Goal: Task Accomplishment & Management: Manage account settings

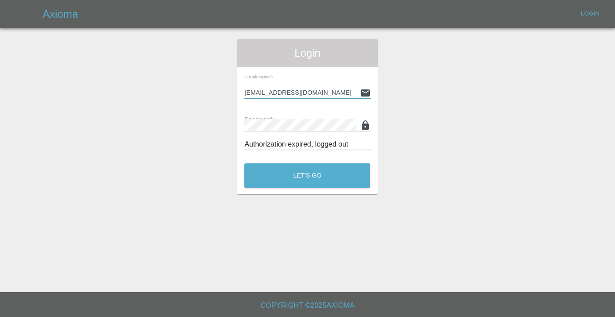
type input "[EMAIL_ADDRESS][DOMAIN_NAME]"
click at [307, 175] on button "Let's Go" at bounding box center [307, 176] width 126 height 24
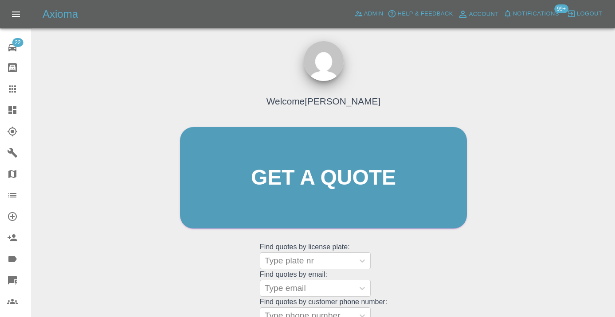
click at [433, 265] on div "Welcome Castro Get a quote Get a quote Find quotes by license plate: Type plate…" at bounding box center [323, 195] width 305 height 268
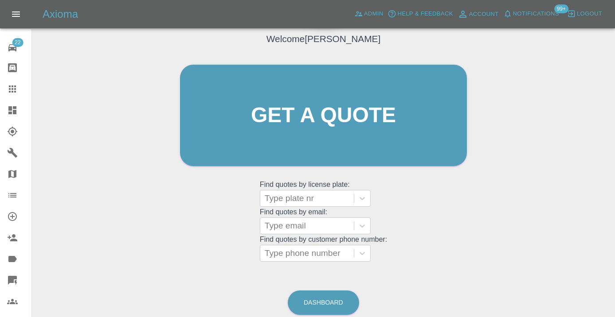
scroll to position [100, 0]
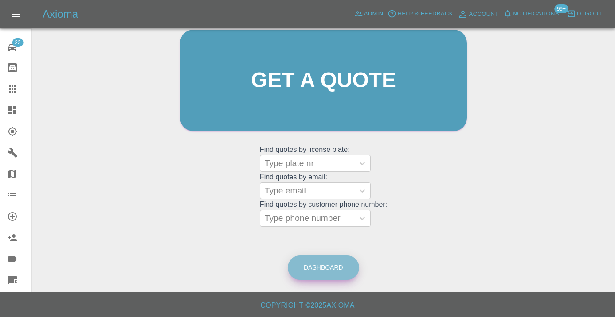
click at [335, 272] on link "Dashboard" at bounding box center [323, 268] width 71 height 24
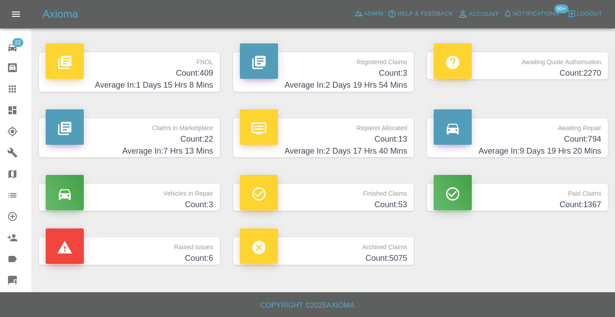
click at [581, 139] on h4 "Count: 794" at bounding box center [516, 139] width 167 height 12
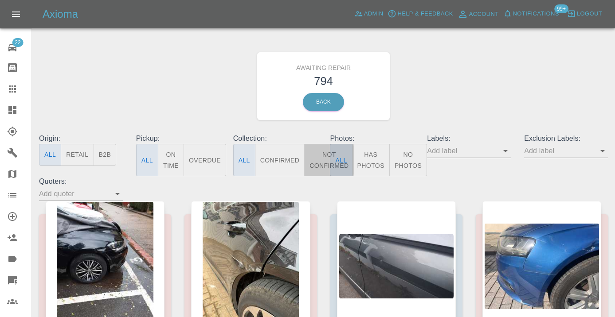
click at [324, 157] on button "Not Confirmed" at bounding box center [329, 160] width 50 height 32
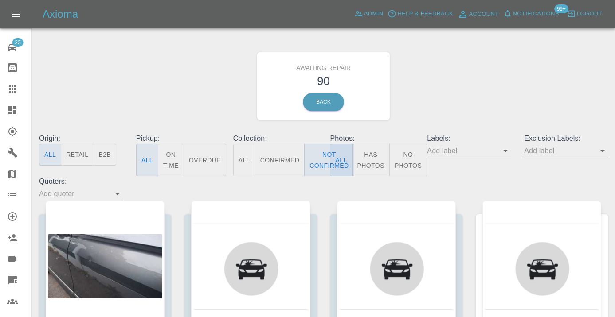
click at [495, 80] on div "Awaiting Repair 90 Back" at bounding box center [323, 86] width 582 height 94
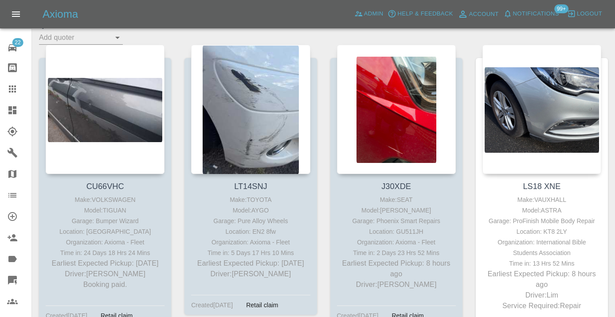
scroll to position [157, 0]
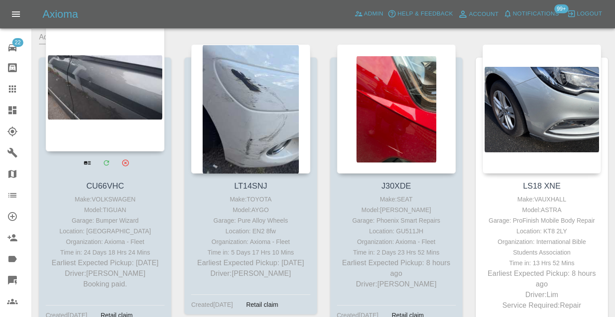
click at [100, 81] on div at bounding box center [105, 86] width 119 height 129
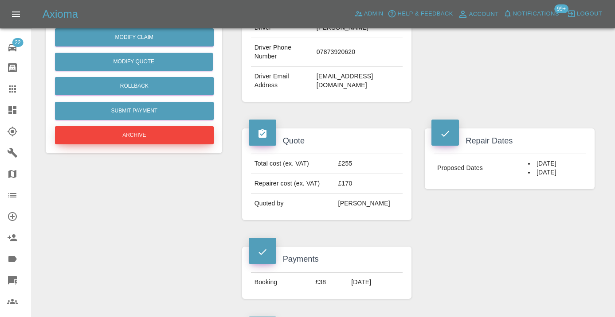
scroll to position [235, 0]
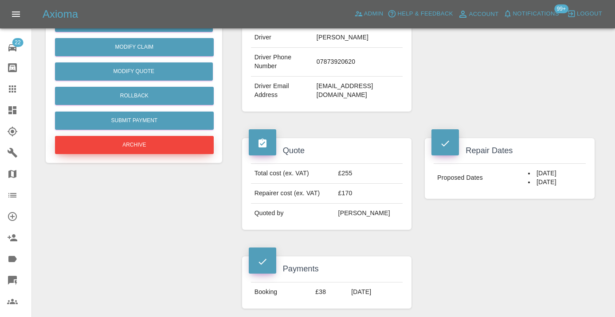
click at [142, 145] on button "Archive" at bounding box center [134, 145] width 159 height 18
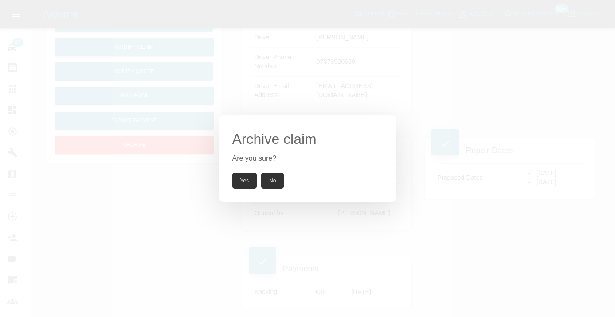
click at [244, 186] on button "Yes" at bounding box center [244, 181] width 25 height 16
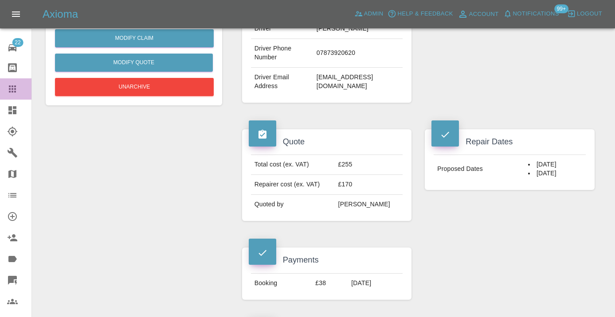
click at [9, 86] on icon at bounding box center [12, 89] width 7 height 7
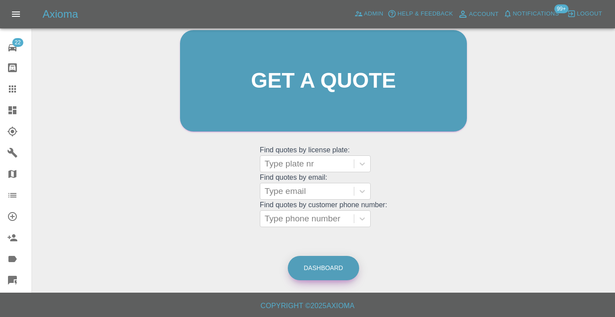
click at [324, 266] on link "Dashboard" at bounding box center [323, 268] width 71 height 24
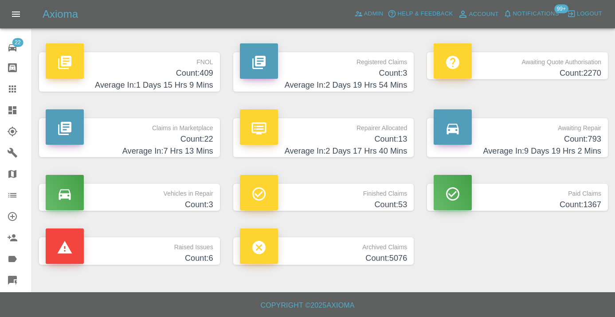
click at [584, 137] on h4 "Count: 793" at bounding box center [516, 139] width 167 height 12
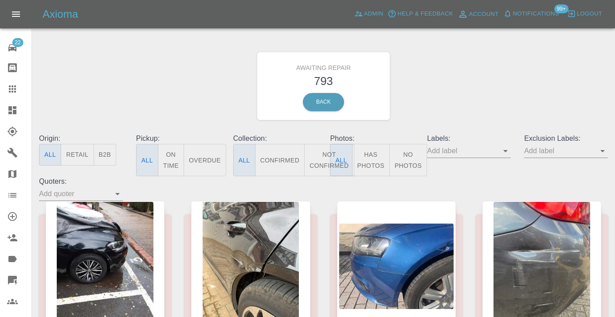
click at [321, 158] on button "Not Confirmed" at bounding box center [329, 160] width 50 height 32
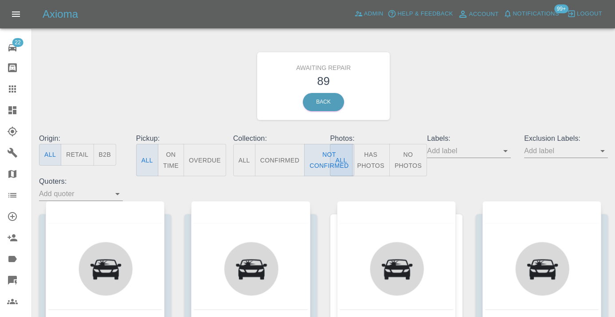
click at [467, 104] on div "Awaiting Repair 89 Back" at bounding box center [323, 86] width 582 height 94
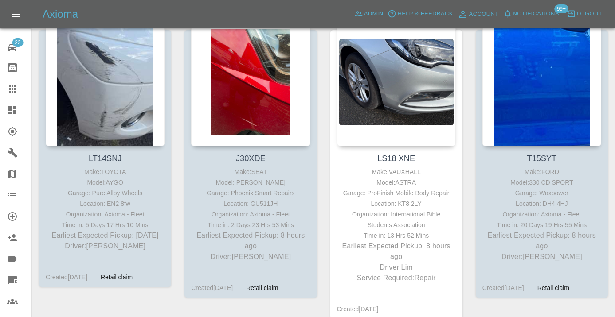
scroll to position [186, 0]
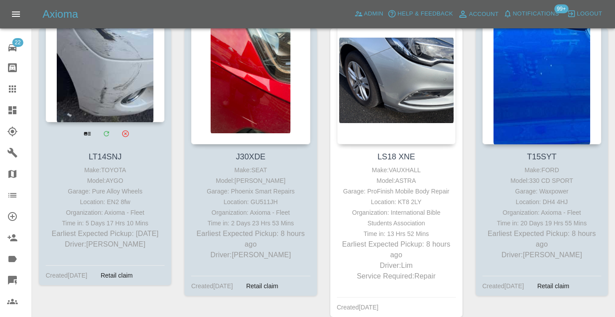
click at [129, 72] on div at bounding box center [105, 57] width 119 height 129
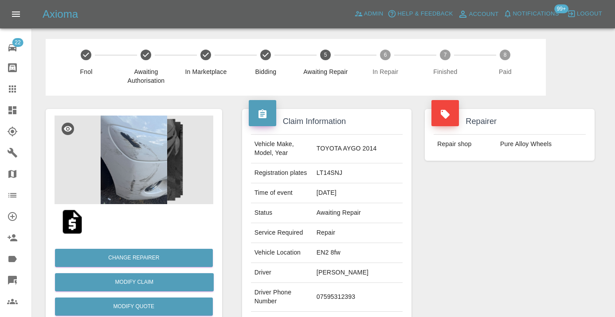
click at [350, 292] on td "07595312393" at bounding box center [358, 297] width 90 height 29
copy td "07595312393"
click at [510, 216] on div "Repairer Repair shop Pure Alloy Wheels" at bounding box center [509, 228] width 183 height 265
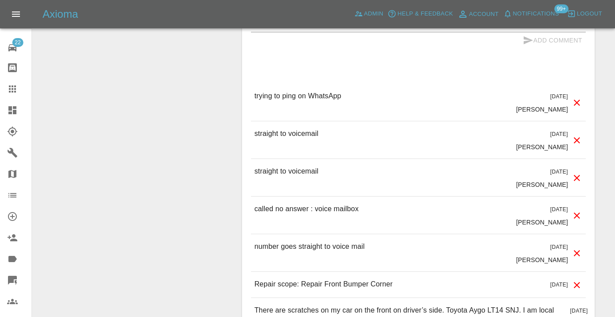
scroll to position [815, 0]
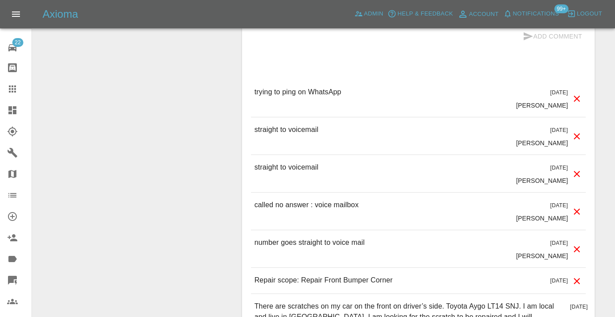
click at [310, 200] on p "called no answer : voice mailbox" at bounding box center [306, 205] width 104 height 11
copy p "called no answer : voice mailbox"
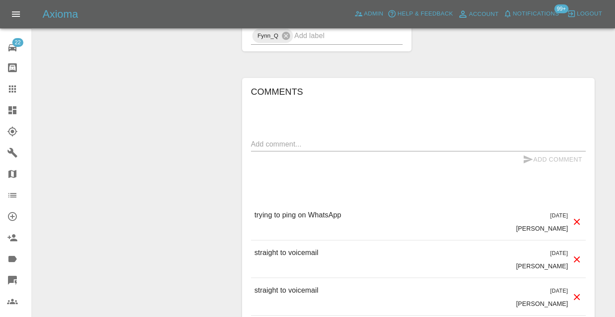
scroll to position [687, 0]
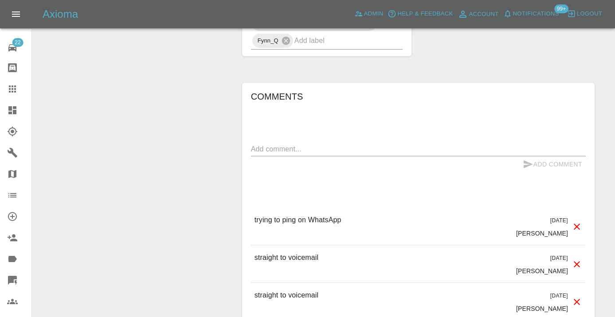
click at [300, 144] on textarea at bounding box center [418, 149] width 335 height 10
paste textarea "called no answer : voice mailbox"
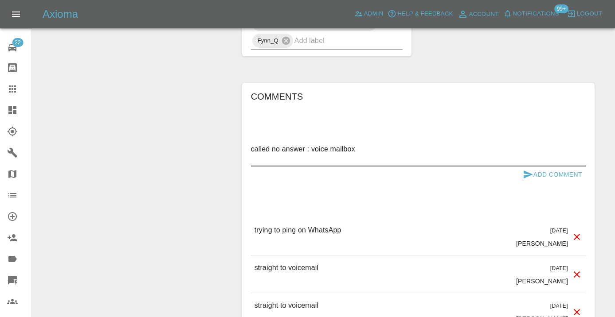
type textarea "called no answer : voice mailbox"
click at [528, 171] on icon "submit" at bounding box center [527, 175] width 9 height 8
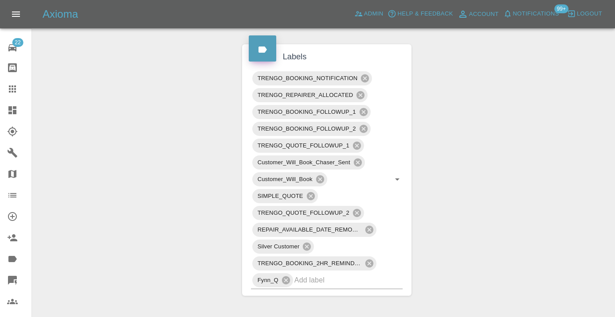
scroll to position [444, 0]
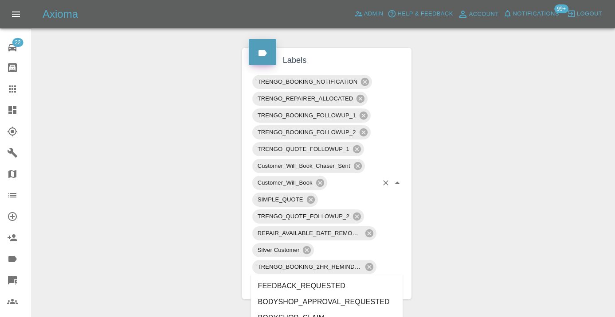
click at [330, 277] on input "text" at bounding box center [336, 284] width 84 height 14
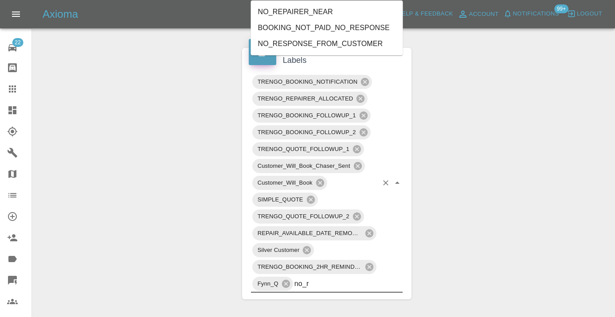
type input "no_re"
click at [278, 41] on li "NO_RESPONSE_FROM_CUSTOMER" at bounding box center [327, 44] width 152 height 16
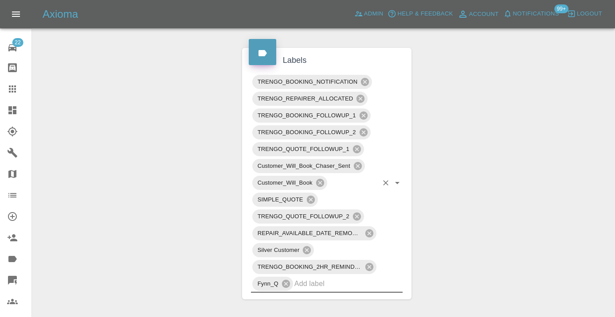
click at [207, 70] on div "Change Repairer Modify Claim Modify Quote Rollback Submit Payment Archive" at bounding box center [134, 237] width 190 height 1171
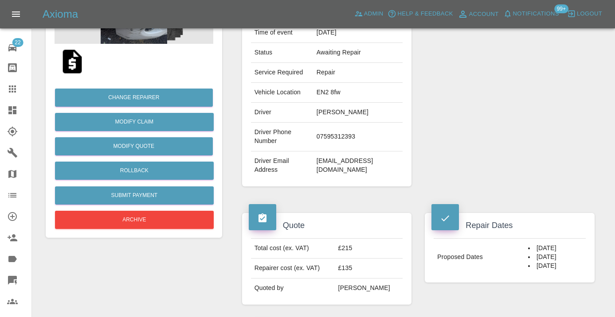
scroll to position [158, 0]
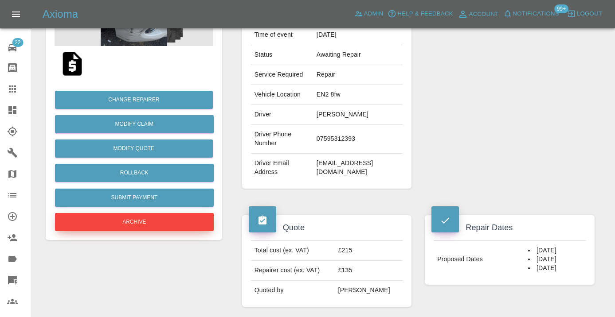
click at [108, 225] on button "Archive" at bounding box center [134, 222] width 159 height 18
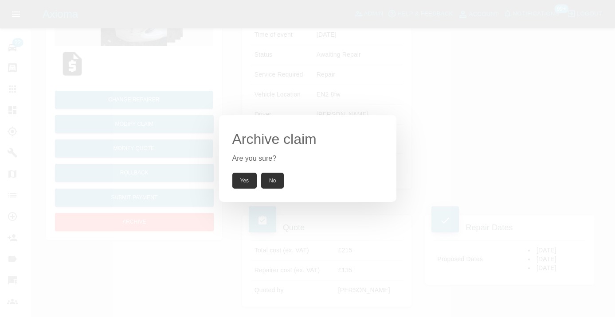
click at [250, 179] on button "Yes" at bounding box center [244, 181] width 25 height 16
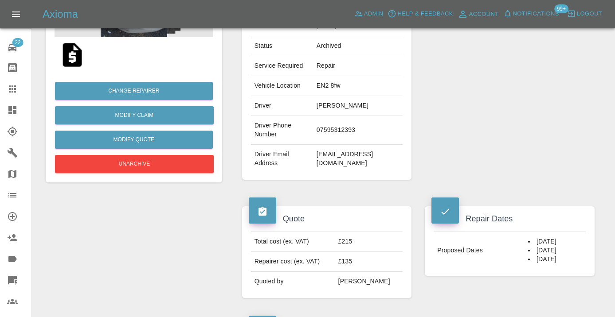
click at [16, 89] on icon at bounding box center [12, 89] width 7 height 7
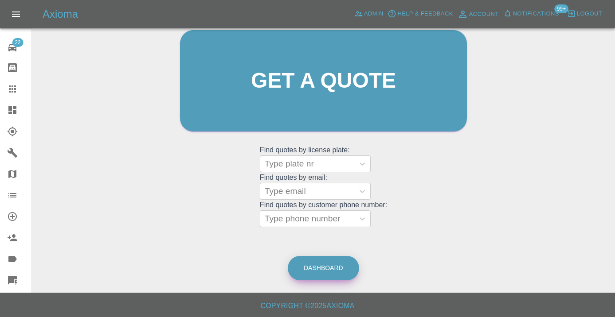
click at [331, 264] on link "Dashboard" at bounding box center [323, 268] width 71 height 24
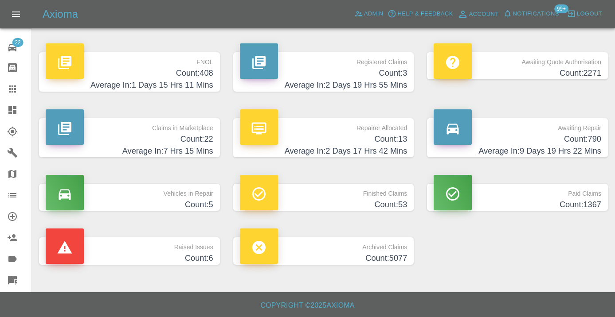
click at [579, 139] on h4 "Count: 790" at bounding box center [516, 139] width 167 height 12
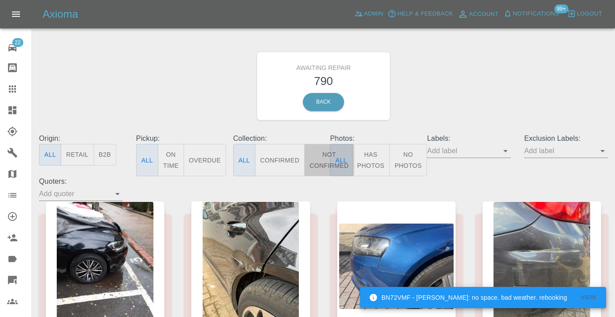
click at [319, 158] on button "Not Confirmed" at bounding box center [329, 160] width 50 height 32
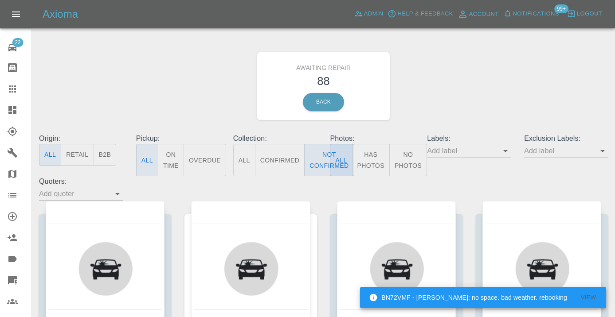
click at [514, 90] on div "Awaiting Repair 88 Back" at bounding box center [323, 86] width 582 height 94
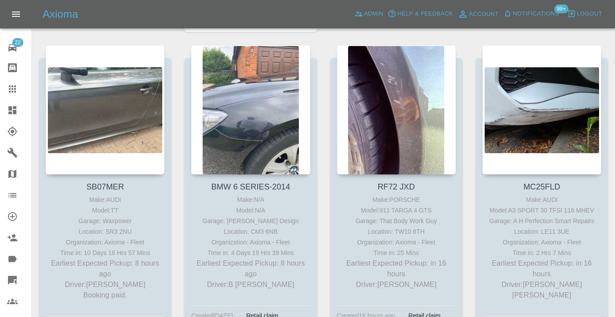
scroll to position [485, 0]
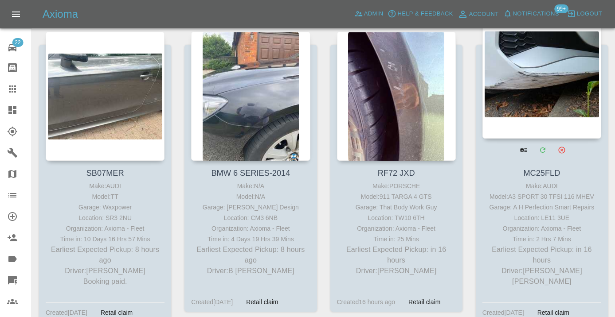
click at [522, 77] on div at bounding box center [541, 73] width 119 height 129
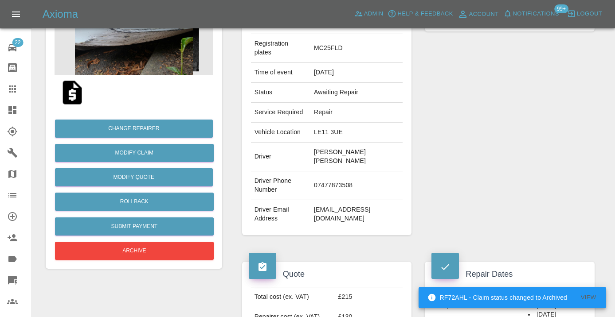
scroll to position [139, 0]
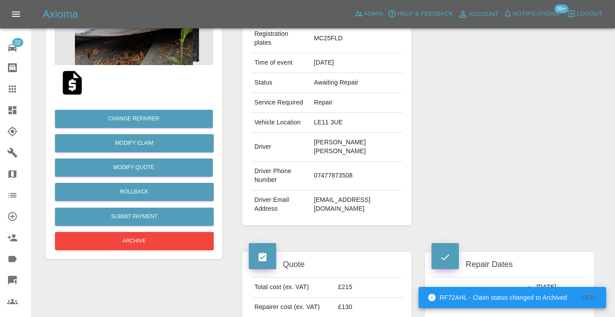
click at [311, 191] on td "07477873508" at bounding box center [356, 176] width 92 height 29
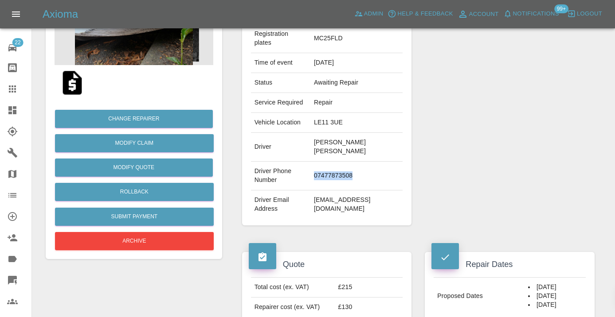
click at [311, 191] on td "07477873508" at bounding box center [356, 176] width 92 height 29
copy td "07477873508"
click at [476, 150] on div "Repairer Repair shop A H Perfection Smart Repairs" at bounding box center [509, 98] width 183 height 282
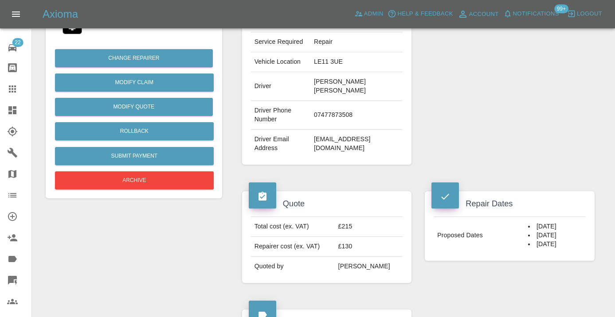
scroll to position [210, 0]
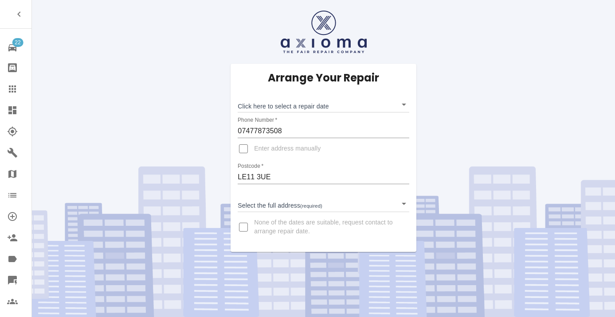
click at [248, 107] on body "22 Repair home Bodyshop home Claims Dashboard Explorer Garages Map Organization…" at bounding box center [307, 158] width 615 height 317
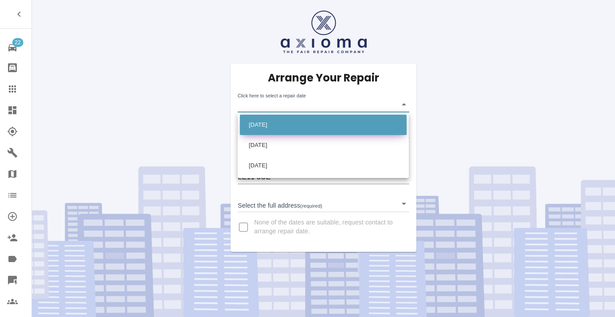
click at [258, 124] on li "Tue Oct 07 2025" at bounding box center [323, 125] width 167 height 20
type input "2025-10-07T00:00:00.000Z"
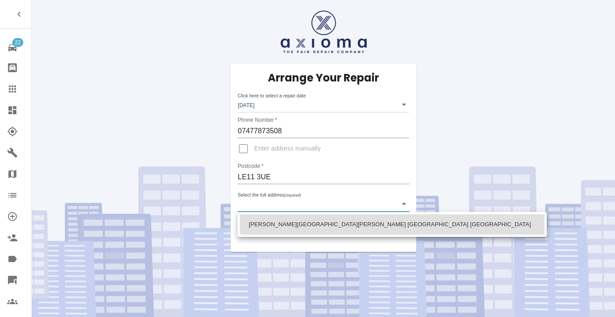
click at [261, 204] on body "22 Repair home Bodyshop home Claims Dashboard Explorer Garages Map Organization…" at bounding box center [307, 158] width 615 height 317
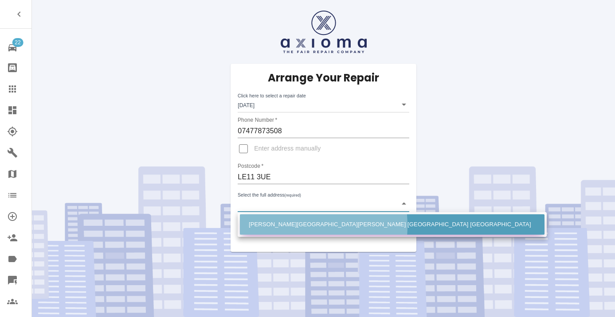
click at [273, 226] on li "David Collett Hall Loughborough Leicestershire" at bounding box center [392, 224] width 304 height 20
type input "David Collett Hall Loughborough Leicestershire"
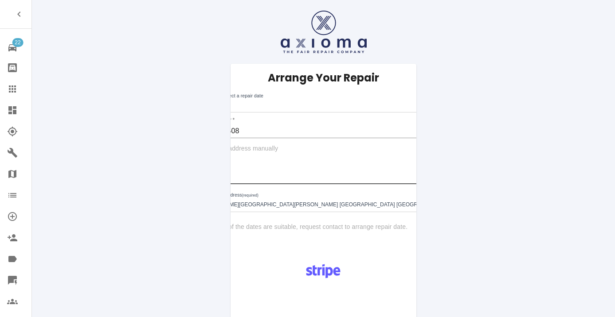
click at [253, 180] on input "LE11 3UE" at bounding box center [323, 177] width 257 height 14
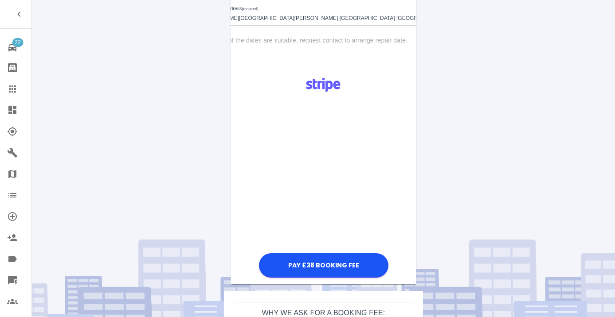
scroll to position [188, 0]
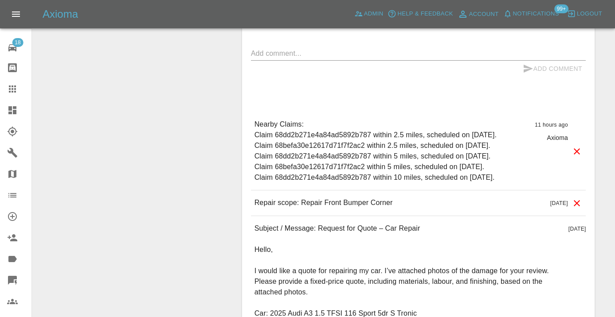
scroll to position [698, 0]
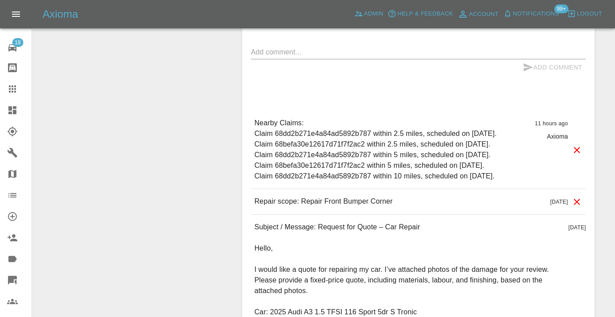
click at [257, 57] on textarea at bounding box center [418, 52] width 335 height 10
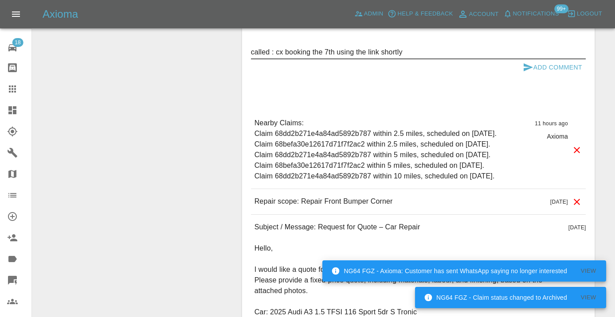
type textarea "called : cx booking the 7th using the link shortly"
click at [531, 73] on icon "submit" at bounding box center [527, 67] width 11 height 11
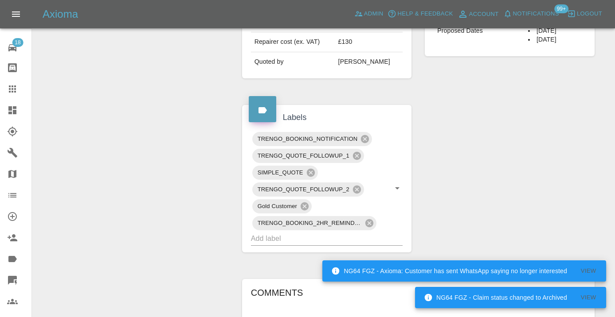
scroll to position [394, 0]
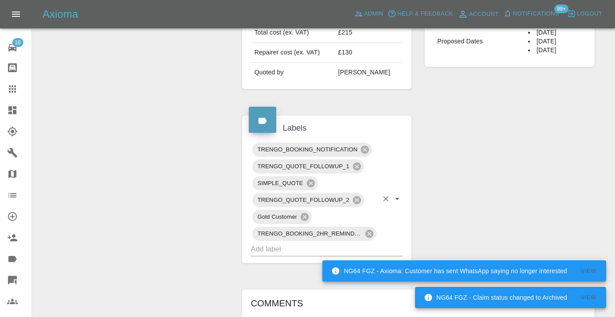
click at [280, 256] on input "text" at bounding box center [314, 249] width 127 height 14
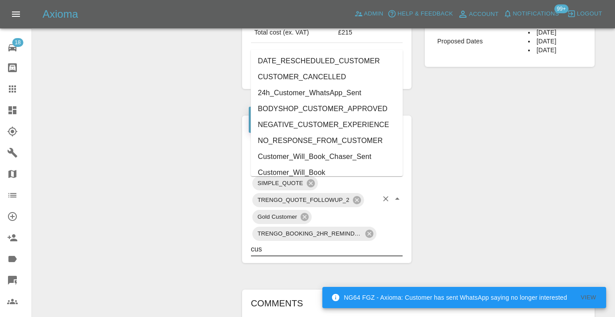
type input "cust"
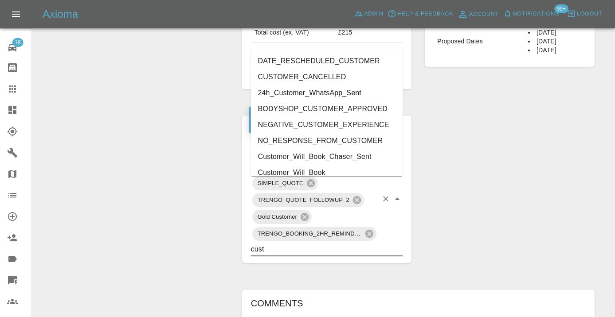
click at [284, 169] on li "Customer_Will_Book" at bounding box center [327, 173] width 152 height 16
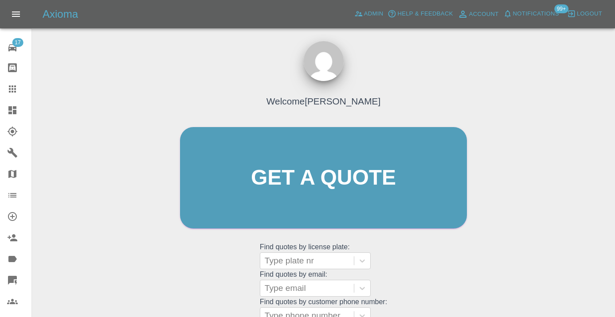
click at [550, 173] on div "Welcome [PERSON_NAME] Get a quote Get a quote Find quotes by license plate: Typ…" at bounding box center [323, 220] width 568 height 318
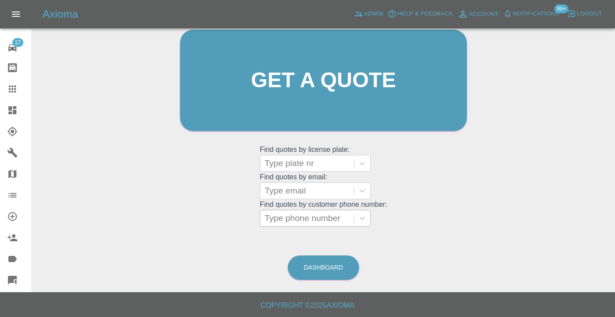
scroll to position [97, 0]
click at [322, 273] on link "Dashboard" at bounding box center [323, 268] width 71 height 24
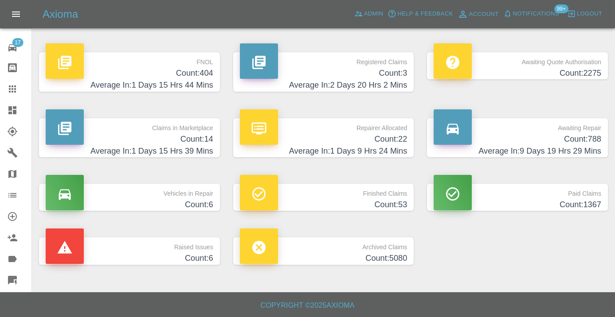
click at [574, 144] on h4 "Count: 788" at bounding box center [516, 139] width 167 height 12
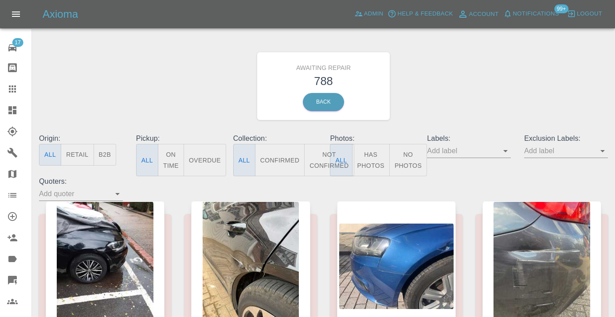
click at [320, 161] on button "Not Confirmed" at bounding box center [329, 160] width 50 height 32
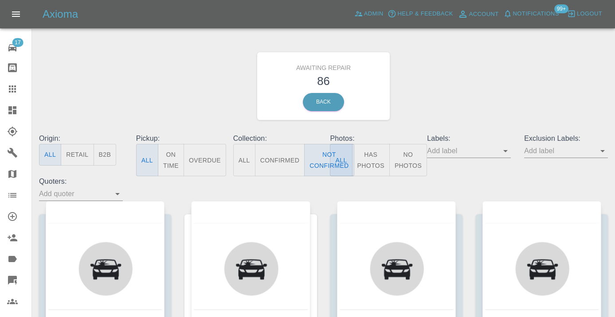
click at [466, 65] on div "Awaiting Repair 86 Back" at bounding box center [323, 86] width 582 height 94
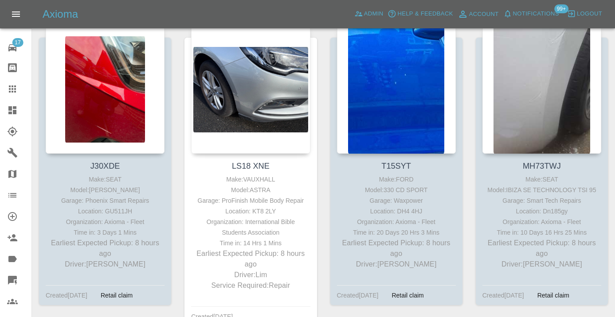
scroll to position [171, 0]
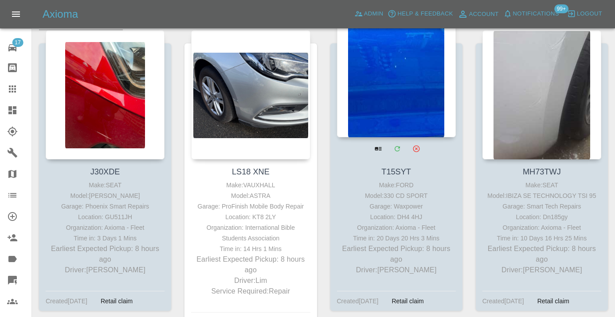
click at [400, 92] on div at bounding box center [396, 72] width 119 height 129
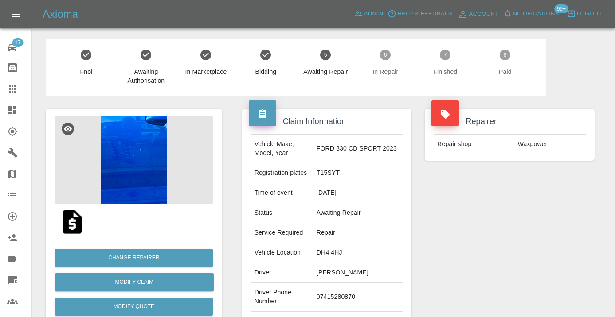
click at [353, 289] on td "07415280870" at bounding box center [358, 297] width 90 height 29
copy td "07415280870"
click at [545, 227] on div "Repairer Repair shop Waxpower" at bounding box center [509, 228] width 183 height 265
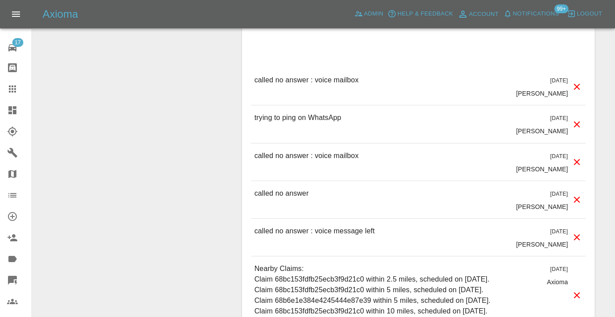
scroll to position [907, 0]
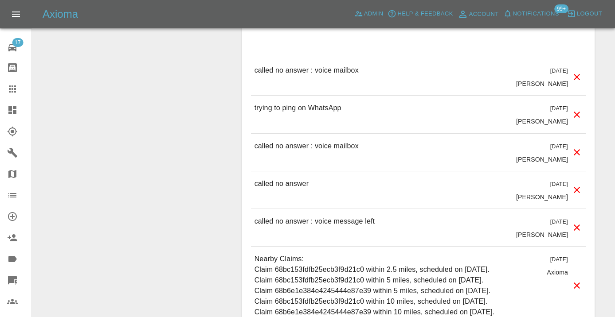
drag, startPoint x: 579, startPoint y: 116, endPoint x: 363, endPoint y: 164, distance: 221.0
click at [362, 171] on div "called no answer 14 days ago Castro" at bounding box center [418, 189] width 335 height 37
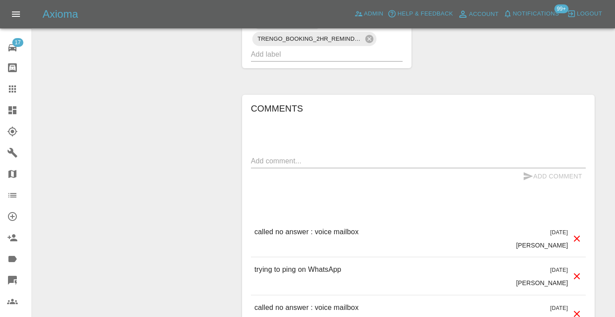
scroll to position [727, 0]
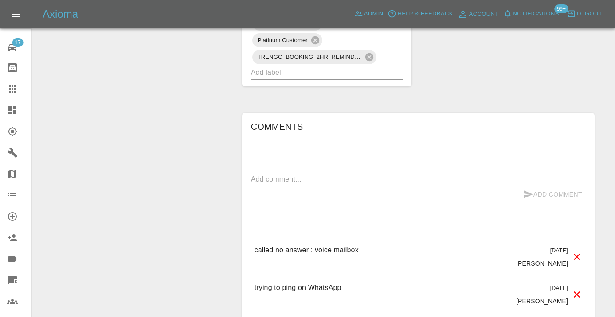
click at [279, 172] on div "x" at bounding box center [418, 179] width 335 height 14
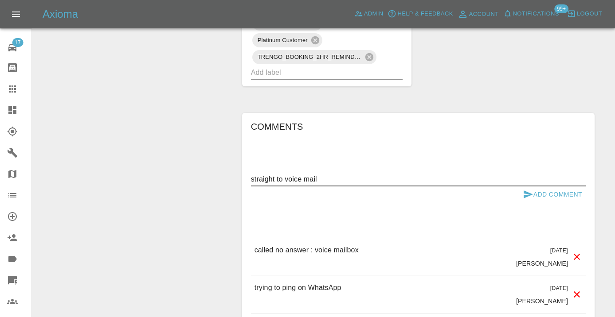
type textarea "straight to voice mail"
click at [525, 189] on icon "submit" at bounding box center [527, 194] width 11 height 11
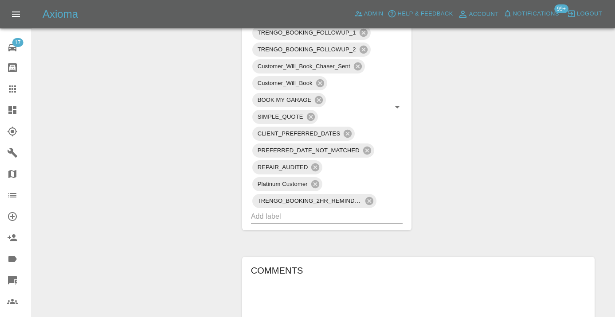
scroll to position [573, 0]
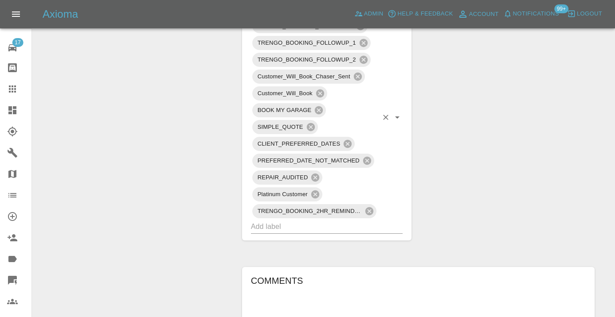
click at [278, 220] on input "text" at bounding box center [314, 227] width 127 height 14
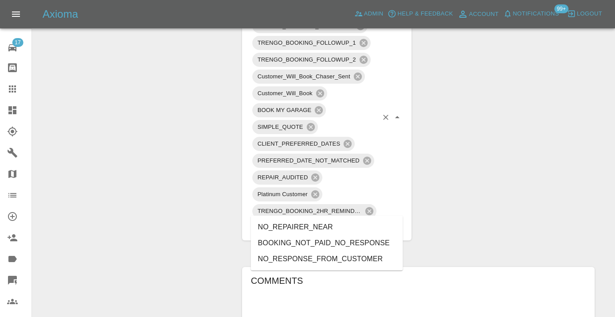
type input "no_res"
click at [296, 230] on li "BOOKING_NOT_PAID_NO_RESPONSE" at bounding box center [327, 227] width 152 height 16
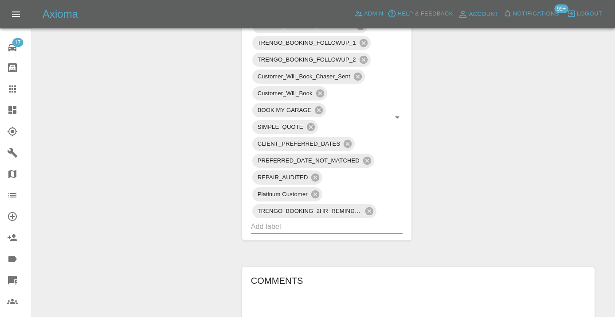
click at [515, 132] on div "Claim Information Vehicle Make, Model, Year FORD 330 CD SPORT 2023 Registration…" at bounding box center [418, 145] width 366 height 1245
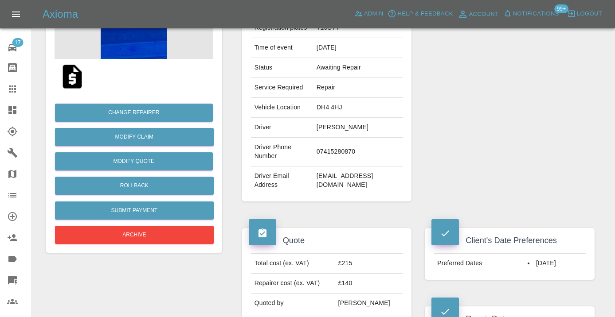
scroll to position [123, 0]
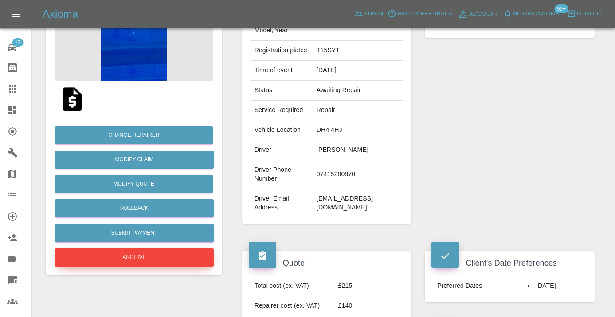
click at [171, 257] on button "Archive" at bounding box center [134, 258] width 159 height 18
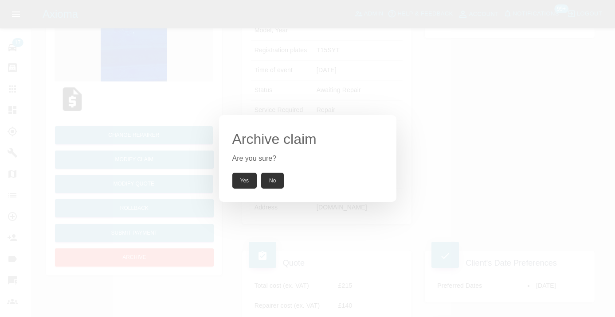
click at [252, 177] on button "Yes" at bounding box center [244, 181] width 25 height 16
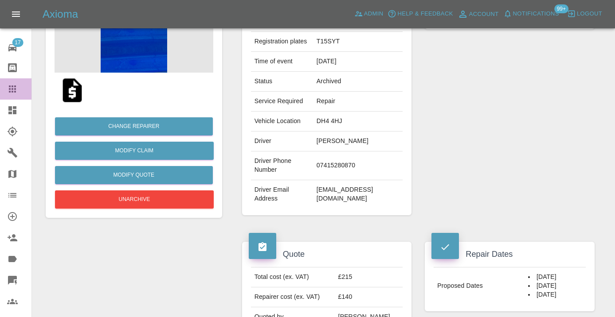
click at [14, 86] on icon at bounding box center [12, 89] width 7 height 7
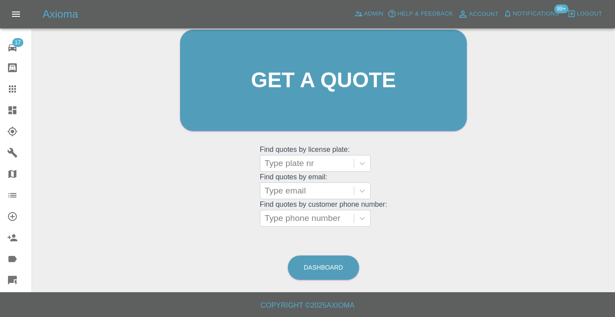
scroll to position [97, 0]
click at [323, 265] on link "Dashboard" at bounding box center [323, 268] width 71 height 24
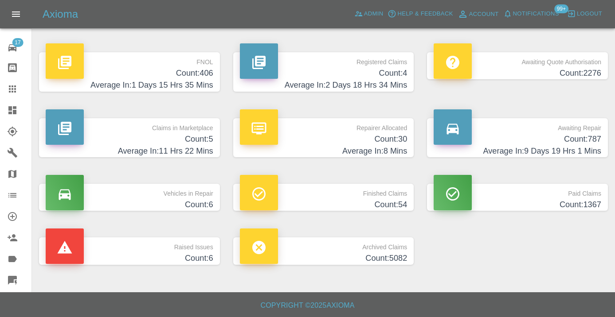
click at [583, 132] on p "Awaiting Repair" at bounding box center [516, 125] width 167 height 15
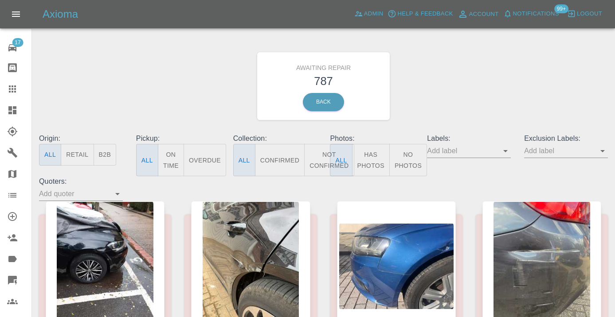
click at [321, 160] on button "Not Confirmed" at bounding box center [329, 160] width 50 height 32
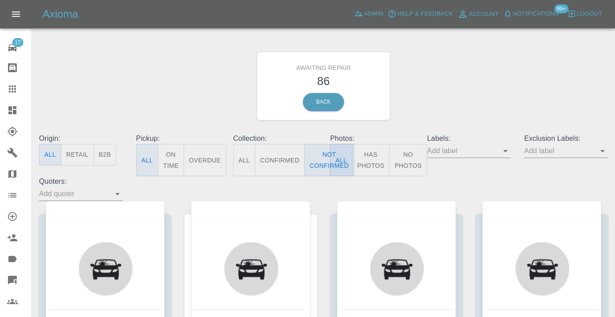
click at [442, 117] on div "Awaiting Repair 86 Back" at bounding box center [323, 86] width 582 height 94
click at [507, 106] on div "Awaiting Repair 86 Back" at bounding box center [323, 86] width 582 height 94
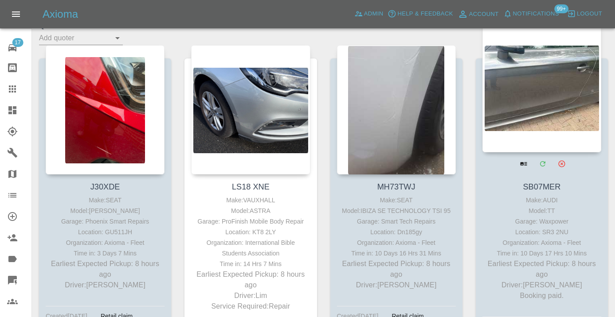
scroll to position [141, 0]
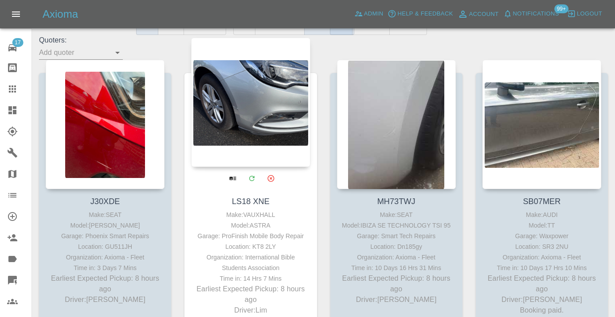
click at [253, 107] on div at bounding box center [250, 102] width 119 height 129
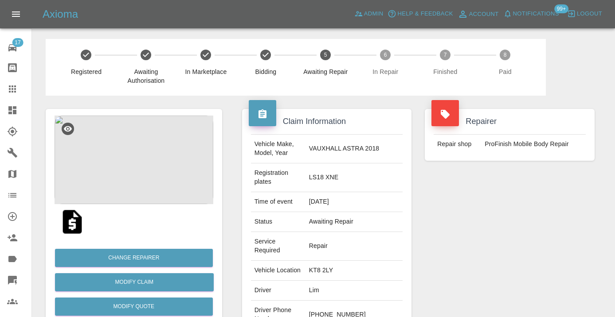
drag, startPoint x: 390, startPoint y: 293, endPoint x: 345, endPoint y: 292, distance: 45.2
click at [345, 301] on td "+44 7721 750311" at bounding box center [353, 315] width 97 height 29
copy td "7721 750311"
click at [536, 201] on div "Repairer Repair shop ProFinish Mobile Body Repair" at bounding box center [509, 241] width 183 height 291
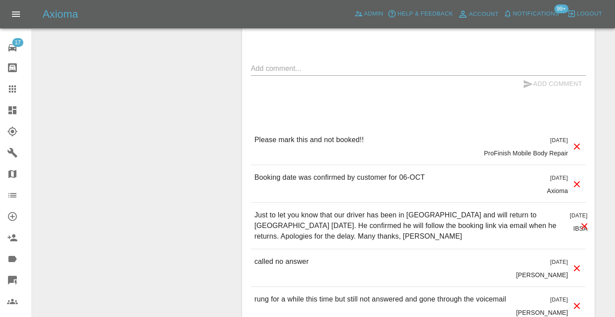
scroll to position [652, 0]
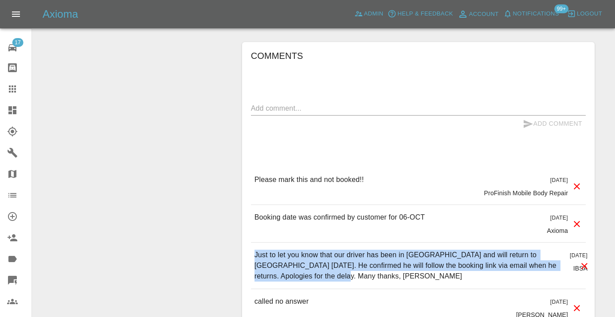
drag, startPoint x: 318, startPoint y: 237, endPoint x: 253, endPoint y: 207, distance: 71.6
click at [253, 243] on div "Just to let you know that our driver has been in Italy and will return to the U…" at bounding box center [418, 266] width 335 height 46
copy p "Just to let you know that our driver has been in Italy and will return to the U…"
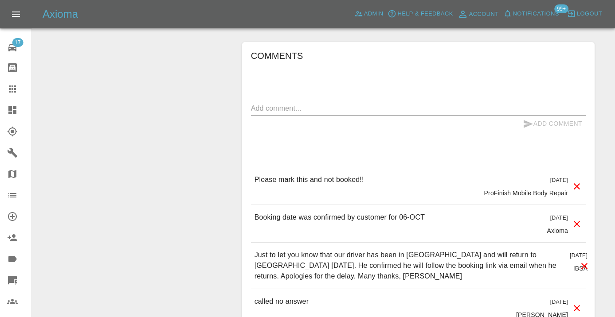
click at [271, 103] on textarea at bounding box center [418, 108] width 335 height 10
paste textarea "Just to let you know that our driver has been in Italy and will return to the U…"
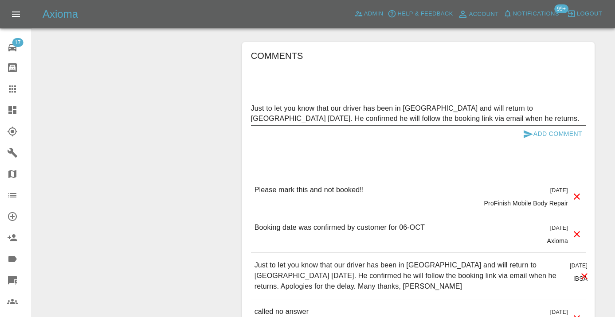
type textarea "Just to let you know that our driver has been in Italy and will return to the U…"
click at [532, 129] on icon "submit" at bounding box center [527, 134] width 11 height 11
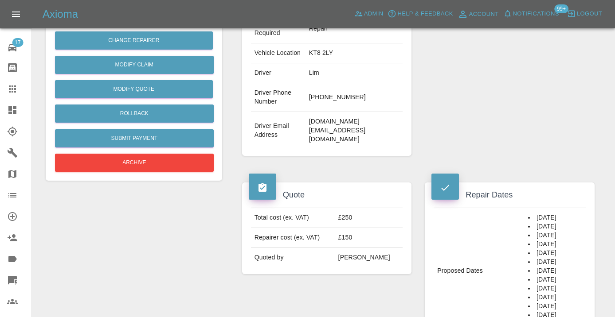
scroll to position [217, 0]
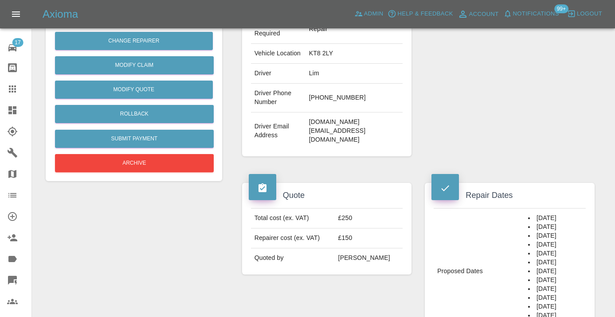
drag, startPoint x: 387, startPoint y: 79, endPoint x: 346, endPoint y: 77, distance: 40.8
click at [346, 84] on td "+44 7721 750311" at bounding box center [353, 98] width 97 height 29
copy td "7721 750311"
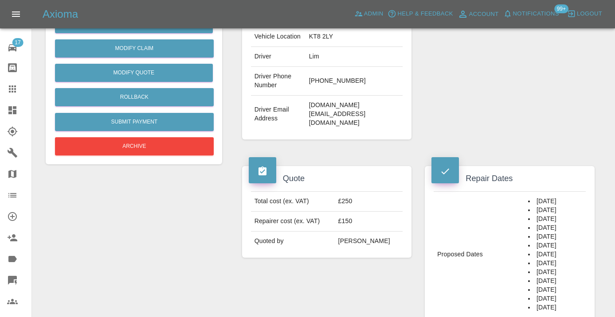
scroll to position [235, 0]
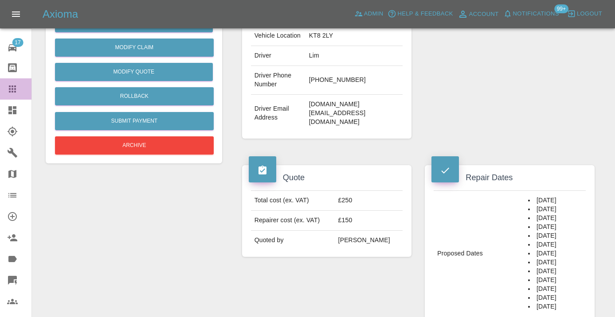
click at [14, 86] on icon at bounding box center [12, 89] width 7 height 7
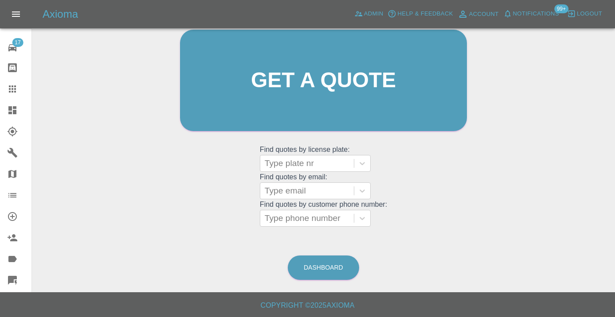
scroll to position [68, 0]
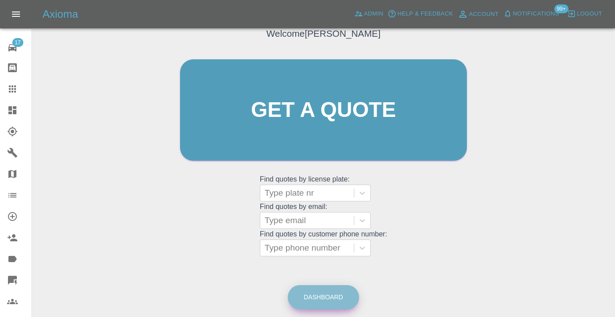
click at [316, 288] on link "Dashboard" at bounding box center [323, 297] width 71 height 24
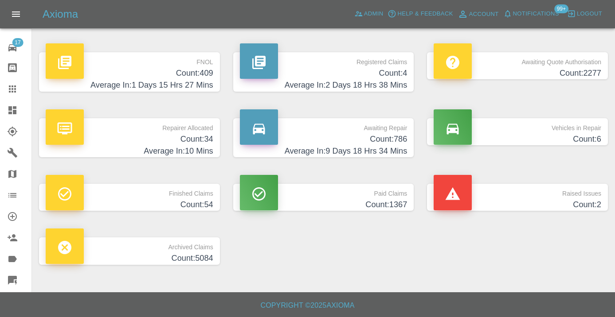
click at [392, 139] on h4 "Count: 786" at bounding box center [323, 139] width 167 height 12
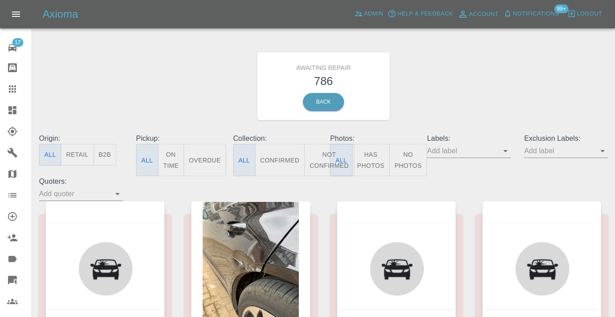
click at [322, 158] on button "Not Confirmed" at bounding box center [329, 160] width 50 height 32
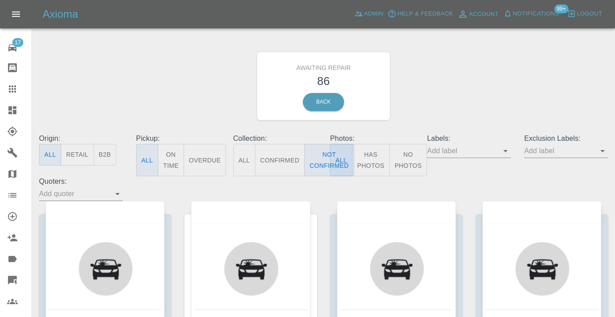
click at [470, 70] on div "Awaiting Repair 86 Back" at bounding box center [323, 86] width 582 height 94
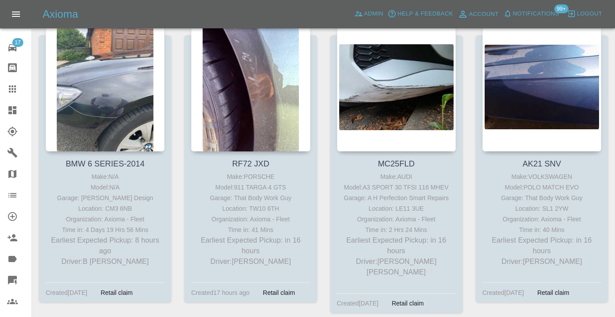
scroll to position [500, 0]
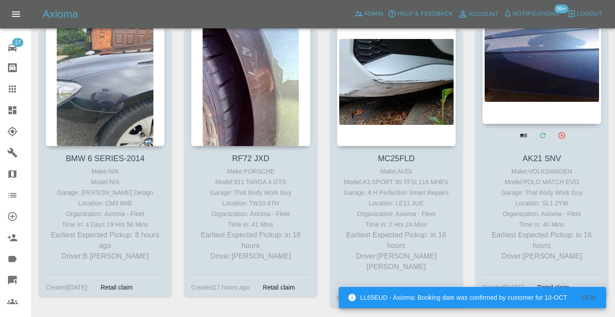
click at [558, 91] on div at bounding box center [541, 59] width 119 height 129
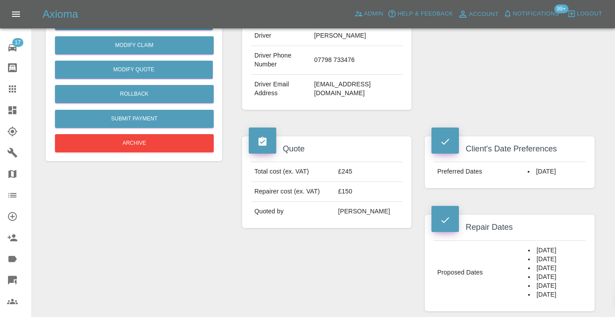
scroll to position [224, 0]
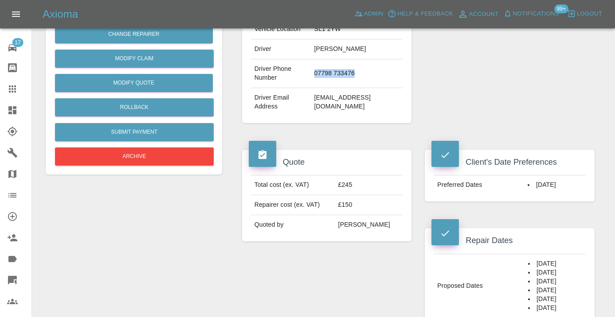
drag, startPoint x: 362, startPoint y: 75, endPoint x: 312, endPoint y: 75, distance: 50.1
click at [312, 75] on td "07798 733476" at bounding box center [357, 73] width 92 height 29
copy td "07798 733476"
click at [520, 28] on div "Repairer Repair shop That Body Work Guy" at bounding box center [509, 4] width 183 height 265
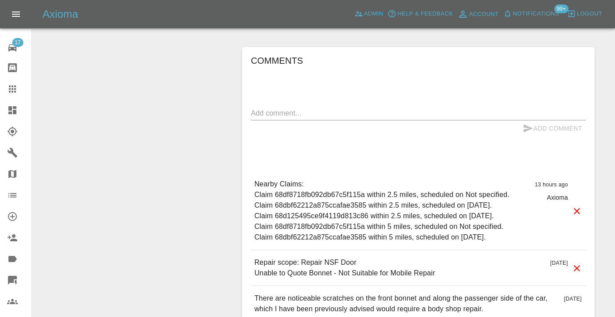
scroll to position [720, 0]
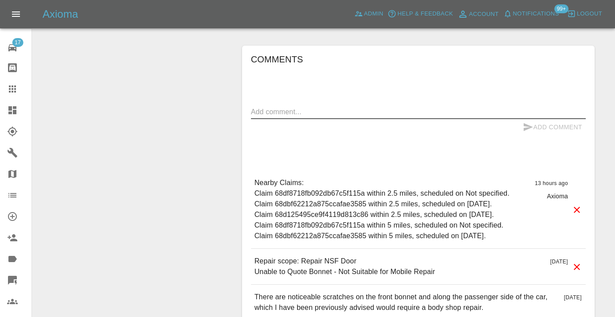
click at [311, 114] on textarea at bounding box center [418, 112] width 335 height 10
type textarea "called no answer : voice mailbox"
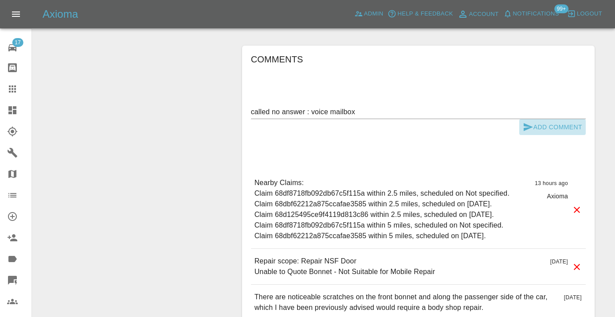
click at [525, 126] on icon "submit" at bounding box center [527, 127] width 11 height 11
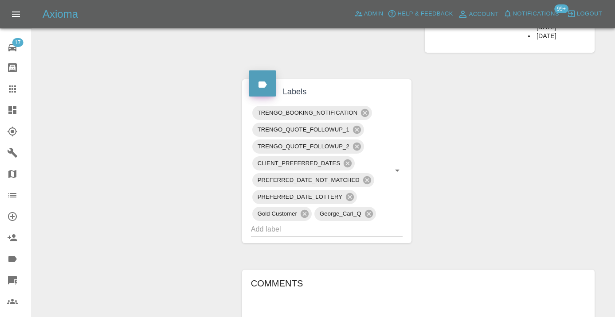
scroll to position [503, 0]
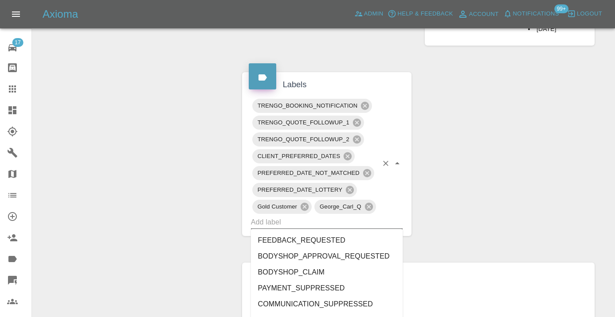
click at [292, 226] on input "text" at bounding box center [314, 222] width 127 height 14
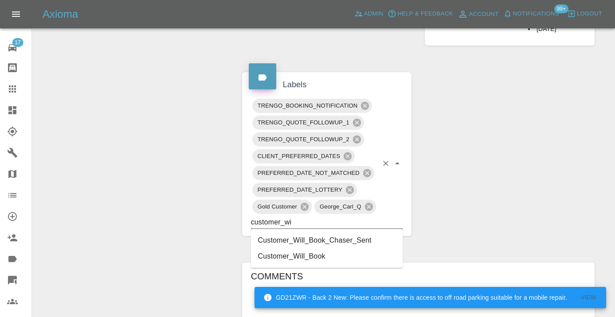
type input "customer_wil"
click at [291, 253] on li "Customer_Will_Book" at bounding box center [327, 257] width 152 height 16
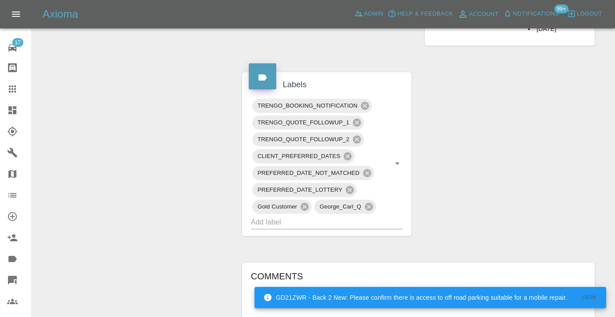
click at [201, 187] on div "Change Repairer Modify Claim Modify Quote Rollback Submit Payment Archive" at bounding box center [134, 120] width 190 height 1055
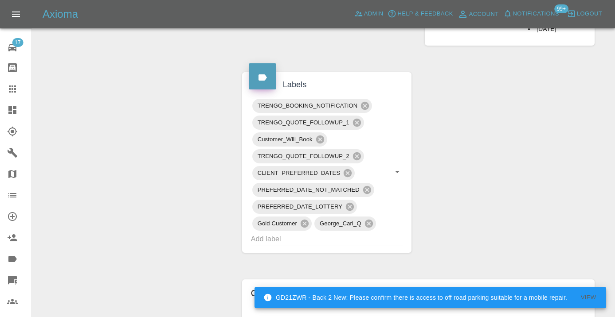
click at [10, 88] on icon at bounding box center [12, 89] width 11 height 11
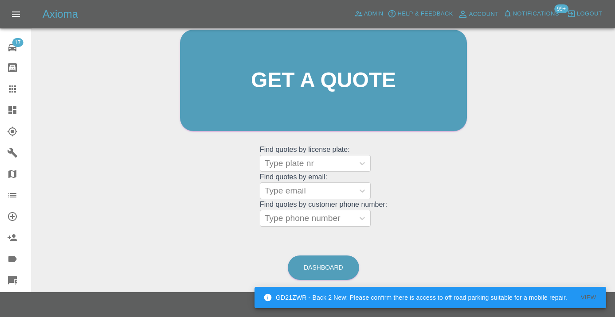
scroll to position [97, 0]
click at [333, 268] on link "Dashboard" at bounding box center [323, 268] width 71 height 24
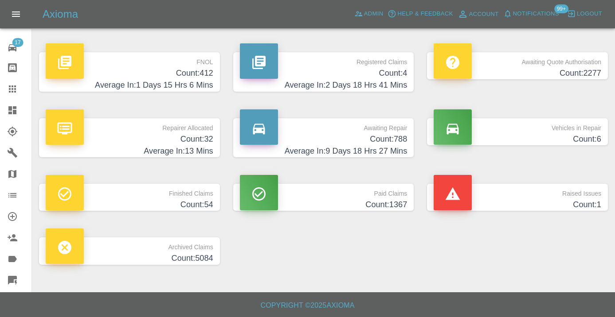
click at [394, 142] on h4 "Count: 788" at bounding box center [323, 139] width 167 height 12
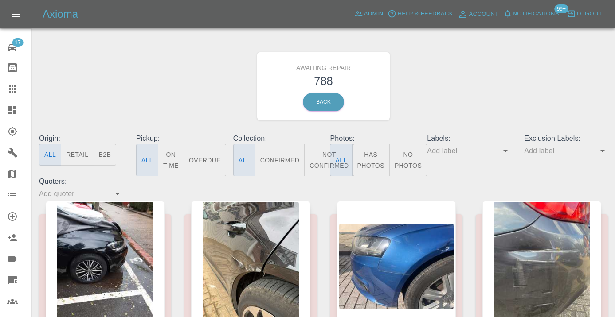
click at [321, 153] on button "Not Confirmed" at bounding box center [329, 160] width 50 height 32
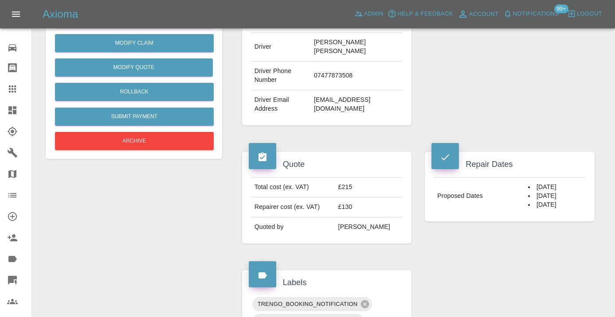
scroll to position [237, 0]
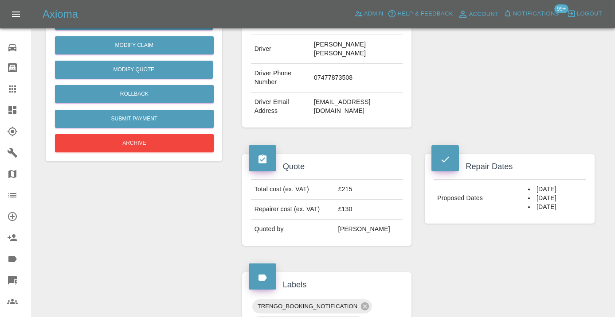
click at [320, 93] on td "07477873508" at bounding box center [356, 78] width 92 height 29
copy td "07477873508"
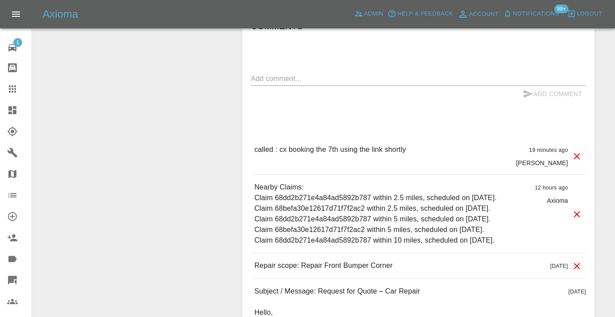
scroll to position [689, 0]
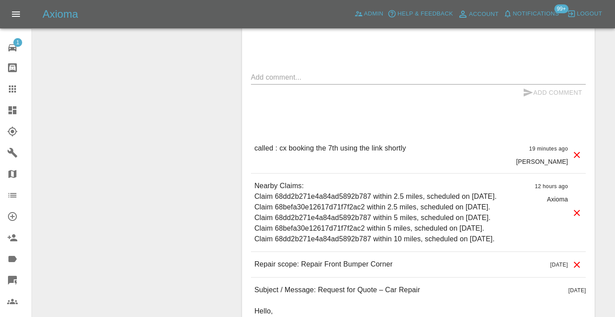
click at [309, 82] on textarea at bounding box center [418, 77] width 335 height 10
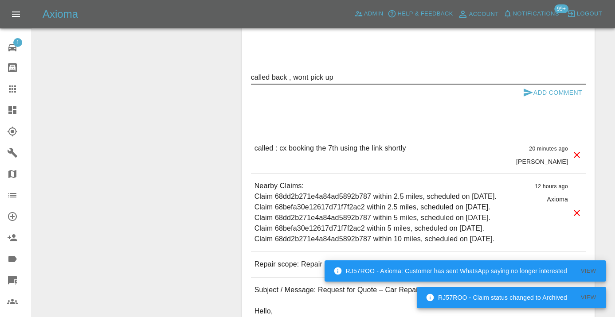
type textarea "called back , wont pick up"
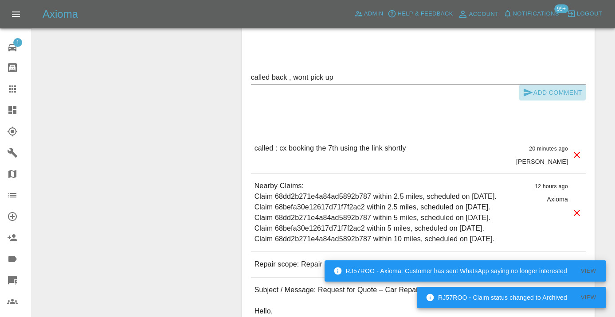
click at [554, 101] on button "Add Comment" at bounding box center [552, 93] width 66 height 16
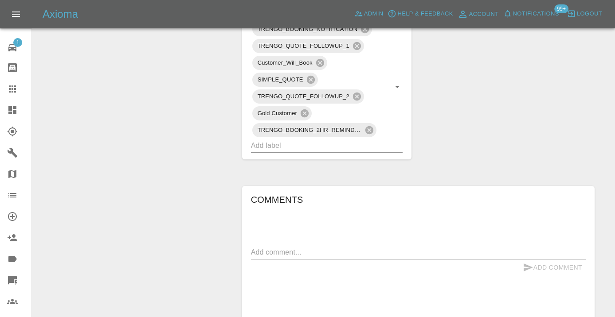
scroll to position [497, 0]
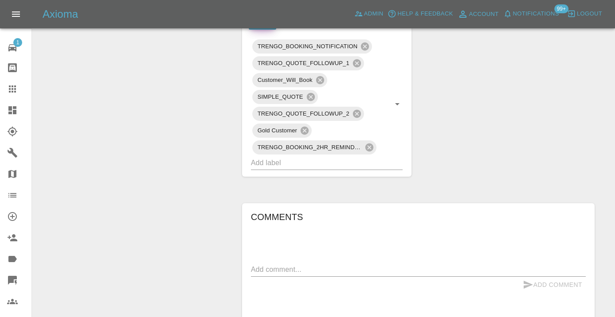
click at [9, 87] on icon at bounding box center [12, 89] width 7 height 7
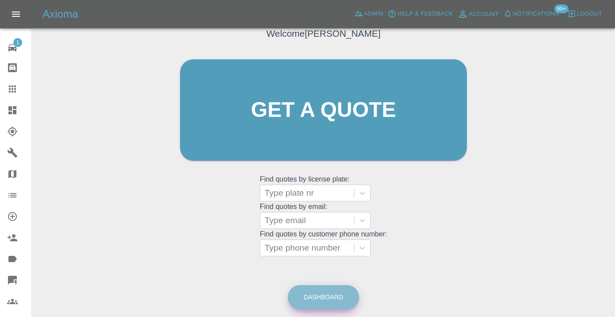
click at [337, 300] on link "Dashboard" at bounding box center [323, 297] width 71 height 24
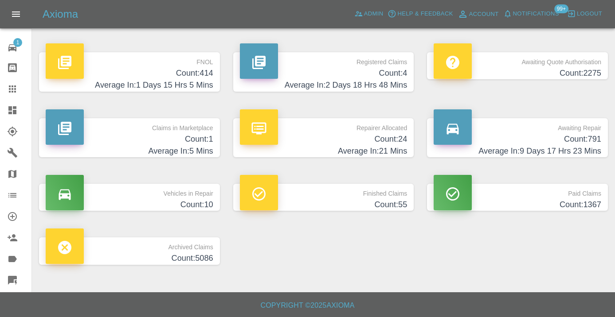
click at [566, 142] on h4 "Count: 791" at bounding box center [516, 139] width 167 height 12
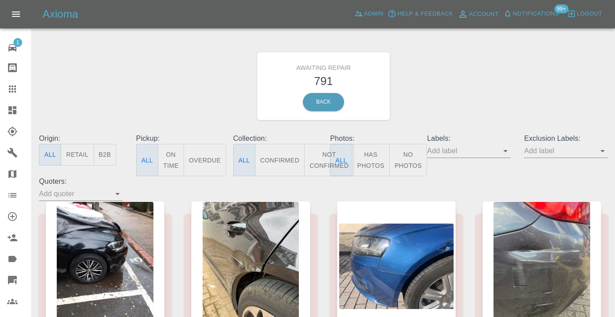
click at [319, 156] on button "Not Confirmed" at bounding box center [329, 160] width 50 height 32
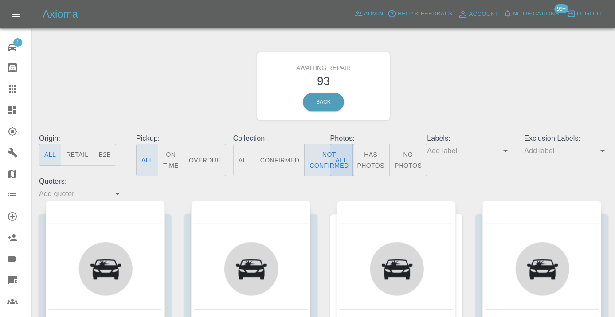
click at [449, 85] on div "Awaiting Repair 93 Back" at bounding box center [323, 86] width 582 height 94
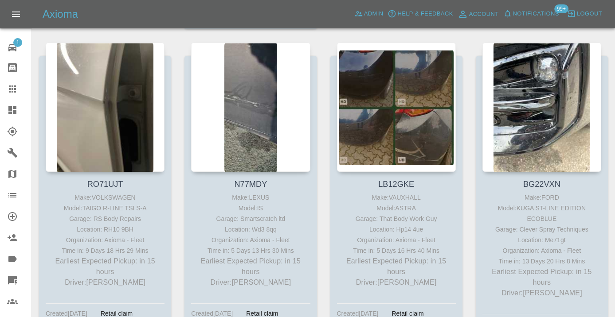
scroll to position [1088, 0]
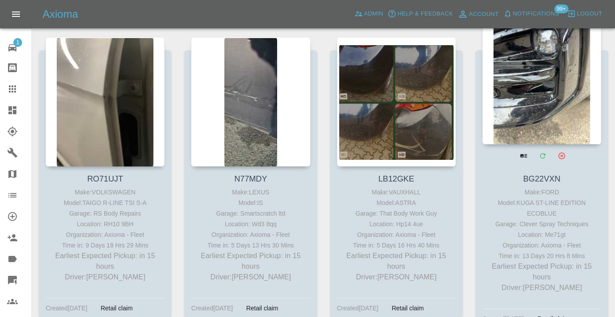
click at [557, 68] on div at bounding box center [541, 79] width 119 height 129
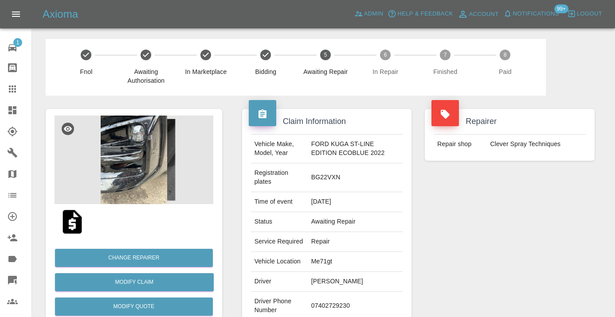
click at [345, 315] on td "07402729230" at bounding box center [355, 306] width 95 height 29
click at [344, 310] on td "07402729230" at bounding box center [355, 306] width 95 height 29
copy td "07402729230"
click at [442, 249] on div "Repairer Repair shop Clever Spray Techniques" at bounding box center [509, 232] width 183 height 273
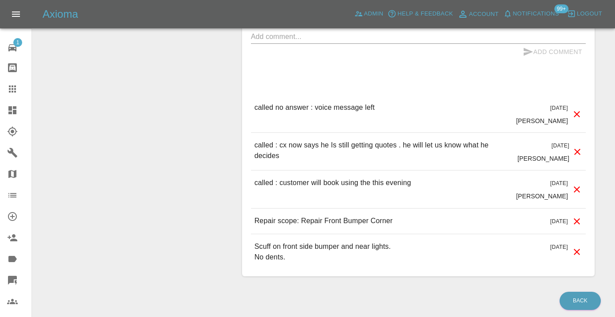
scroll to position [882, 0]
click at [272, 41] on textarea at bounding box center [418, 36] width 335 height 10
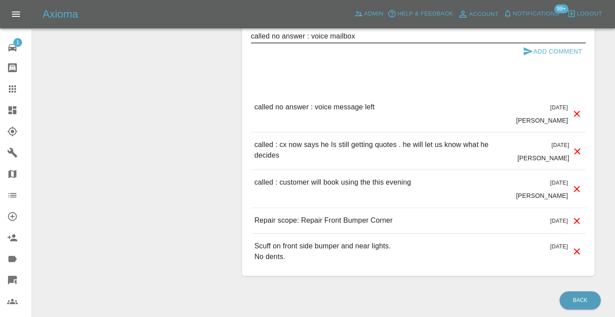
type textarea "called no answer : voice mailbox"
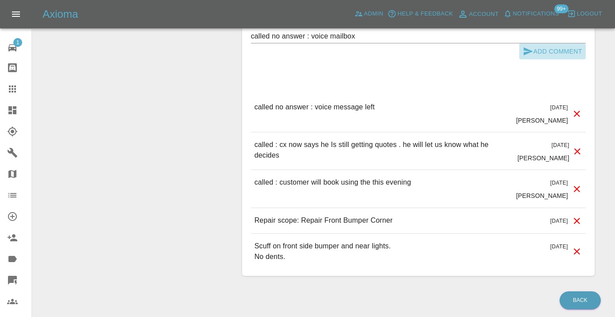
click at [549, 58] on button "Add Comment" at bounding box center [552, 51] width 66 height 16
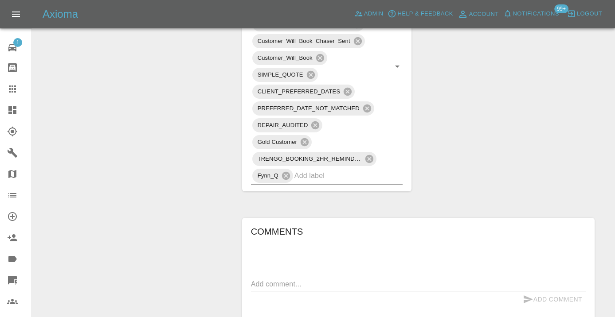
scroll to position [670, 0]
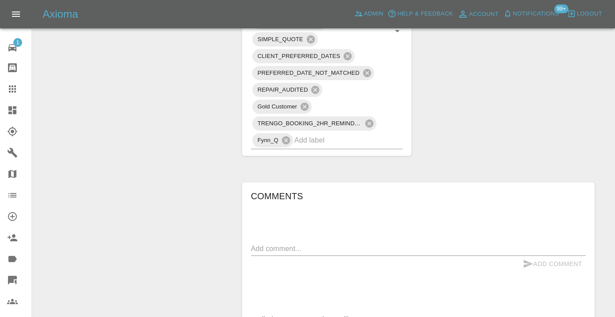
click at [309, 147] on input "text" at bounding box center [336, 140] width 84 height 14
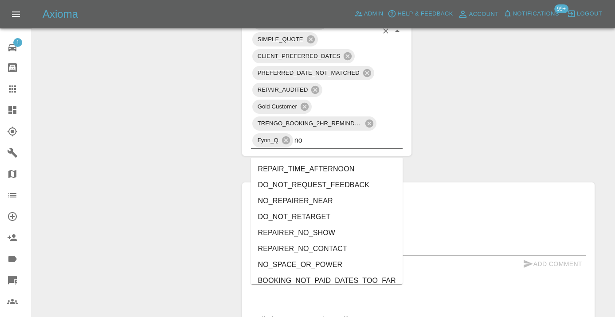
type input "no_"
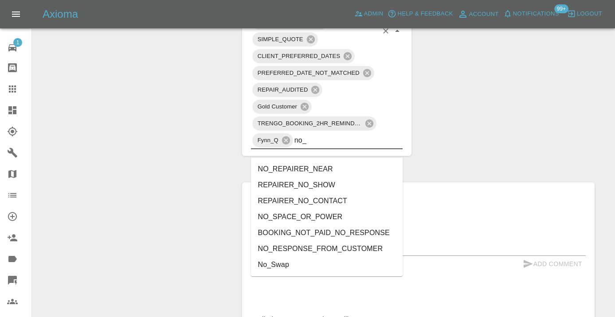
click at [318, 248] on li "NO_RESPONSE_FROM_CUSTOMER" at bounding box center [327, 249] width 152 height 16
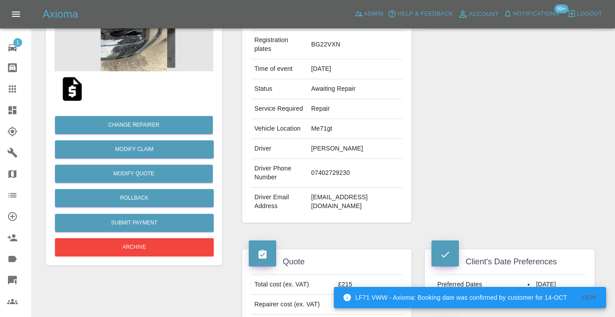
scroll to position [129, 0]
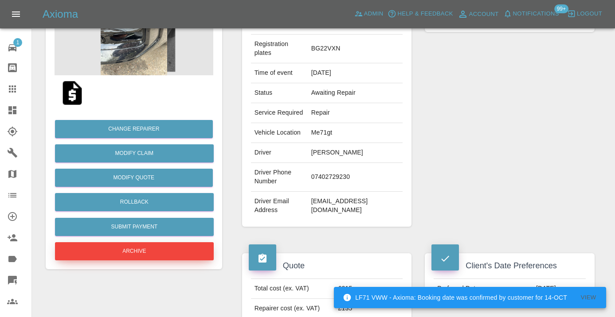
click at [136, 247] on button "Archive" at bounding box center [134, 251] width 159 height 18
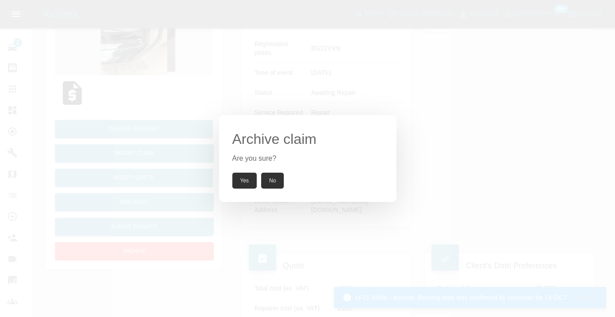
click at [238, 181] on button "Yes" at bounding box center [244, 181] width 25 height 16
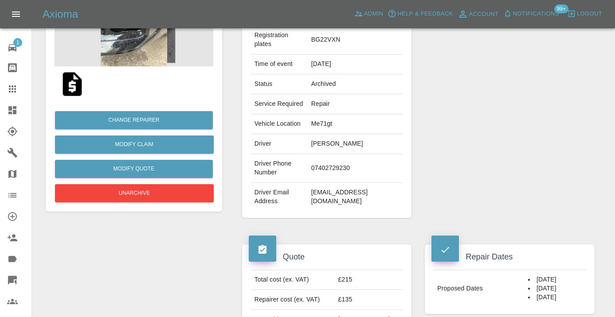
click at [10, 85] on icon at bounding box center [12, 89] width 11 height 11
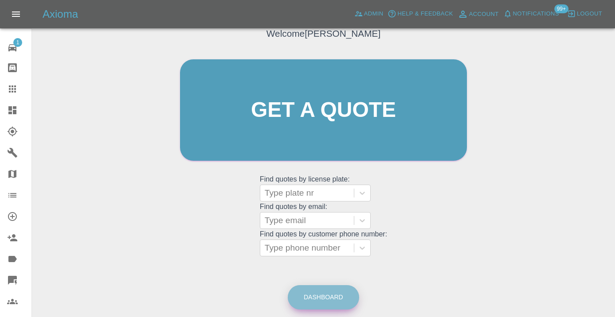
click at [333, 297] on link "Dashboard" at bounding box center [323, 297] width 71 height 24
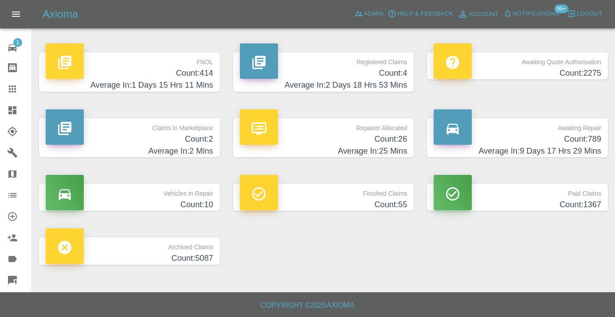
click at [588, 136] on h4 "Count: 789" at bounding box center [516, 139] width 167 height 12
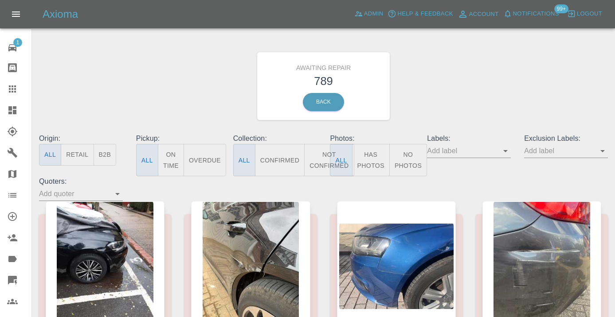
click at [323, 152] on button "Not Confirmed" at bounding box center [329, 160] width 50 height 32
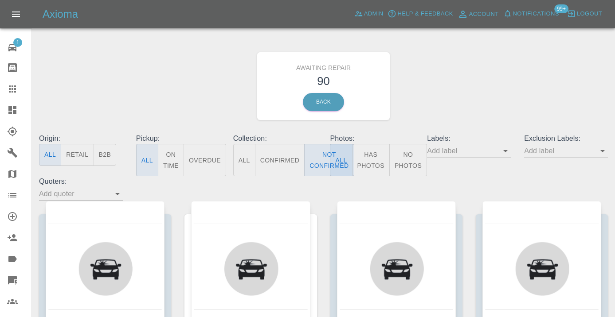
click at [534, 65] on div "Awaiting Repair 90 Back" at bounding box center [323, 86] width 582 height 94
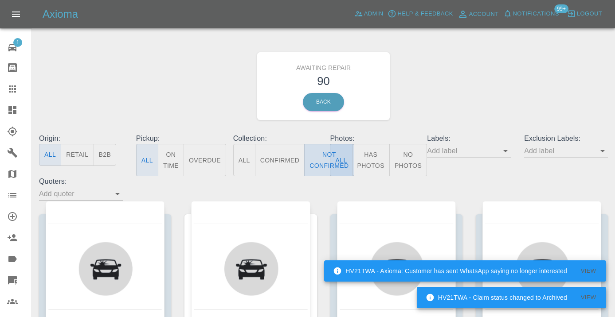
click at [321, 164] on button "Not Confirmed" at bounding box center [329, 160] width 50 height 32
click at [459, 78] on div "Awaiting Repair 90 Back" at bounding box center [323, 86] width 582 height 94
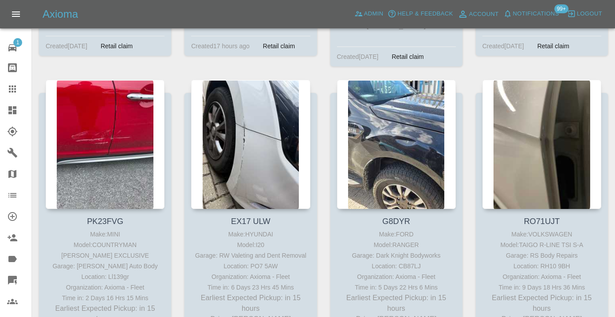
scroll to position [742, 0]
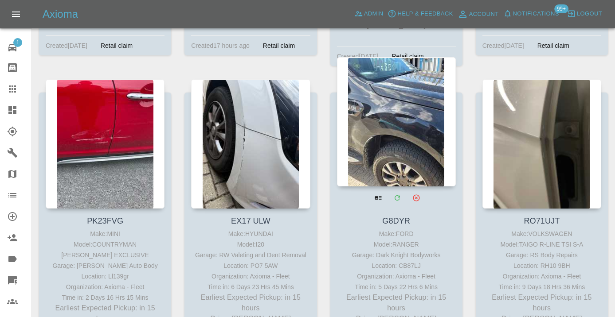
click at [395, 124] on div at bounding box center [396, 121] width 119 height 129
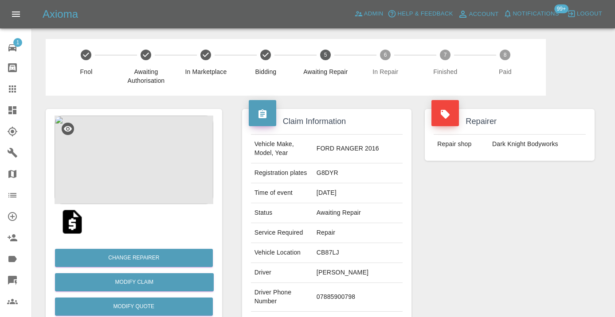
click at [334, 294] on td "07885900798" at bounding box center [358, 297] width 90 height 29
copy td "07885900798"
click at [521, 208] on div "Repairer Repair shop Dark Knight Bodyworks" at bounding box center [509, 228] width 183 height 265
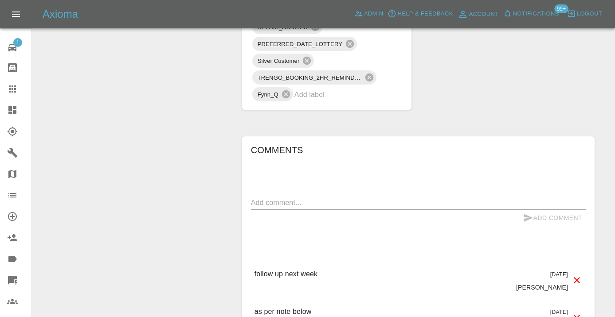
scroll to position [742, 0]
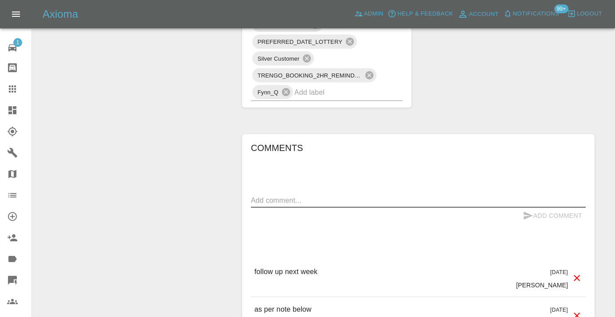
click at [272, 199] on textarea at bounding box center [418, 200] width 335 height 10
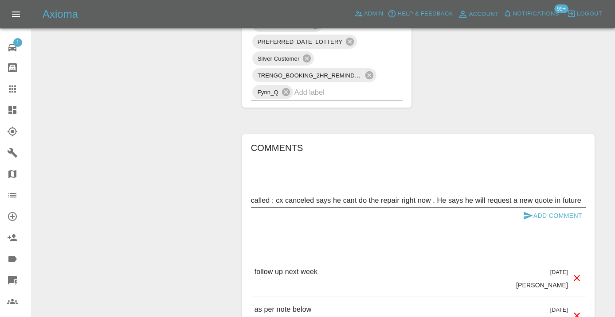
type textarea "called : cx canceled says he cant do the repair right now . He says he will req…"
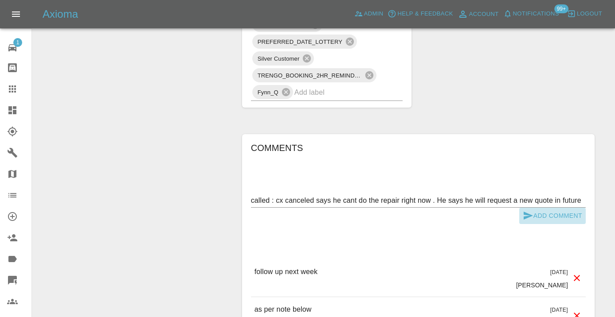
click at [555, 215] on button "Add Comment" at bounding box center [552, 216] width 66 height 16
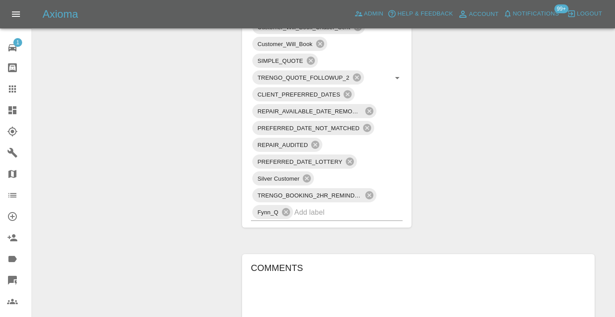
scroll to position [611, 0]
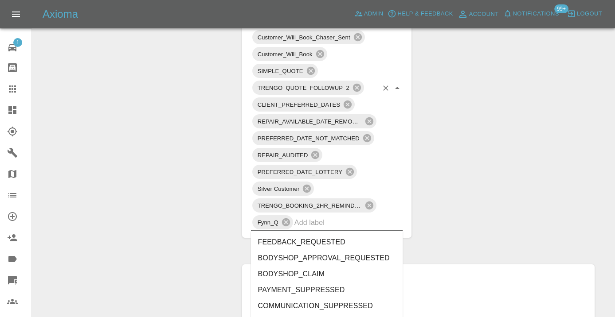
click at [328, 226] on input "text" at bounding box center [336, 223] width 84 height 14
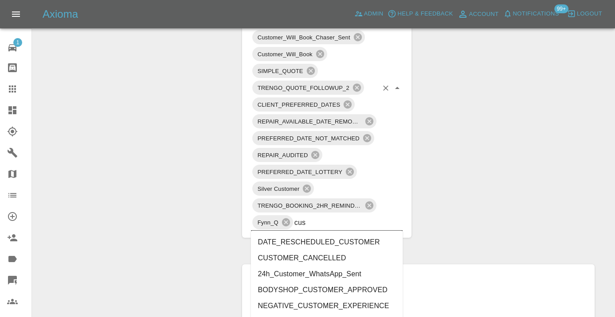
type input "cust"
click at [316, 257] on li "CUSTOMER_CANCELLED" at bounding box center [327, 258] width 152 height 16
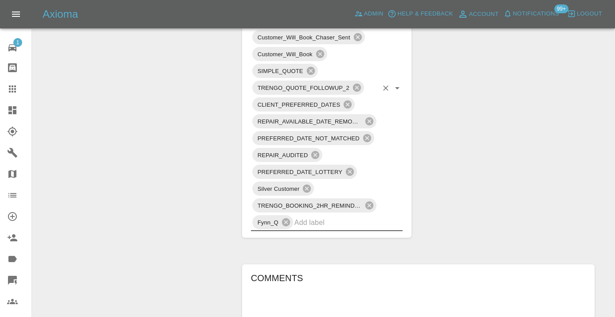
click at [194, 168] on div "Change Repairer Modify Claim Modify Quote Rollback Submit Payment Archive" at bounding box center [134, 124] width 190 height 1281
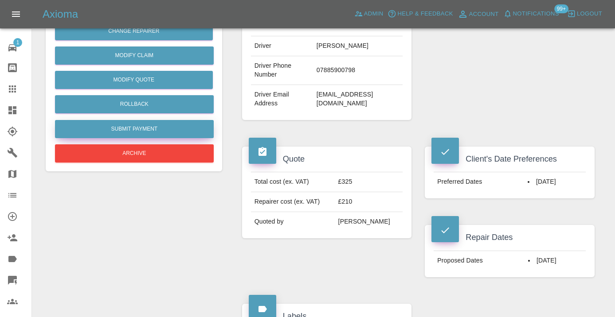
scroll to position [222, 0]
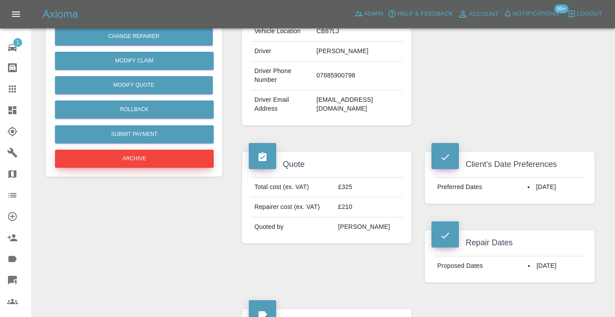
click at [111, 153] on button "Archive" at bounding box center [134, 159] width 159 height 18
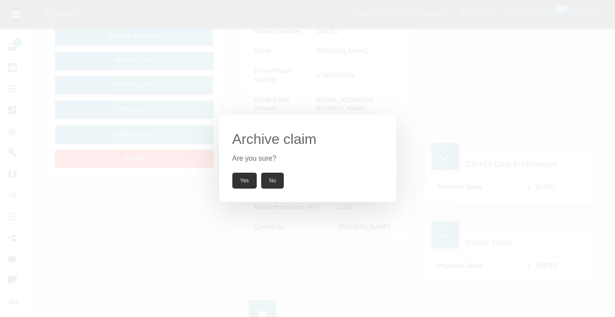
click at [244, 177] on button "Yes" at bounding box center [244, 181] width 25 height 16
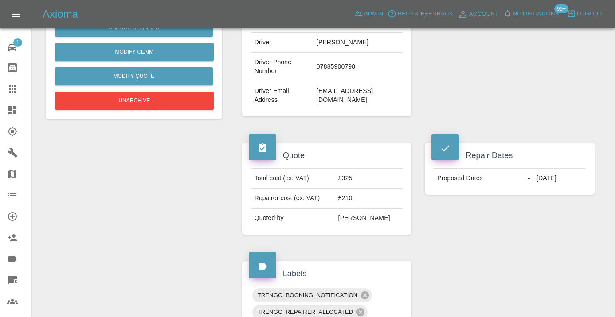
click at [18, 90] on div at bounding box center [19, 89] width 25 height 11
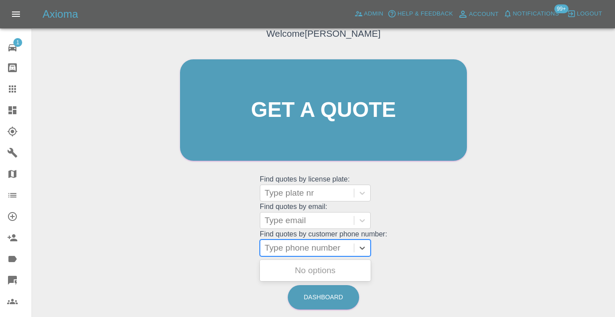
click at [291, 249] on div at bounding box center [307, 248] width 85 height 12
paste input "07725975384"
type input "07725975384"
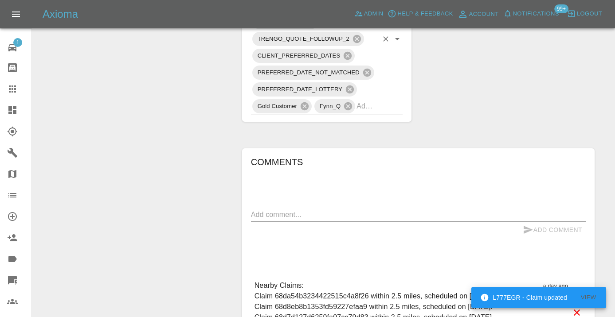
scroll to position [709, 0]
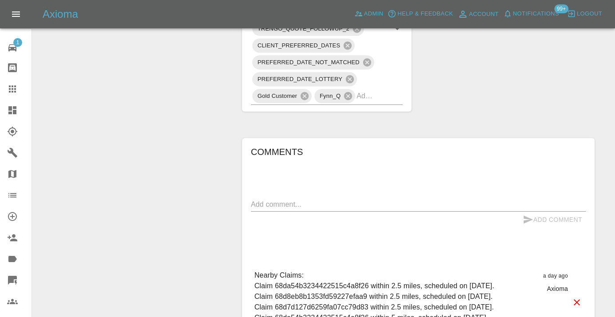
click at [273, 199] on textarea at bounding box center [418, 204] width 335 height 10
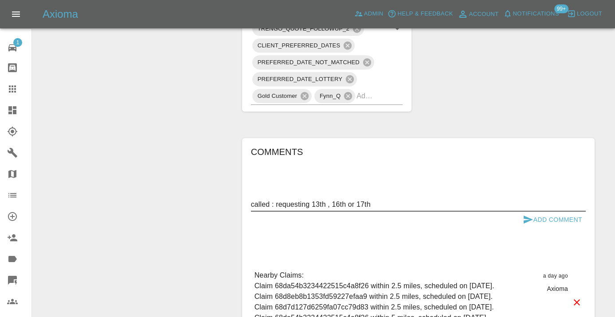
type textarea "called : requesting 13th , 16th or 17th"
click at [530, 214] on icon "submit" at bounding box center [527, 219] width 11 height 11
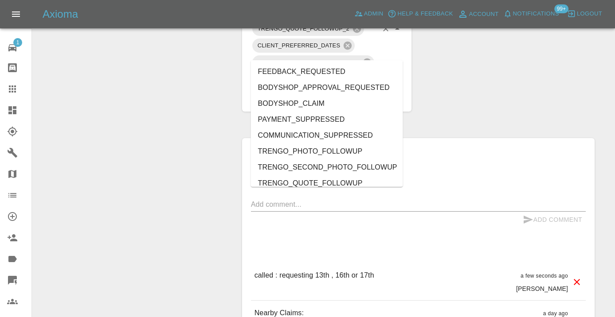
click at [379, 55] on div "TRENGO_BOOKING_NOTIFICATION TRENGO_BOOKING_FOLLOWUP_1 TRENGO_QUOTE_FOLLOWUP_1 S…" at bounding box center [327, 29] width 152 height 152
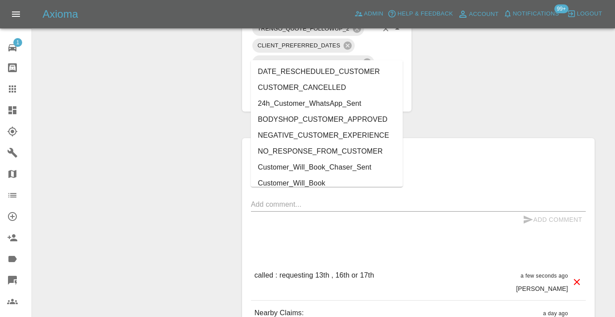
type input "cust"
click at [347, 183] on li "Customer_Will_Book" at bounding box center [327, 183] width 152 height 16
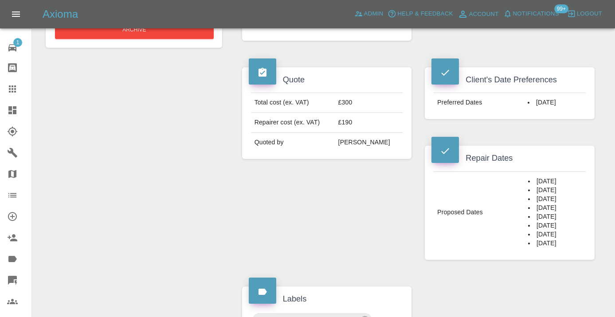
scroll to position [347, 0]
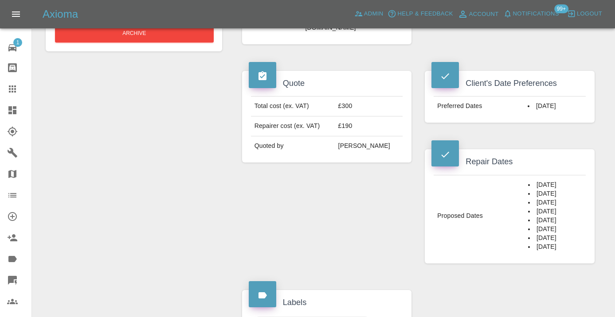
click at [551, 253] on div "Claim Information Vehicle Make, Model, Year TOYOTA YARIS HYBRID EXCEL 2023 Regi…" at bounding box center [418, 289] width 366 height 1081
click at [377, 167] on div "Quote Total cost (ex. VAT) £300 Repairer cost (ex. VAT) £190 Quoted by Ankur Me…" at bounding box center [326, 167] width 183 height 219
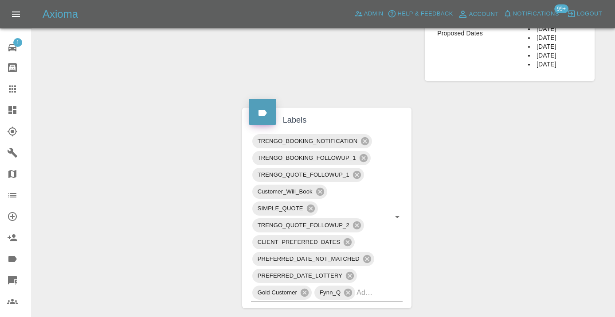
scroll to position [529, 0]
click at [11, 84] on icon at bounding box center [12, 89] width 11 height 11
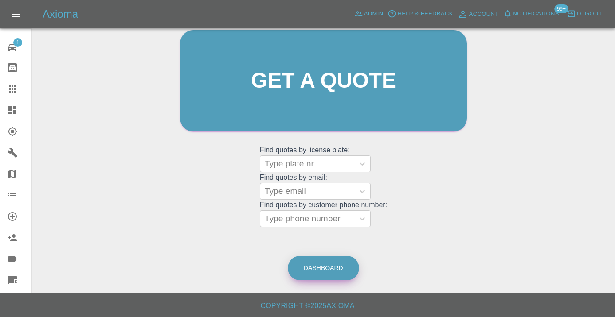
click at [324, 273] on link "Dashboard" at bounding box center [323, 268] width 71 height 24
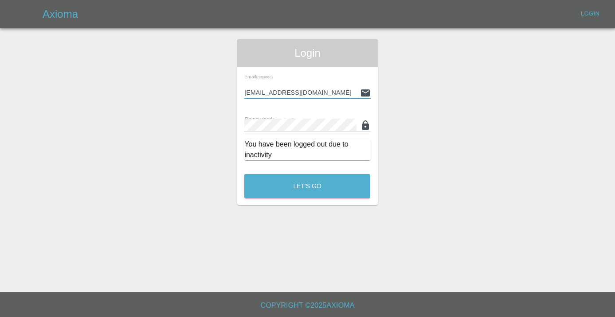
type input "Castrokhonqwana@gmail.com"
click at [307, 186] on button "Let's Go" at bounding box center [307, 186] width 126 height 24
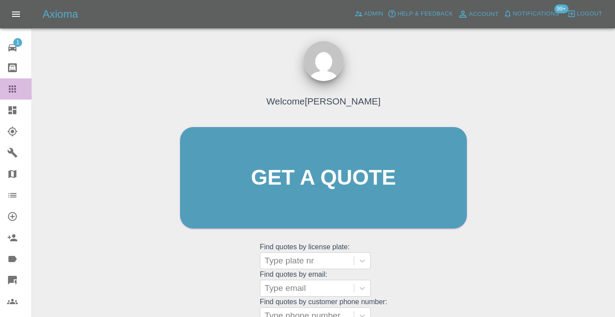
click at [13, 91] on icon at bounding box center [12, 89] width 7 height 7
click at [451, 256] on div "Welcome Castro Get a quote Get a quote Find quotes by license plate: Type plate…" at bounding box center [323, 195] width 305 height 268
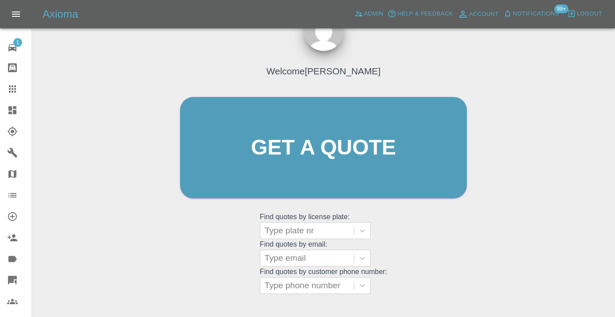
scroll to position [99, 0]
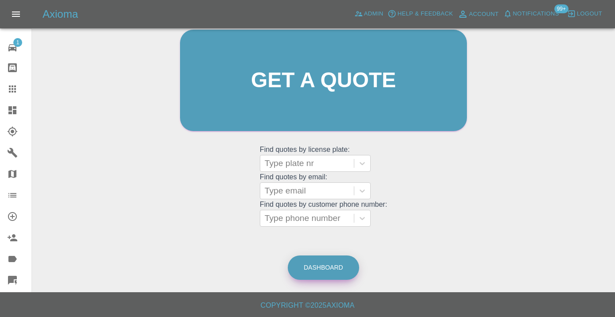
click at [343, 265] on link "Dashboard" at bounding box center [323, 268] width 71 height 24
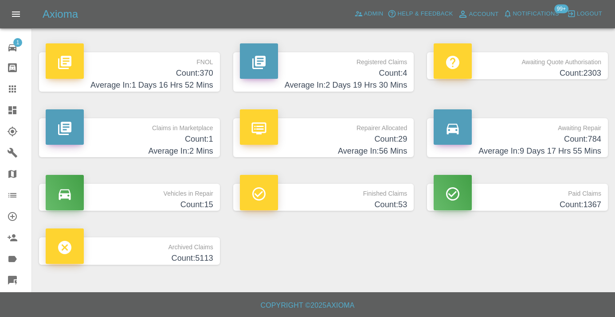
click at [588, 131] on p "Awaiting Repair" at bounding box center [516, 125] width 167 height 15
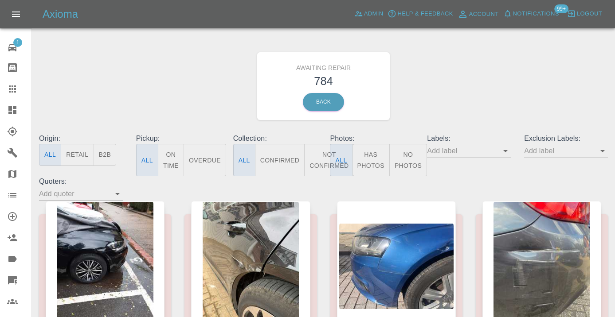
click at [322, 158] on button "Not Confirmed" at bounding box center [329, 160] width 50 height 32
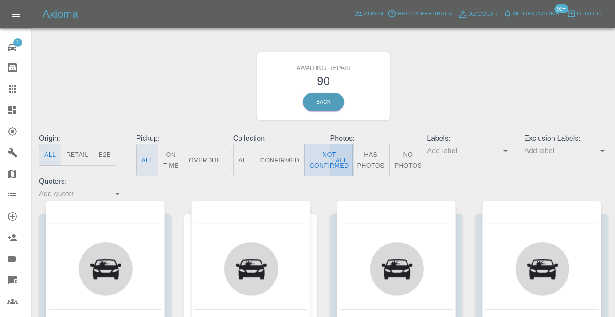
click at [322, 158] on button "Not Confirmed" at bounding box center [329, 160] width 50 height 32
click at [474, 81] on div "Awaiting Repair 90 Back" at bounding box center [323, 86] width 582 height 94
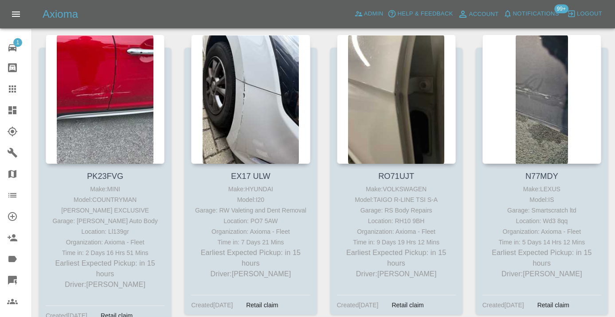
scroll to position [780, 0]
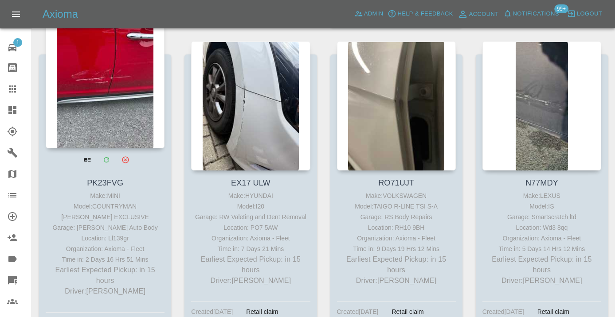
click at [93, 95] on div at bounding box center [105, 83] width 119 height 129
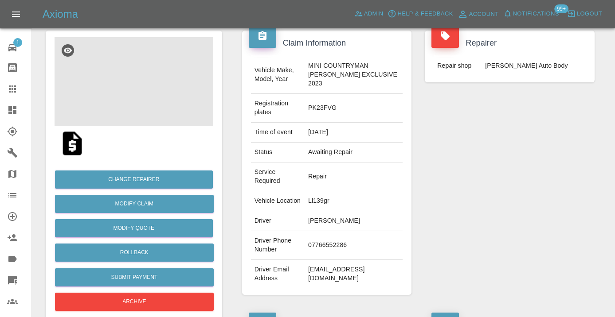
scroll to position [82, 0]
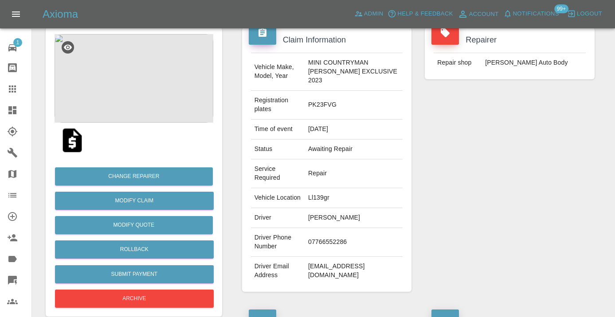
click at [330, 229] on td "07766552286" at bounding box center [353, 242] width 98 height 29
copy td "07766552286"
click at [552, 267] on div "Repairer Repair shop Mike Murray Auto Body" at bounding box center [509, 159] width 183 height 291
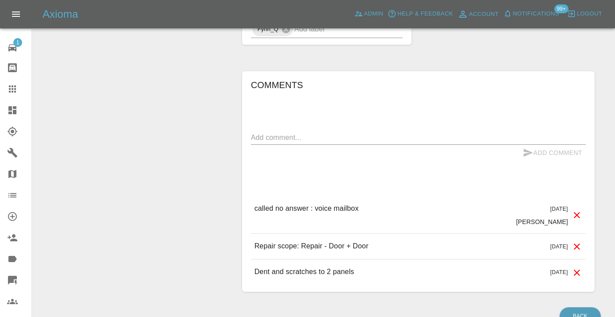
scroll to position [693, 0]
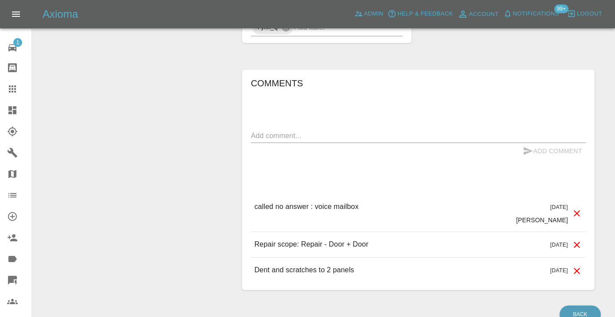
click at [271, 131] on textarea at bounding box center [418, 136] width 335 height 10
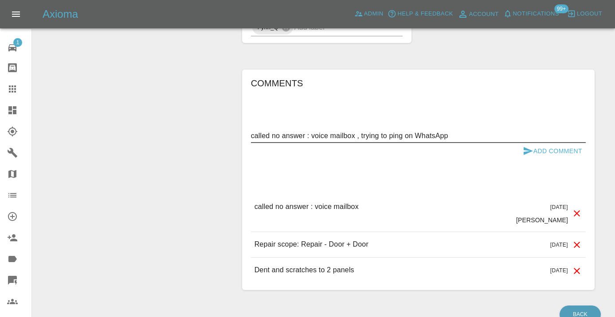
type textarea "called no answer : voice mailbox , trying to ping on WhatsApp"
click at [531, 146] on icon "submit" at bounding box center [527, 151] width 11 height 11
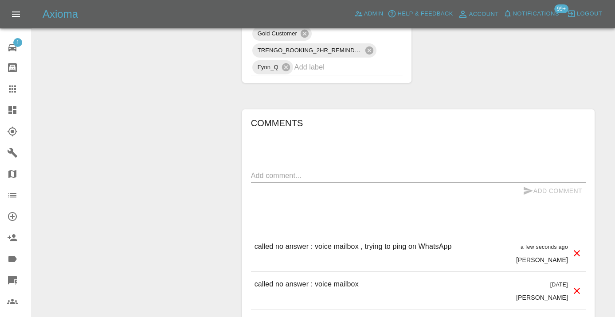
scroll to position [648, 0]
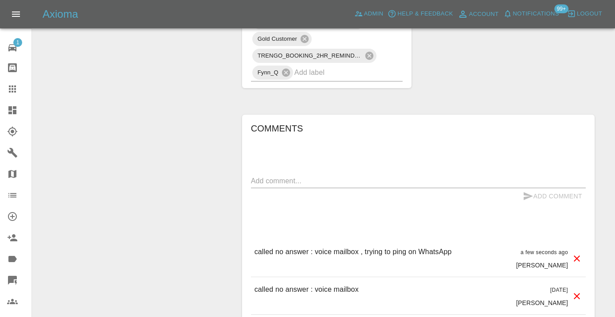
click at [315, 69] on input "text" at bounding box center [336, 73] width 84 height 14
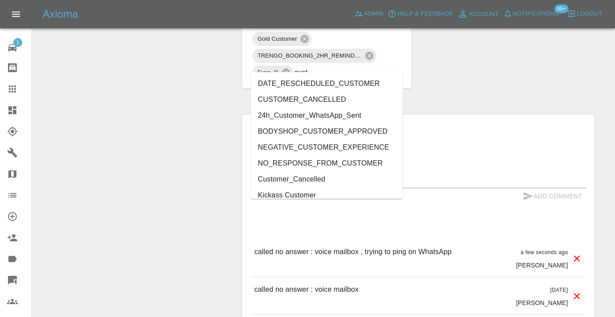
type input "cust"
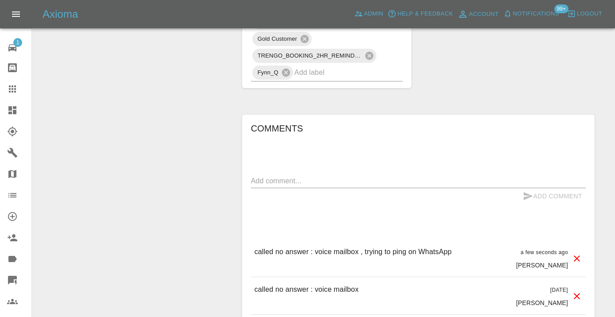
click at [11, 89] on icon at bounding box center [12, 89] width 11 height 11
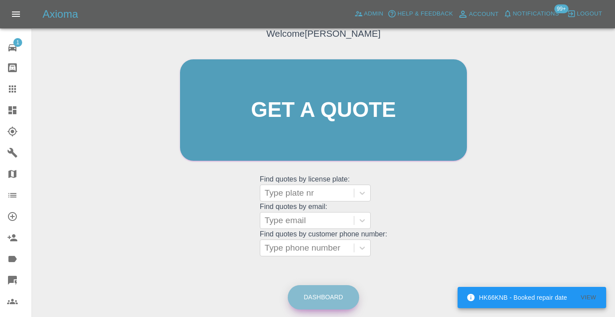
click at [346, 299] on link "Dashboard" at bounding box center [323, 297] width 71 height 24
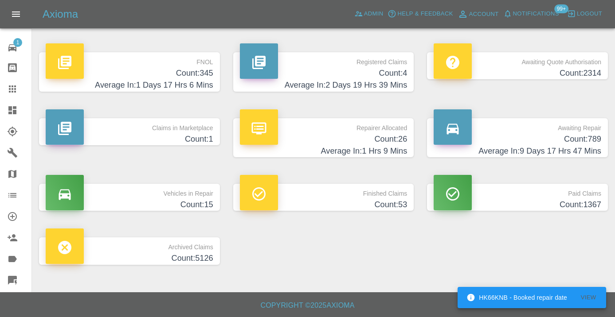
click at [577, 140] on h4 "Count: 789" at bounding box center [516, 139] width 167 height 12
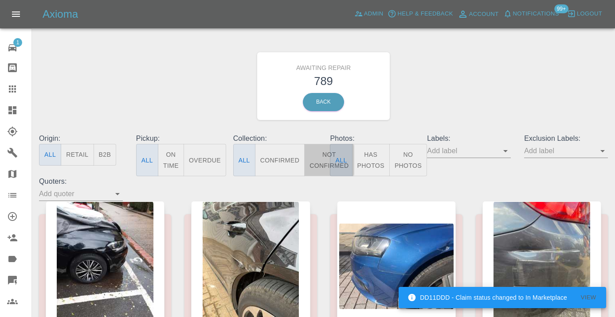
click at [316, 160] on button "Not Confirmed" at bounding box center [329, 160] width 50 height 32
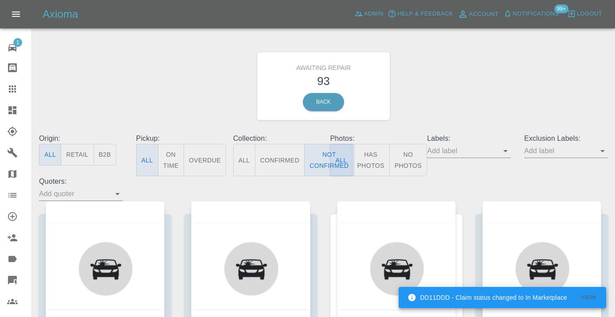
click at [449, 91] on div "Awaiting Repair 93 Back" at bounding box center [323, 86] width 582 height 94
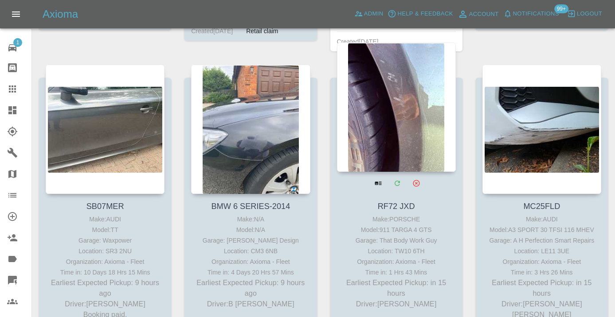
scroll to position [450, 0]
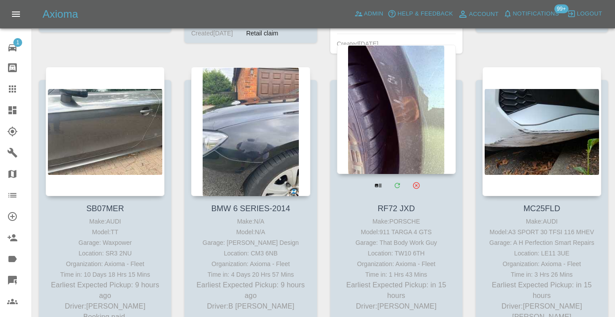
click at [392, 127] on div at bounding box center [396, 109] width 119 height 129
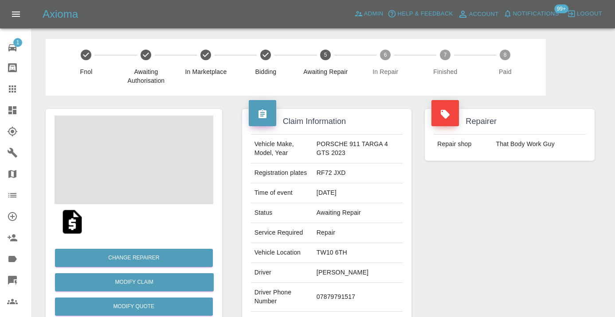
click at [338, 300] on td "07879791517" at bounding box center [358, 297] width 90 height 29
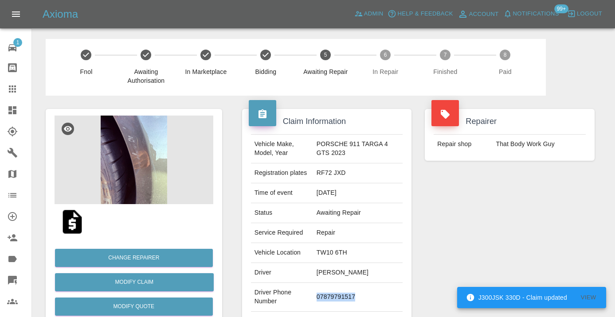
copy td "07879791517"
click at [486, 214] on div "Repairer Repair shop That Body Work Guy" at bounding box center [509, 228] width 183 height 265
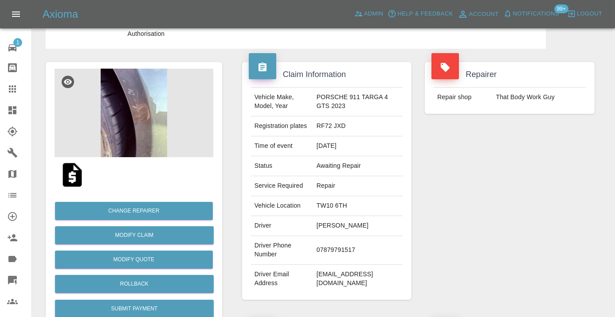
scroll to position [32, 0]
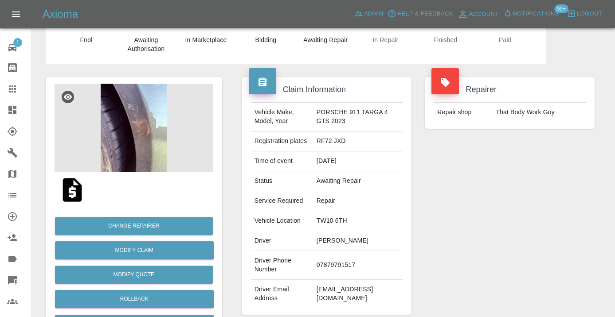
click at [590, 108] on div "Repair shop That Body Work Guy" at bounding box center [509, 112] width 165 height 20
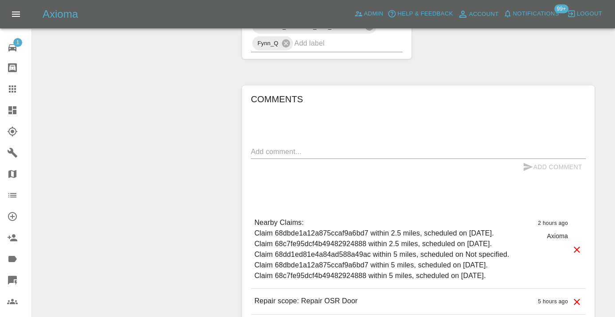
scroll to position [670, 0]
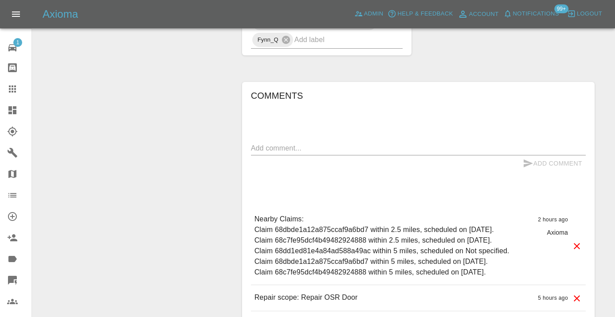
click at [284, 148] on textarea at bounding box center [418, 148] width 335 height 10
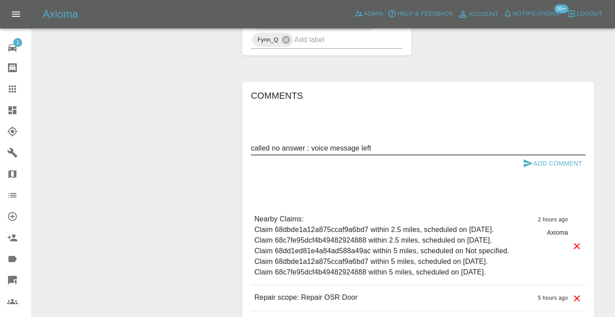
type textarea "called no answer : voice message left"
click at [535, 164] on button "Add Comment" at bounding box center [552, 164] width 66 height 16
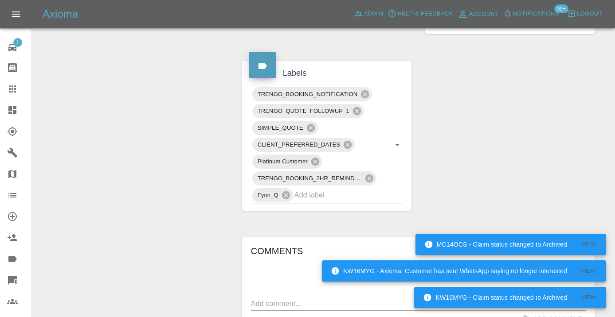
scroll to position [491, 0]
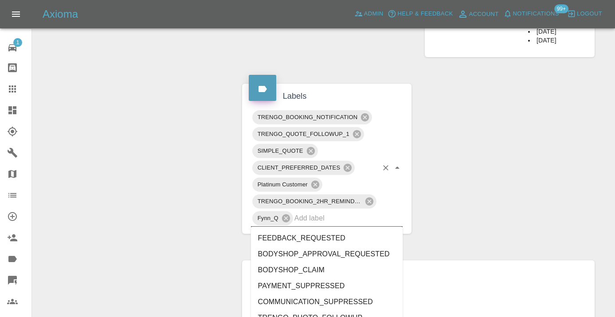
click at [308, 218] on input "text" at bounding box center [336, 218] width 84 height 14
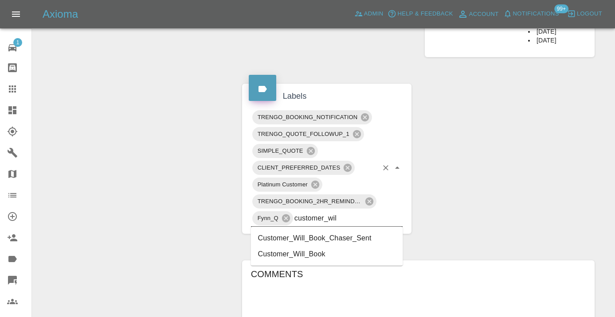
type input "customer_will"
click at [292, 254] on li "Customer_Will_Book" at bounding box center [327, 254] width 152 height 16
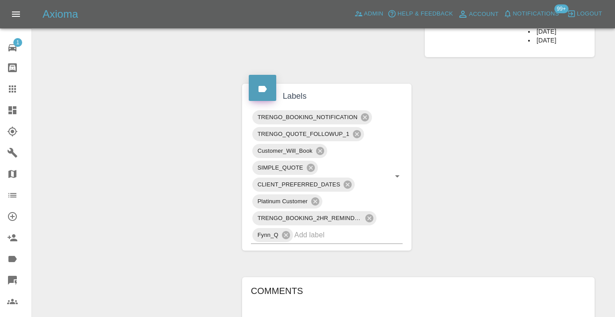
click at [487, 210] on div "Claim Information Vehicle Make, Model, Year PORSCHE 911 TARGA 4 GTS 2023 Regist…" at bounding box center [418, 96] width 366 height 985
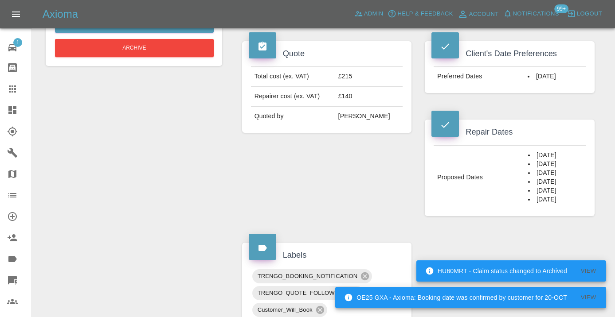
scroll to position [325, 0]
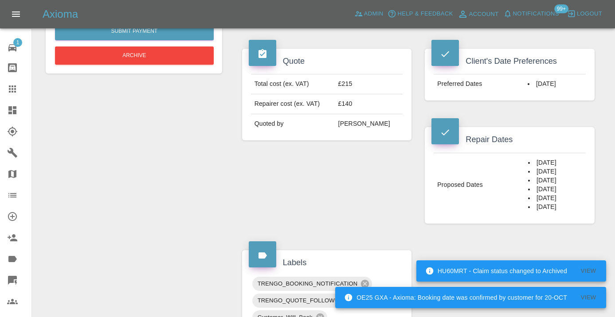
click at [17, 89] on icon at bounding box center [12, 89] width 11 height 11
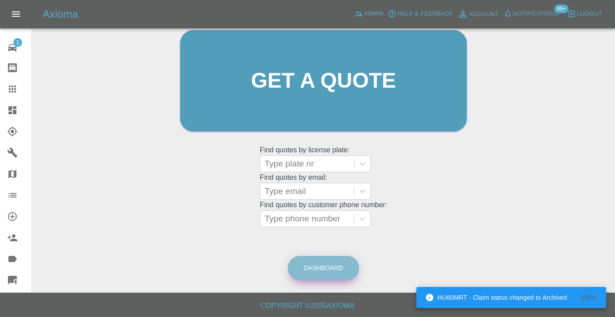
click at [305, 269] on link "Dashboard" at bounding box center [323, 268] width 71 height 24
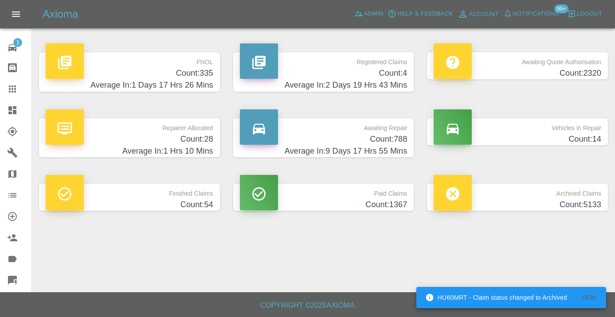
click at [401, 137] on h4 "Count: 788" at bounding box center [323, 139] width 167 height 12
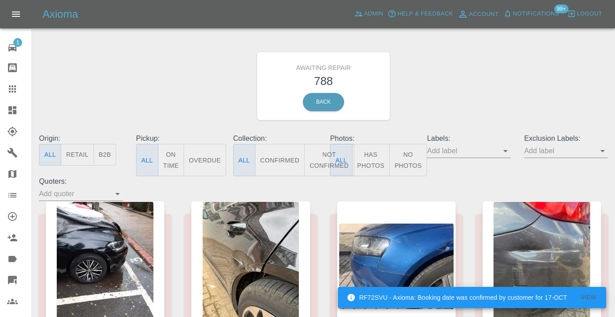
click at [323, 156] on button "Not Confirmed" at bounding box center [329, 160] width 50 height 32
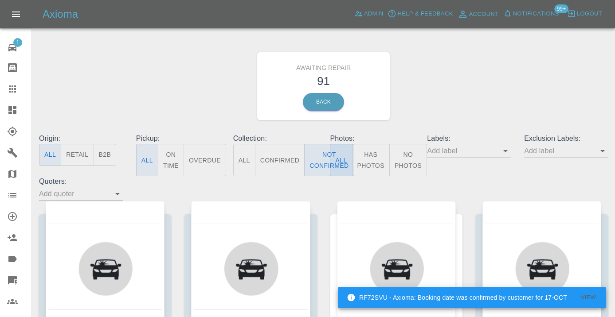
click at [466, 94] on div "Awaiting Repair 91 Back" at bounding box center [323, 86] width 582 height 94
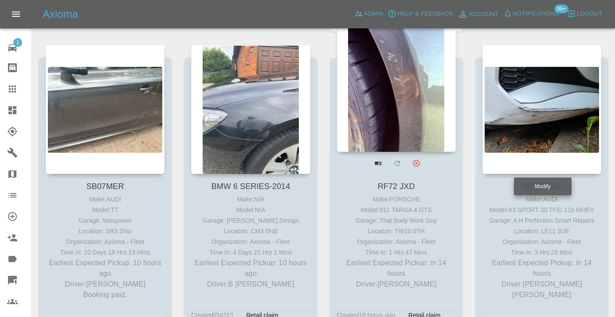
scroll to position [465, 0]
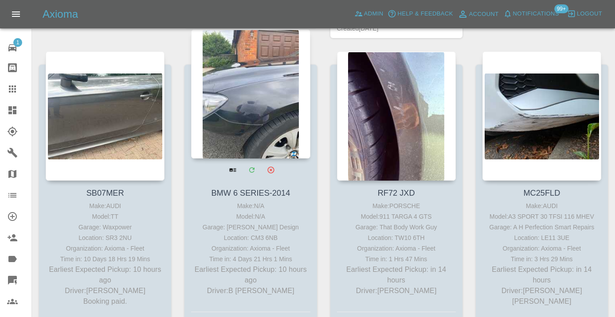
click at [256, 144] on div at bounding box center [250, 93] width 119 height 129
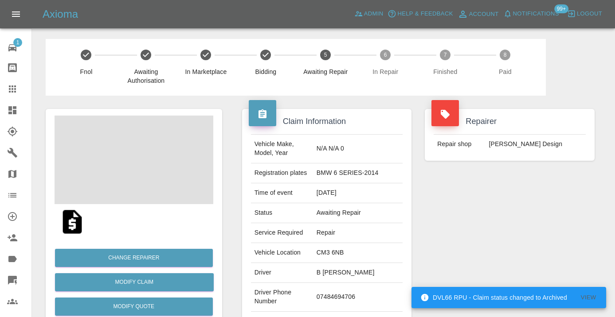
click at [358, 283] on td "07484694706" at bounding box center [358, 297] width 90 height 29
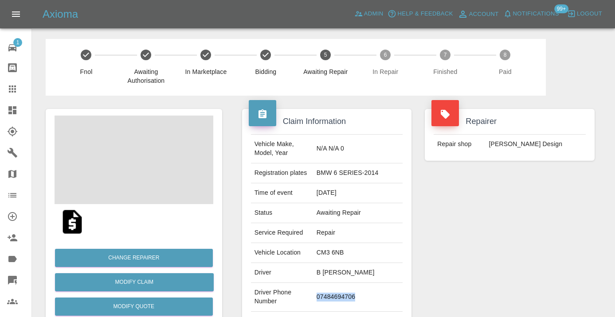
copy td "07484694706"
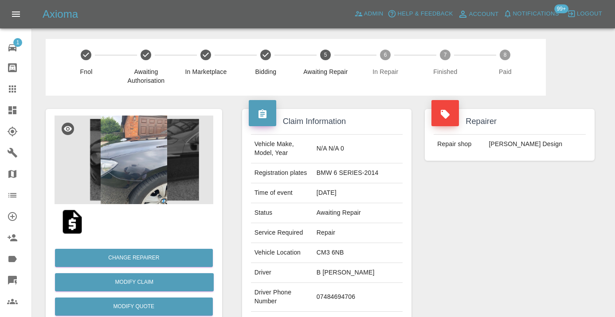
click at [471, 241] on div "Repairer Repair shop Leo Design" at bounding box center [509, 228] width 183 height 265
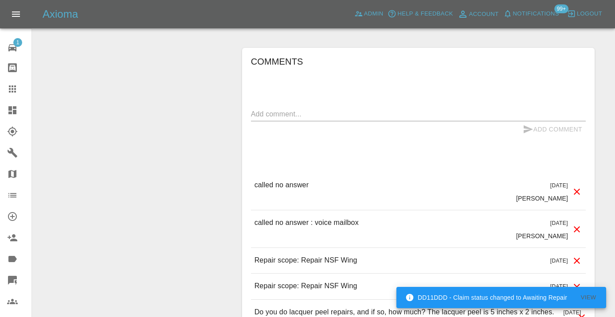
scroll to position [744, 0]
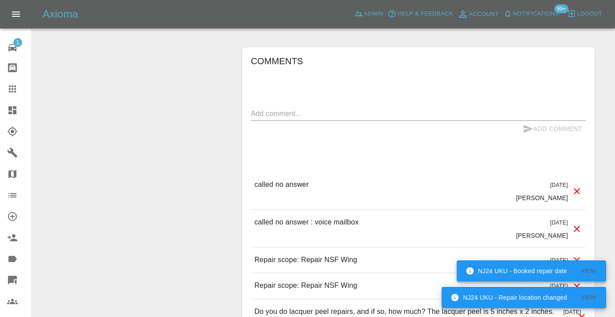
click at [263, 109] on textarea at bounding box center [418, 114] width 335 height 10
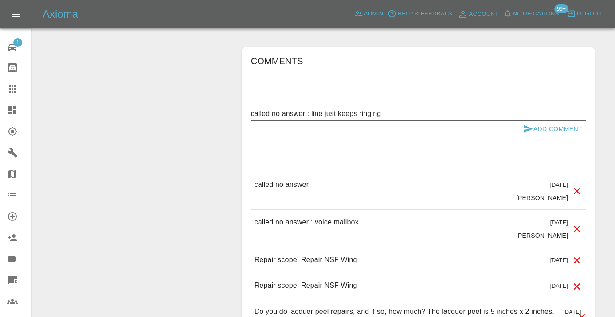
type textarea "called no answer : line just keeps ringing"
click at [530, 125] on icon "submit" at bounding box center [527, 129] width 9 height 8
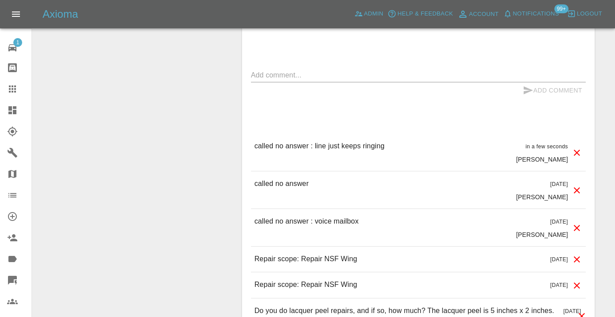
scroll to position [784, 0]
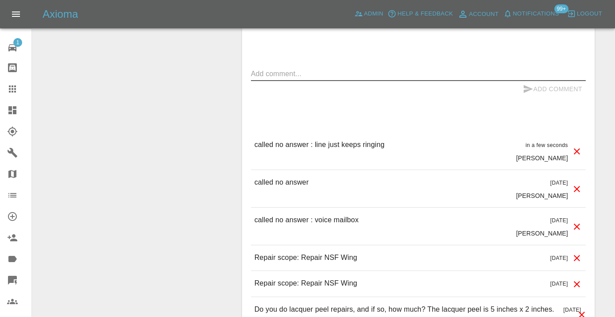
click at [292, 69] on textarea at bounding box center [418, 74] width 335 height 10
type textarea "trying to ping on WhatsApp"
click at [522, 81] on button "Add Comment" at bounding box center [552, 89] width 66 height 16
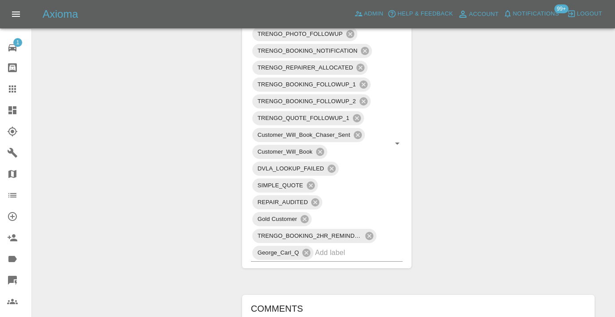
scroll to position [493, 0]
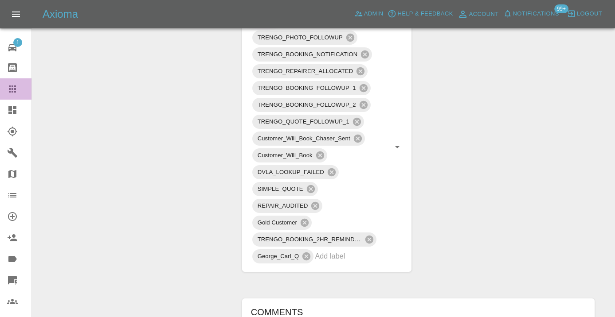
click at [11, 90] on icon at bounding box center [12, 89] width 11 height 11
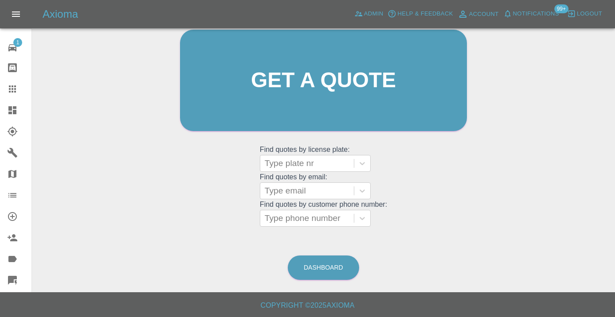
scroll to position [68, 0]
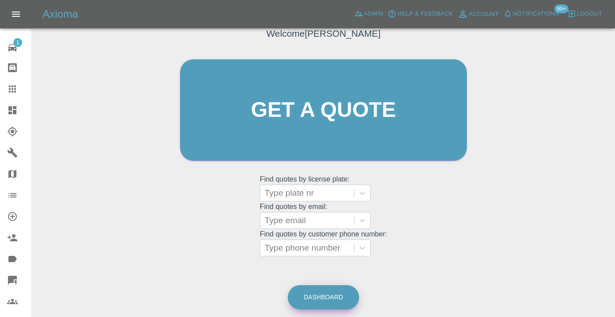
click at [338, 305] on link "Dashboard" at bounding box center [323, 297] width 71 height 24
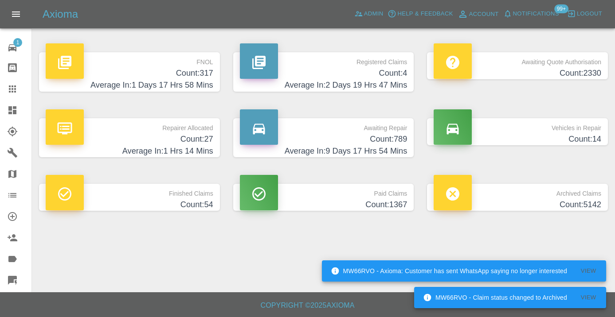
click at [393, 143] on h4 "Count: 789" at bounding box center [323, 139] width 167 height 12
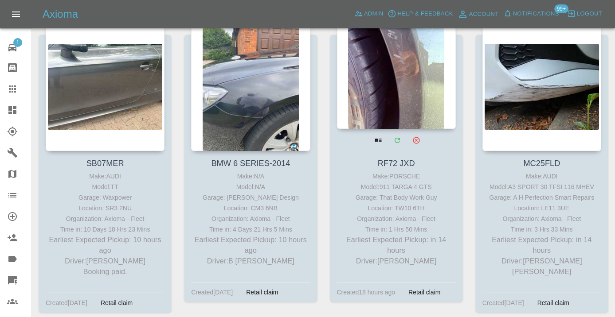
scroll to position [490, 0]
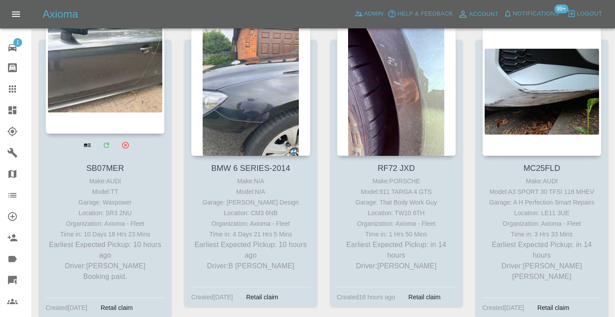
click at [81, 84] on div at bounding box center [105, 68] width 119 height 129
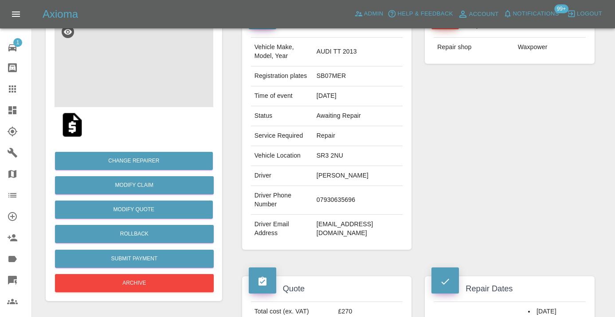
scroll to position [102, 0]
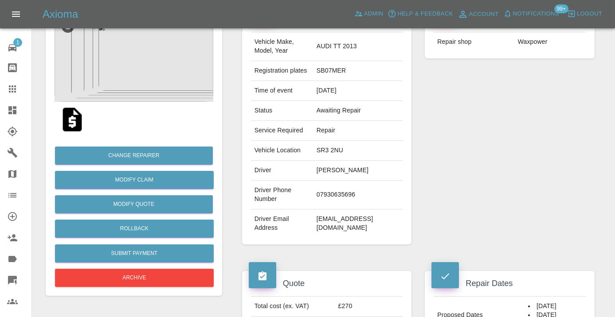
click at [362, 181] on td "07930635696" at bounding box center [358, 195] width 90 height 29
copy td "07930635696"
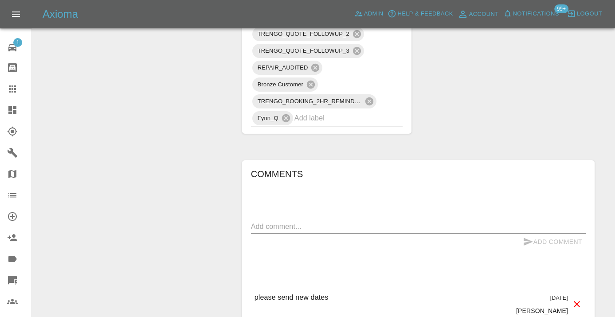
scroll to position [742, 0]
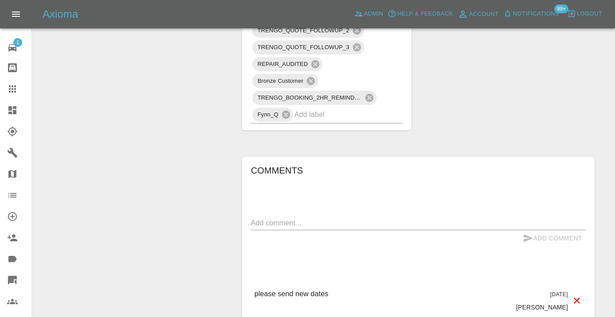
click at [276, 218] on textarea at bounding box center [418, 223] width 335 height 10
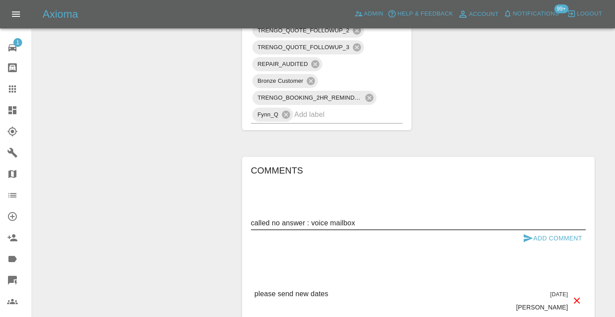
type textarea "called no answer : voice mailbox"
click at [531, 233] on icon "submit" at bounding box center [527, 238] width 11 height 11
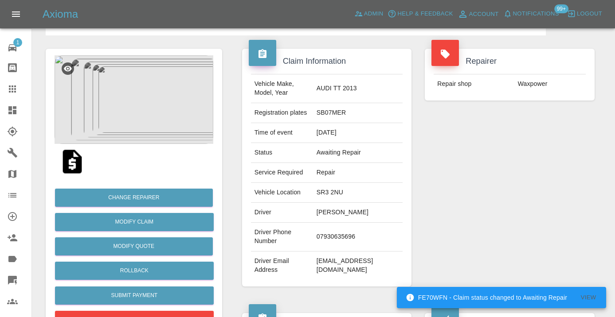
scroll to position [59, 0]
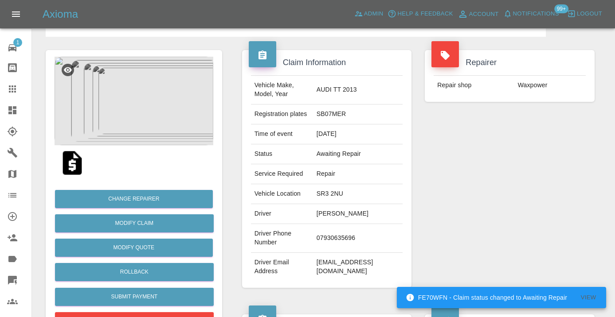
click at [14, 90] on icon at bounding box center [12, 89] width 11 height 11
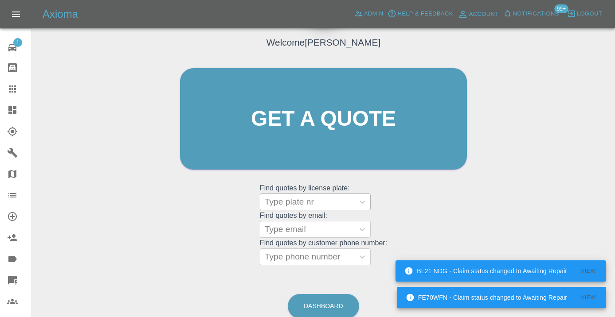
click at [308, 197] on div at bounding box center [307, 202] width 85 height 12
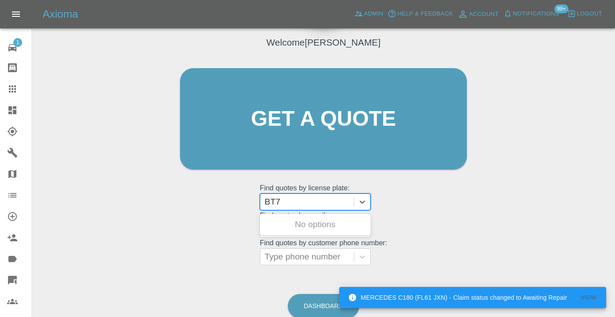
type input "BT74"
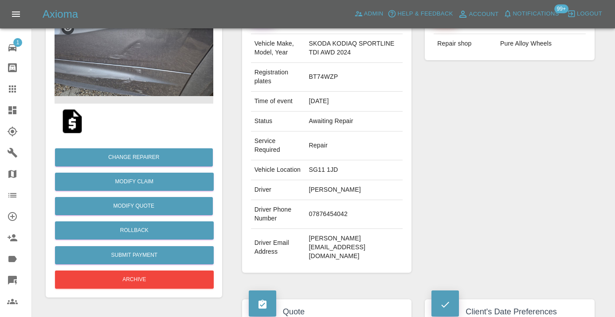
scroll to position [114, 0]
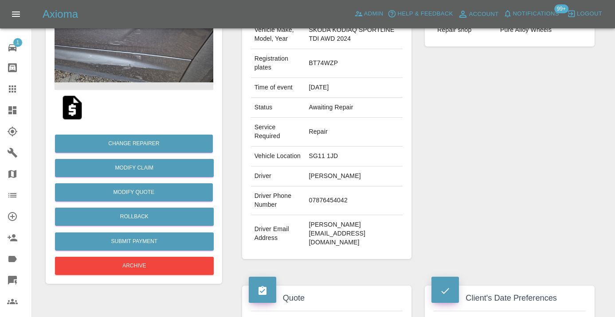
click at [358, 215] on td "[PERSON_NAME][EMAIL_ADDRESS][DOMAIN_NAME]" at bounding box center [353, 233] width 97 height 37
copy div "[PERSON_NAME][EMAIL_ADDRESS][DOMAIN_NAME]"
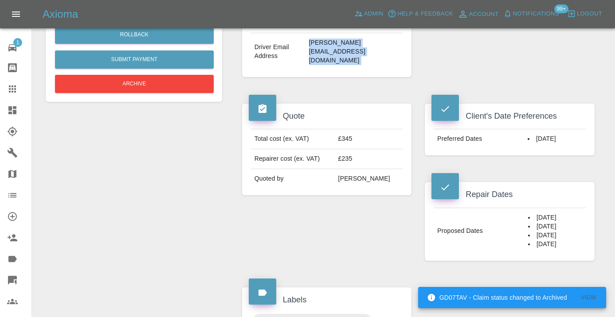
scroll to position [273, 0]
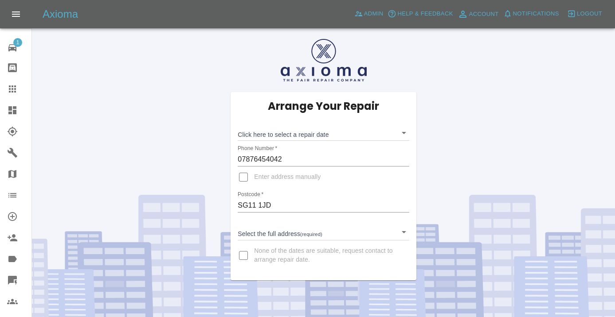
click at [276, 235] on body "Axioma Admin Help & Feedback Account Notifications Logout 1 Repair home Bodysho…" at bounding box center [307, 185] width 615 height 370
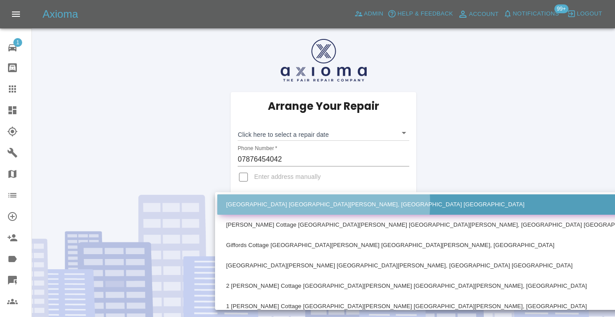
click at [278, 203] on li "[GEOGRAPHIC_DATA] [GEOGRAPHIC_DATA][PERSON_NAME], [GEOGRAPHIC_DATA] [GEOGRAPHIC…" at bounding box center [437, 205] width 440 height 20
type input "[GEOGRAPHIC_DATA] [GEOGRAPHIC_DATA][PERSON_NAME], [GEOGRAPHIC_DATA] [GEOGRAPHIC…"
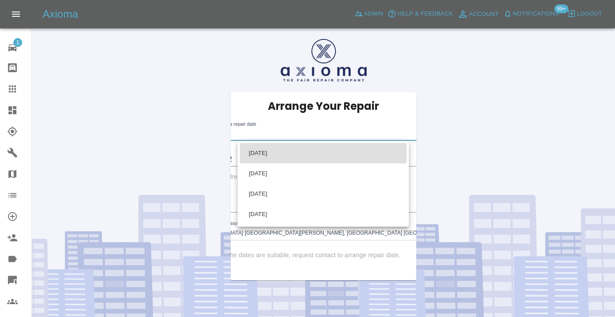
click at [293, 135] on body "Axioma Admin Help & Feedback Account Notifications 99+ Logout 1 Repair home Bod…" at bounding box center [307, 185] width 615 height 370
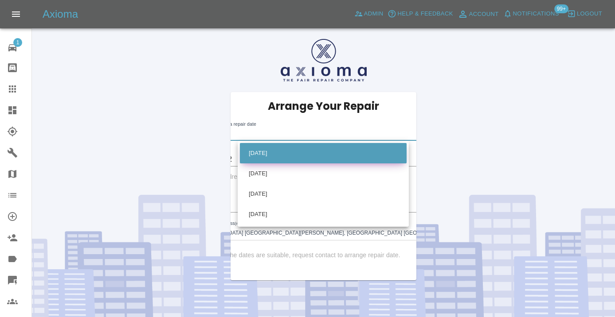
click at [286, 150] on li "Tue Oct 21 2025" at bounding box center [323, 153] width 167 height 20
type input "2025-10-21T00:00:00.000Z"
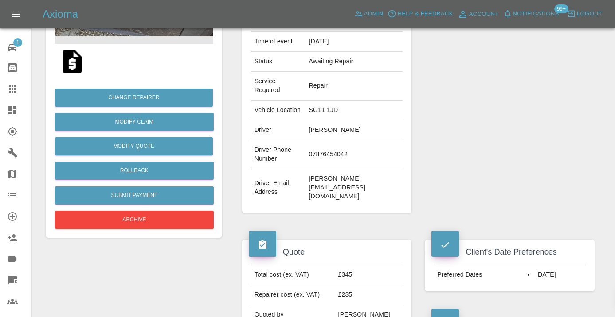
scroll to position [168, 0]
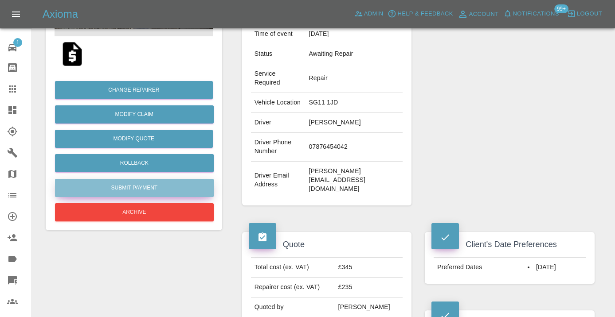
click at [161, 183] on button "Submit Payment" at bounding box center [134, 188] width 159 height 18
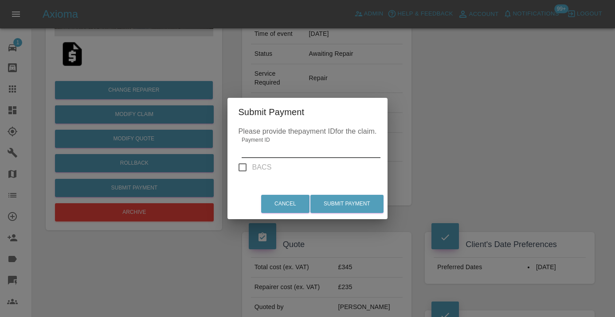
click at [269, 149] on input "Payment ID" at bounding box center [310, 151] width 138 height 14
paste input "pi_3SE6OcA4aDea5wMj17Hjr6J6"
type input "pi_3SE6OcA4aDea5wMj17Hjr6J6"
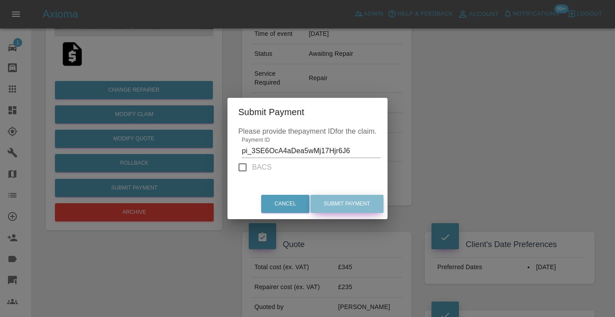
click at [356, 204] on button "Submit Payment" at bounding box center [346, 204] width 73 height 18
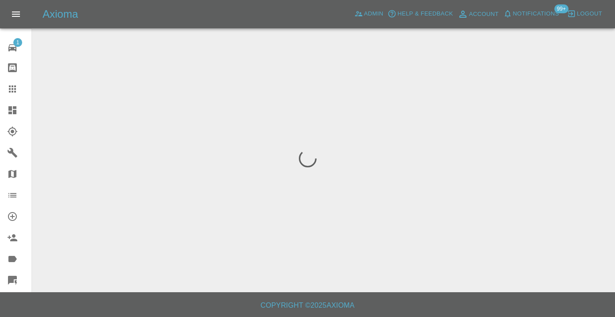
scroll to position [0, 0]
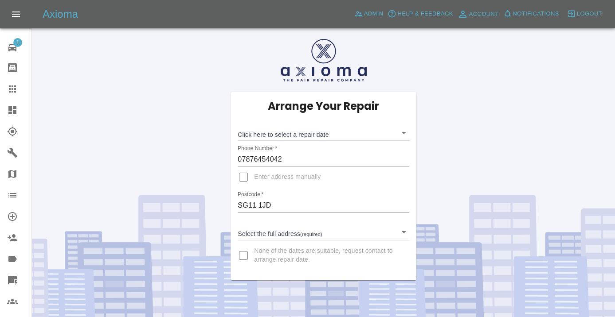
click at [288, 133] on body "Axioma Admin Help & Feedback Account Notifications Logout 1 Repair home Bodysho…" at bounding box center [307, 185] width 615 height 370
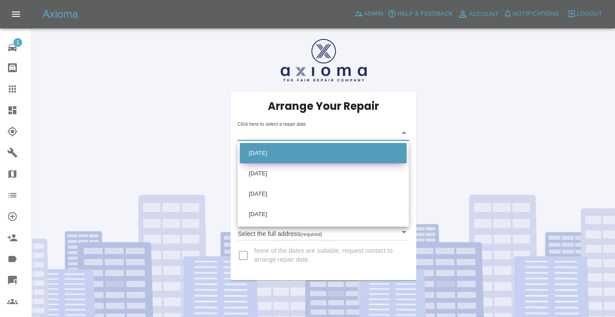
click at [268, 148] on li "[DATE]" at bounding box center [323, 153] width 167 height 20
type input "[DATE]T00:00:00.000Z"
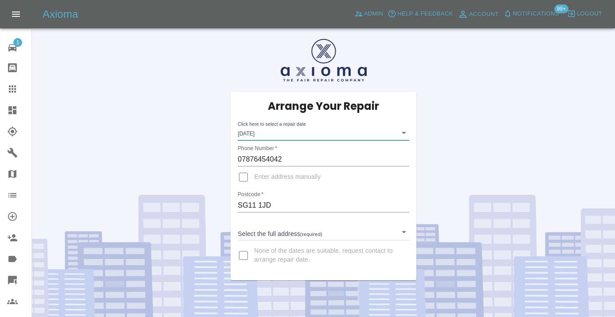
click at [255, 232] on body "Axioma Admin Help & Feedback Account Notifications 99+ Logout 1 Repair home Bod…" at bounding box center [307, 185] width 615 height 370
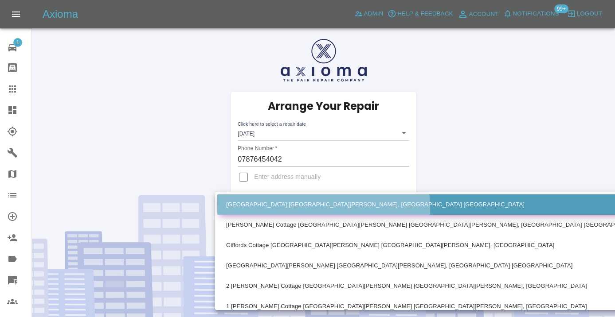
click at [253, 209] on li "[GEOGRAPHIC_DATA] [GEOGRAPHIC_DATA][PERSON_NAME], [GEOGRAPHIC_DATA] [GEOGRAPHIC…" at bounding box center [437, 205] width 440 height 20
type input "[GEOGRAPHIC_DATA] [GEOGRAPHIC_DATA][PERSON_NAME], [GEOGRAPHIC_DATA] [GEOGRAPHIC…"
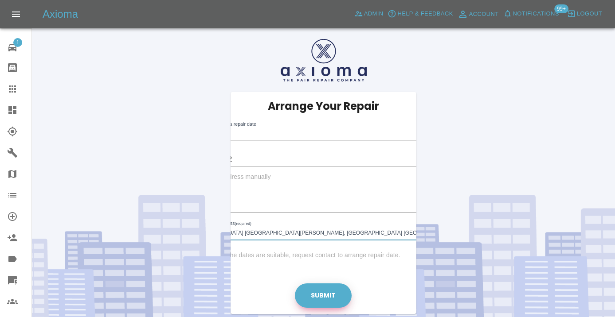
click at [312, 285] on button "Submit" at bounding box center [323, 296] width 57 height 24
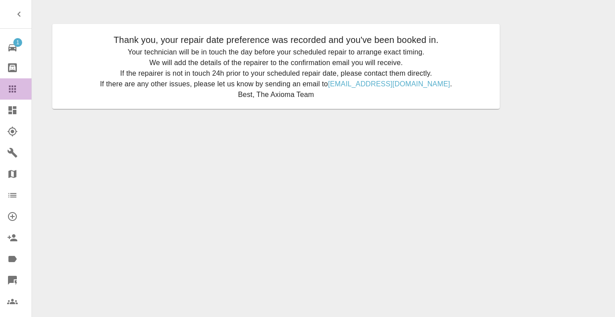
click at [18, 92] on div at bounding box center [19, 89] width 25 height 11
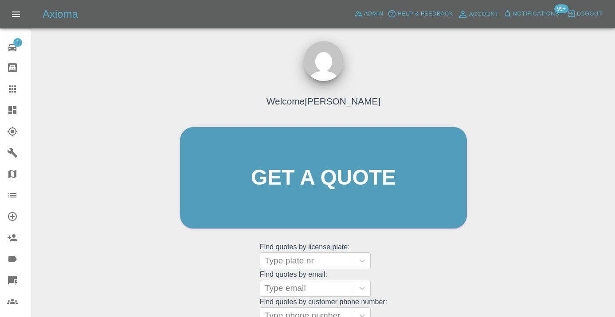
click at [442, 261] on div "Welcome Castro Get a quote Get a quote Find quotes by license plate: Type plate…" at bounding box center [323, 195] width 305 height 268
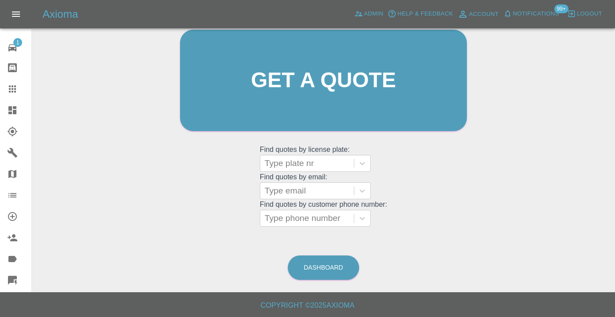
scroll to position [97, 0]
click at [340, 268] on link "Dashboard" at bounding box center [323, 268] width 71 height 24
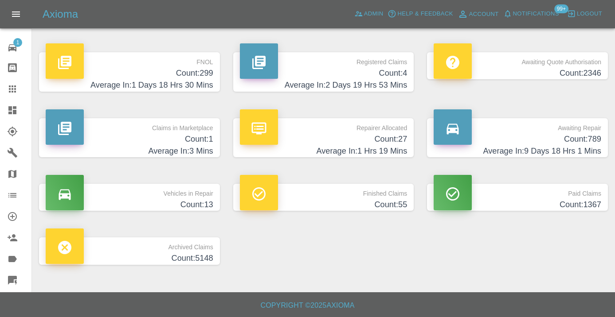
click at [590, 139] on h4 "Count: 789" at bounding box center [516, 139] width 167 height 12
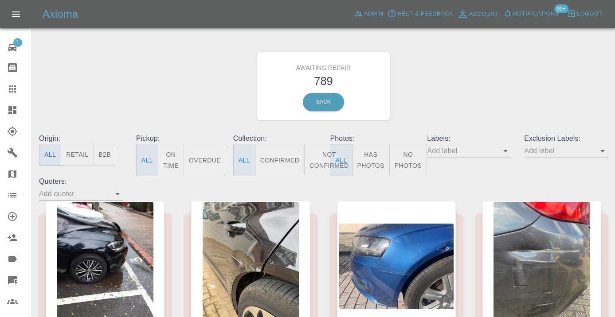
click at [317, 162] on button "Not Confirmed" at bounding box center [329, 160] width 50 height 32
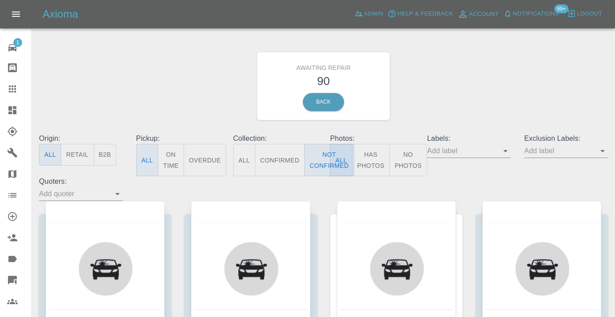
click at [472, 100] on div "Awaiting Repair 90 Back" at bounding box center [323, 86] width 582 height 94
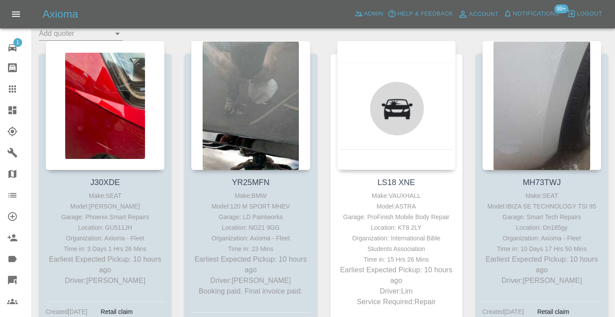
scroll to position [177, 0]
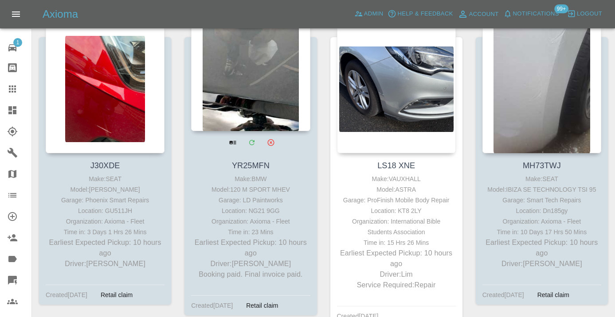
click at [253, 93] on div at bounding box center [250, 66] width 119 height 129
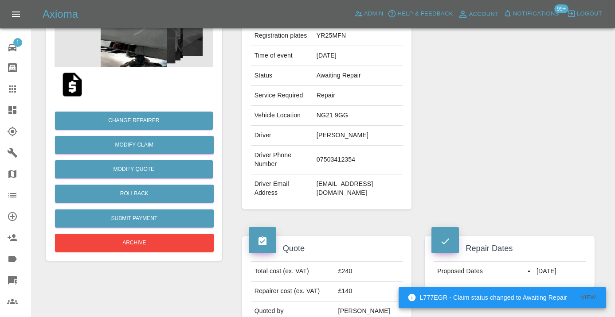
scroll to position [123, 0]
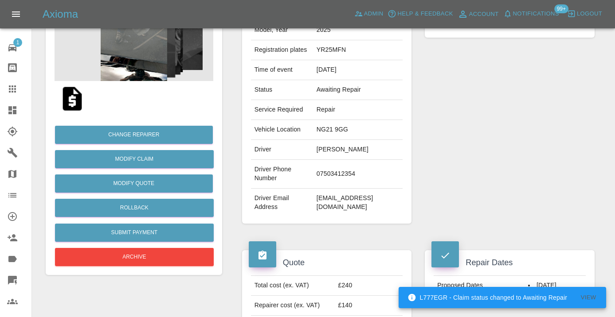
click at [340, 168] on td "07503412354" at bounding box center [358, 174] width 90 height 29
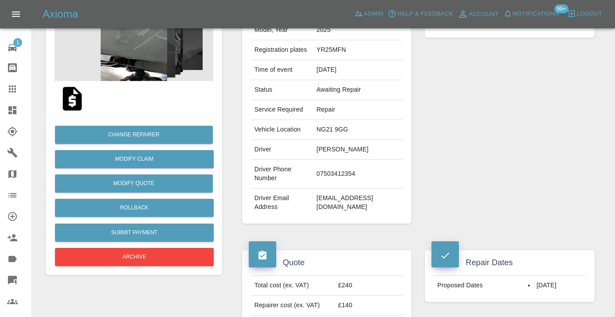
click at [509, 157] on div "Repairer Repair shop LD Paintworks" at bounding box center [509, 105] width 183 height 265
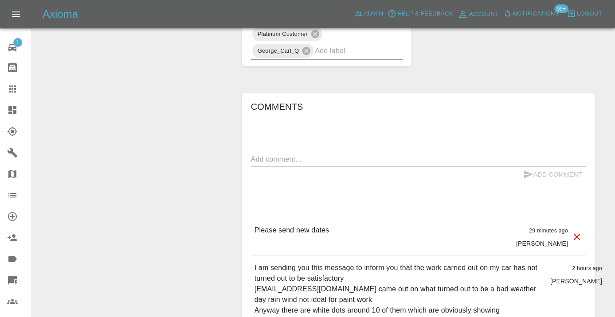
scroll to position [765, 0]
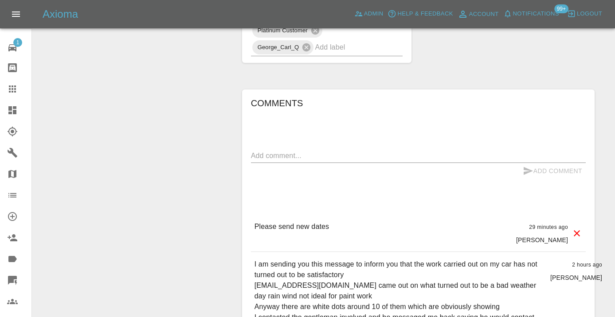
click at [273, 152] on textarea at bounding box center [418, 156] width 335 height 10
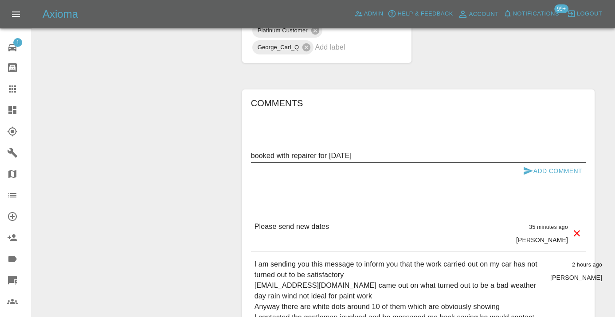
type textarea "booked with repairer for today"
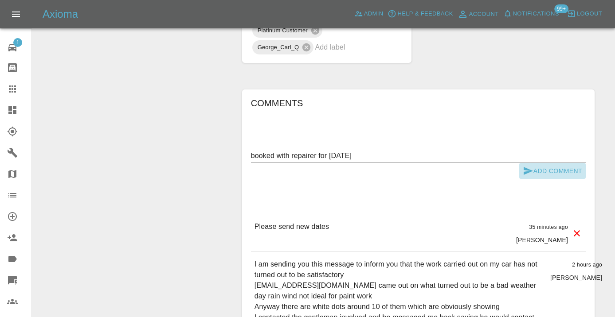
click at [527, 169] on icon "submit" at bounding box center [527, 171] width 9 height 8
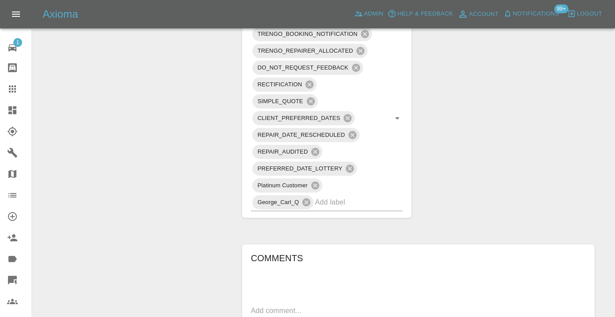
scroll to position [603, 0]
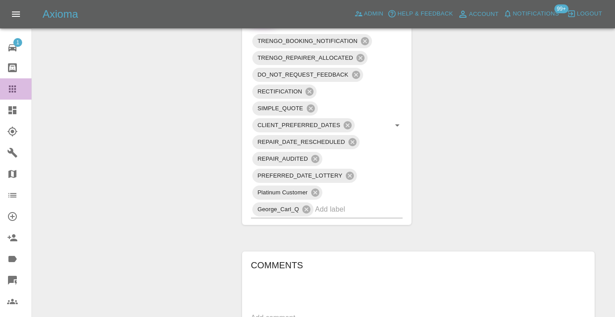
click at [17, 90] on icon at bounding box center [12, 89] width 11 height 11
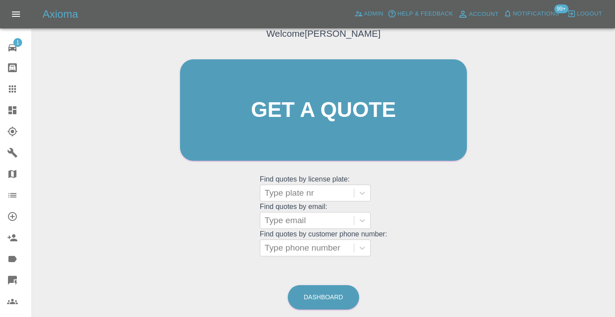
click at [327, 268] on div "Welcome Castro Get a quote Get a quote Find quotes by license plate: Type plate…" at bounding box center [323, 152] width 568 height 318
click at [324, 299] on link "Dashboard" at bounding box center [323, 297] width 71 height 24
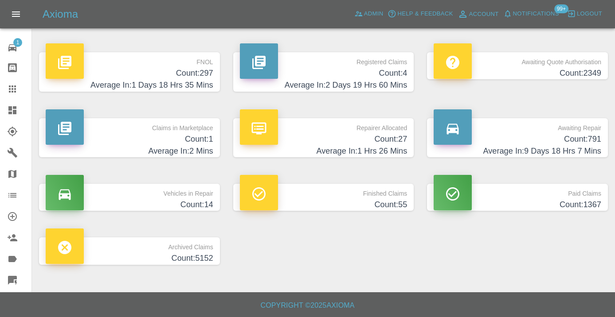
click at [559, 147] on h4 "Average In: 9 Days 18 Hrs 7 Mins" at bounding box center [516, 151] width 167 height 12
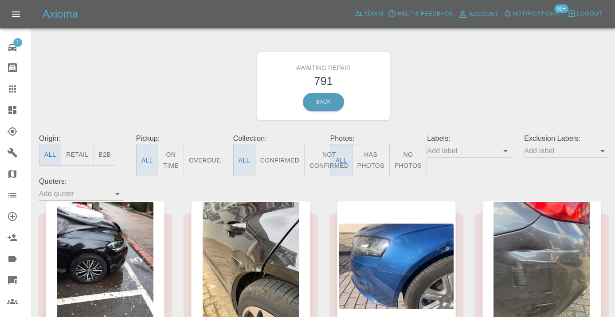
click at [321, 164] on button "Not Confirmed" at bounding box center [329, 160] width 50 height 32
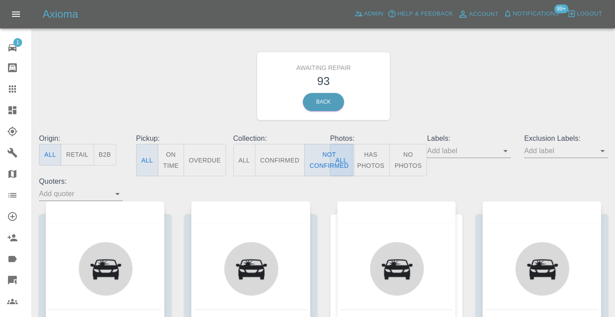
click at [435, 100] on div "Awaiting Repair 93 Back" at bounding box center [323, 86] width 582 height 94
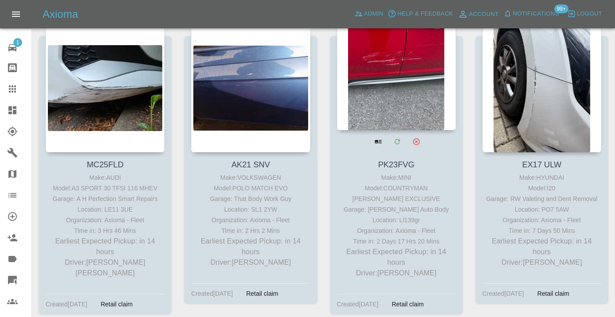
scroll to position [793, 0]
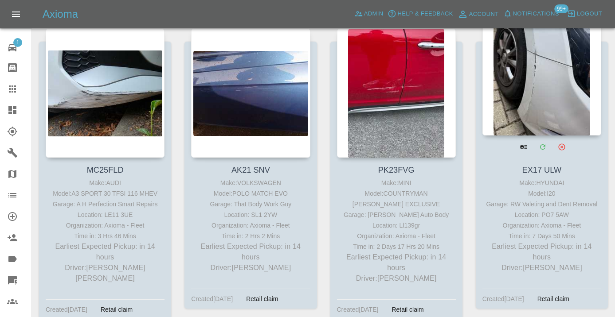
click at [526, 94] on div at bounding box center [541, 70] width 119 height 129
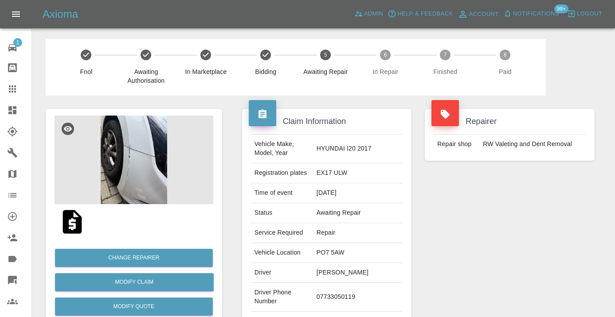
click at [346, 293] on td "07733050119" at bounding box center [358, 297] width 90 height 29
copy td "07733050119"
click at [483, 205] on div "Repairer Repair shop RW Valeting and Dent Removal" at bounding box center [509, 228] width 183 height 265
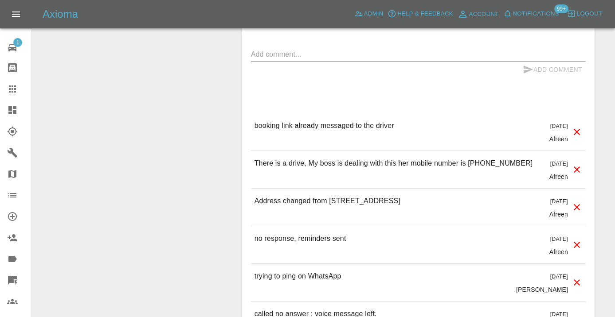
scroll to position [841, 0]
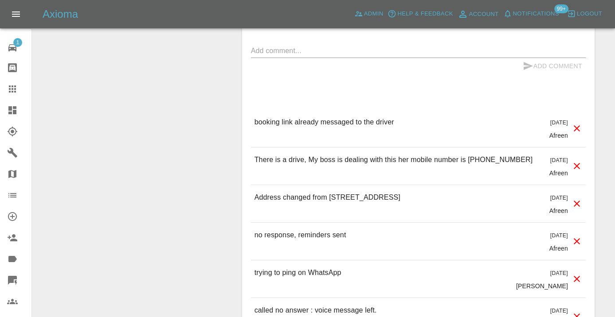
drag, startPoint x: 528, startPoint y: 140, endPoint x: 482, endPoint y: 140, distance: 46.1
click at [482, 148] on div "There is a drive, My boss is dealing with this her mobile number is +44 7442 08…" at bounding box center [418, 166] width 335 height 37
copy p "7442 080450"
click at [261, 46] on textarea at bounding box center [418, 51] width 335 height 10
type textarea "called no answer : voice mailbox"
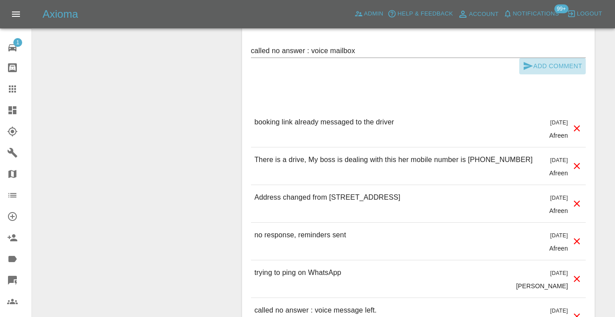
click at [529, 62] on icon "submit" at bounding box center [527, 66] width 9 height 8
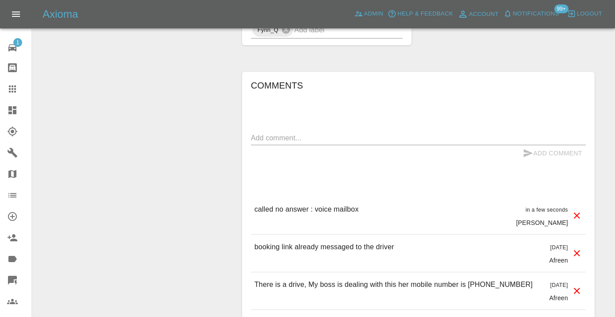
scroll to position [761, 0]
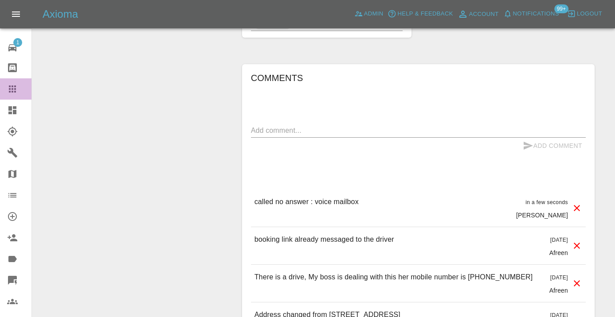
click at [18, 93] on div at bounding box center [19, 89] width 25 height 11
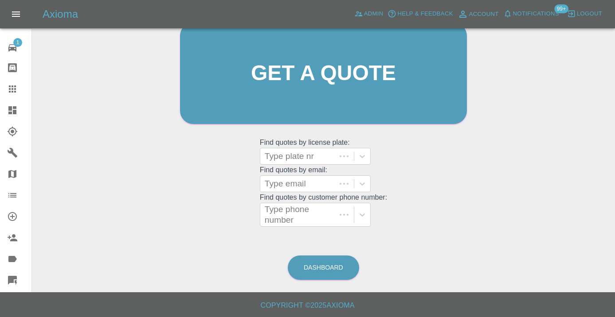
scroll to position [97, 0]
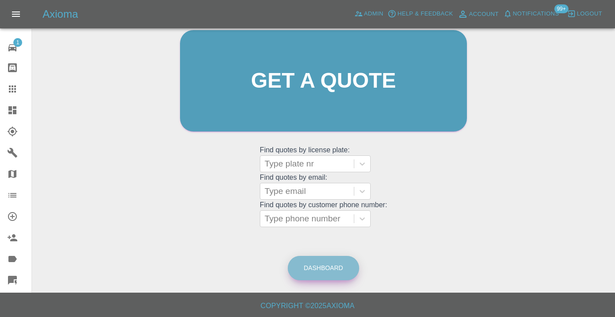
click at [322, 265] on link "Dashboard" at bounding box center [323, 268] width 71 height 24
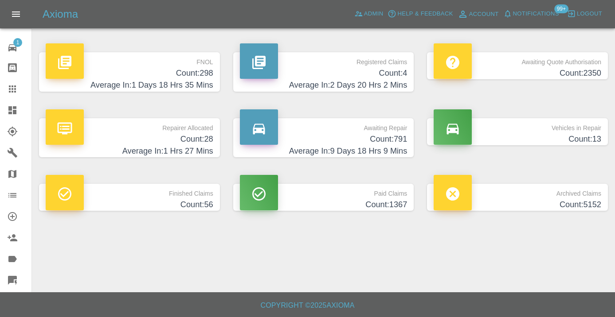
click at [392, 133] on h4 "Count: 791" at bounding box center [323, 139] width 167 height 12
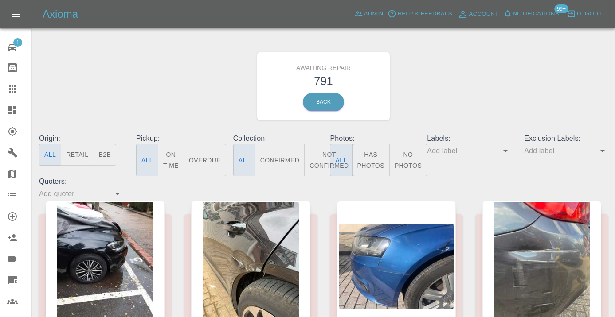
click at [328, 156] on button "Not Confirmed" at bounding box center [329, 160] width 50 height 32
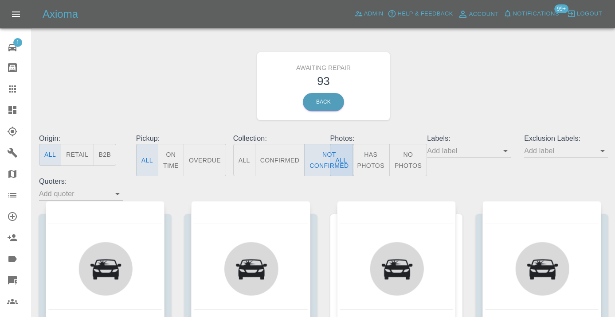
click at [457, 74] on div "Awaiting Repair 93 Back" at bounding box center [323, 86] width 582 height 94
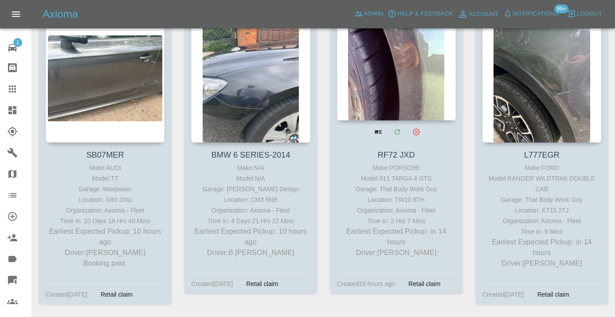
scroll to position [489, 0]
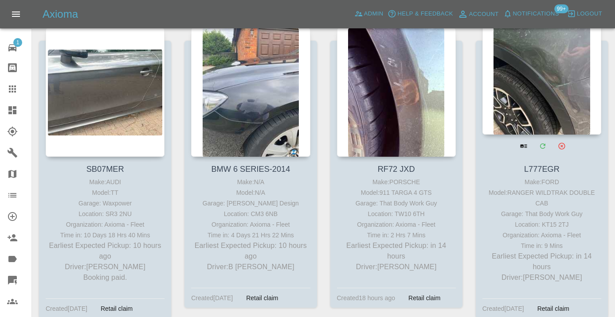
click at [577, 100] on div at bounding box center [541, 69] width 119 height 129
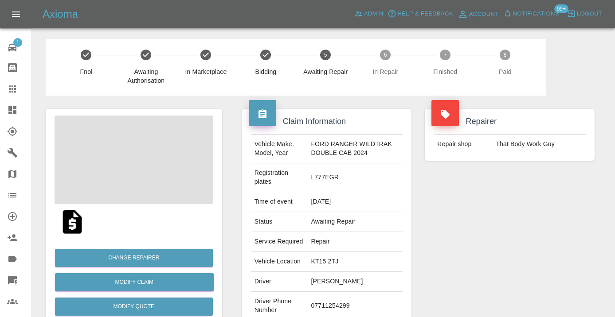
click at [327, 310] on td "07711254299" at bounding box center [354, 306] width 95 height 29
copy td "07711254299"
click at [555, 237] on div "Repairer Repair shop That Body Work Guy" at bounding box center [509, 232] width 183 height 273
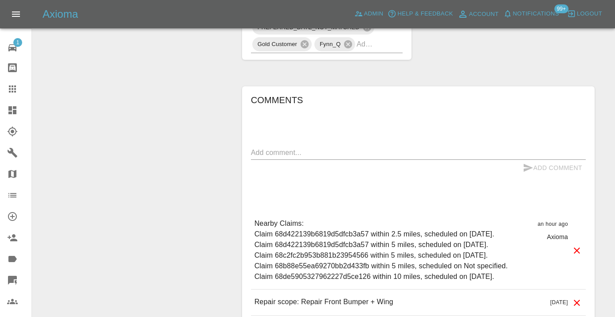
scroll to position [764, 0]
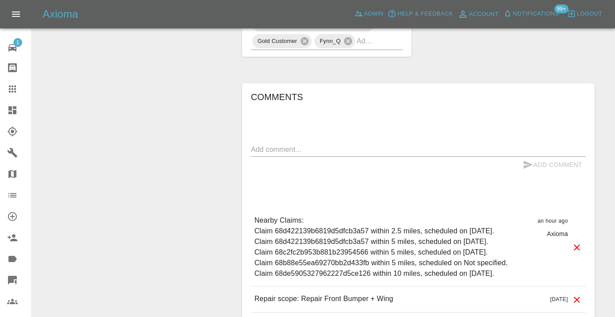
click at [264, 155] on textarea at bounding box center [418, 149] width 335 height 10
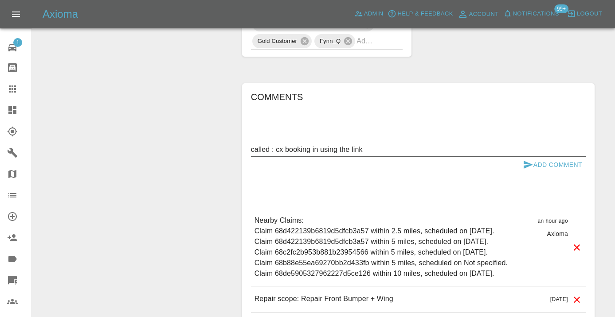
type textarea "called : cx booking in using the link"
click at [532, 168] on icon "submit" at bounding box center [527, 165] width 11 height 11
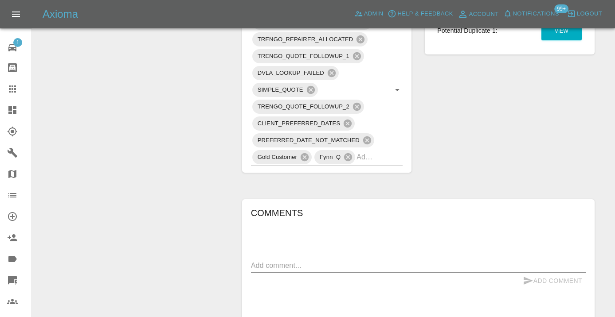
scroll to position [625, 0]
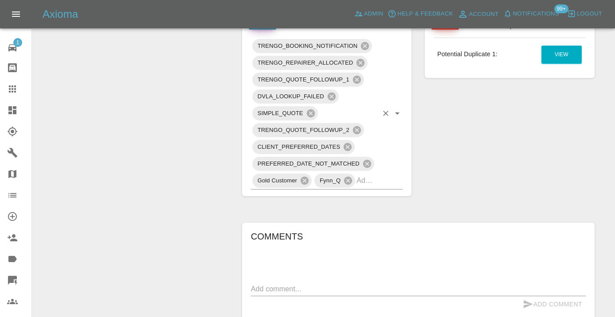
click at [382, 190] on div "TRENGO_BOOKING_NOTIFICATION TRENGO_REPAIRER_ALLOCATED TRENGO_QUOTE_FOLLOWUP_1 D…" at bounding box center [327, 114] width 152 height 152
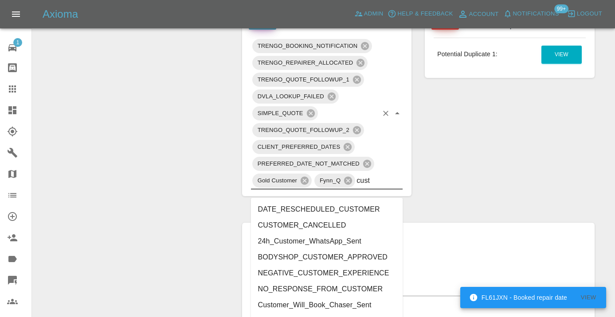
type input "cust"
click at [500, 167] on div "Potential Duplicates Potential Duplicate 1: View" at bounding box center [509, 104] width 183 height 210
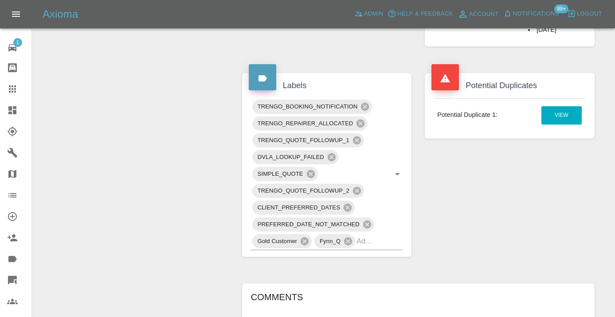
scroll to position [561, 0]
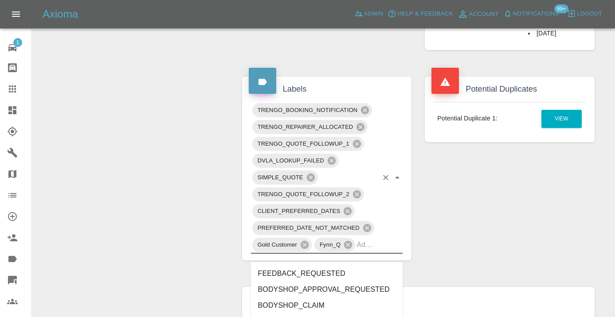
click at [374, 252] on input "text" at bounding box center [366, 245] width 21 height 14
type input "customer_wi"
click at [354, 286] on li "Customer_Will_Book" at bounding box center [327, 290] width 152 height 16
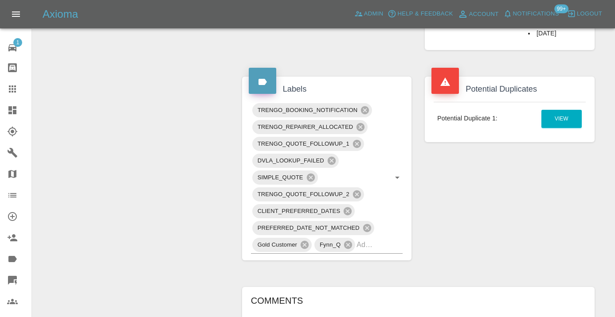
click at [154, 119] on div "Change Repairer Modify Claim Modify Quote Rollback Submit Payment Archive" at bounding box center [134, 67] width 190 height 1064
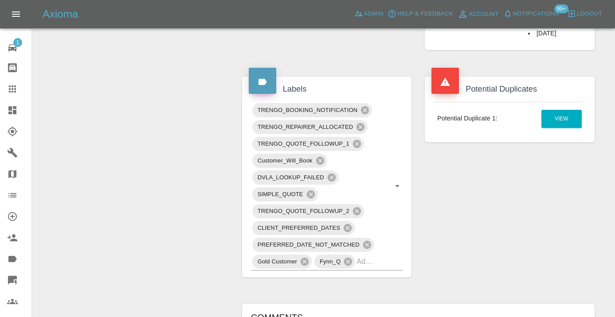
click at [14, 89] on icon at bounding box center [12, 89] width 11 height 11
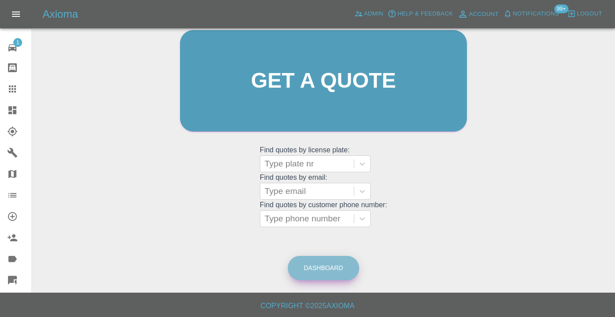
click at [316, 270] on link "Dashboard" at bounding box center [323, 268] width 71 height 24
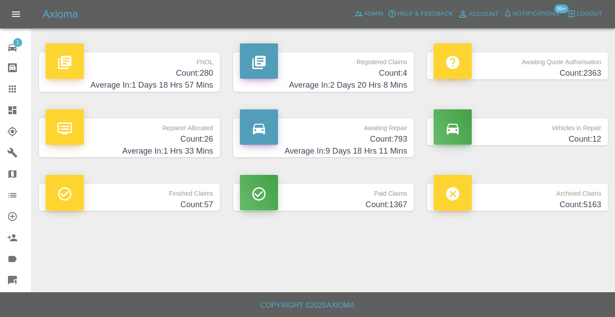
click at [393, 137] on h4 "Count: 793" at bounding box center [323, 139] width 167 height 12
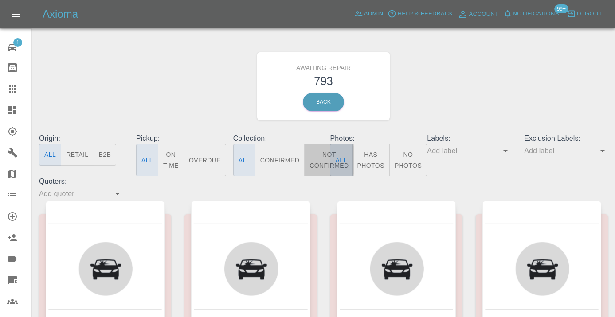
click at [320, 169] on button "Not Confirmed" at bounding box center [329, 160] width 50 height 32
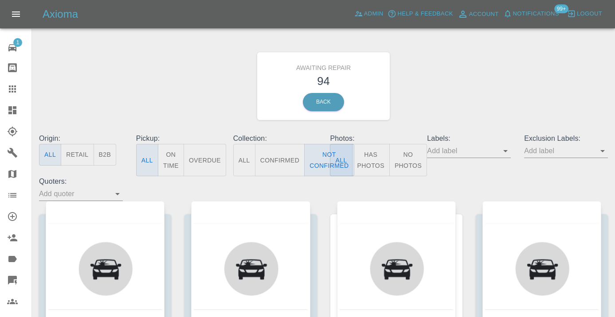
click at [481, 91] on div "Awaiting Repair 94 Back" at bounding box center [323, 86] width 582 height 94
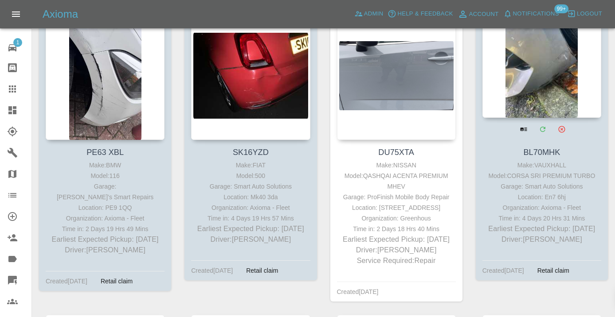
scroll to position [1714, 0]
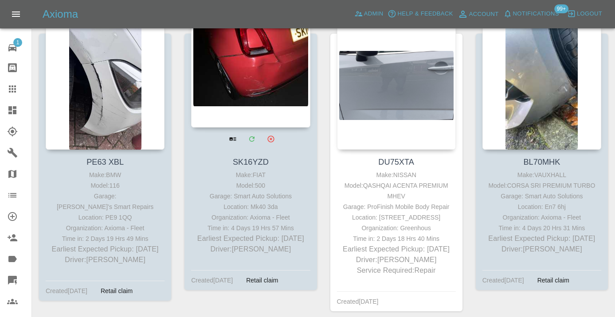
click at [268, 82] on div at bounding box center [250, 62] width 119 height 129
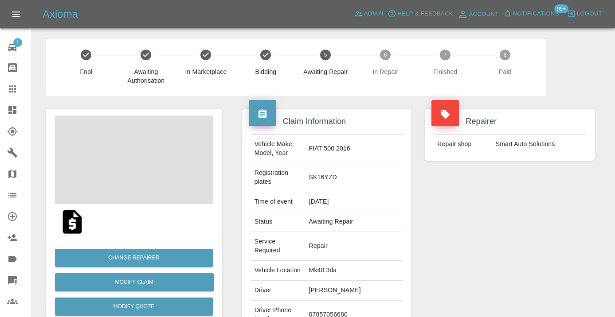
click at [354, 301] on td "07857056680" at bounding box center [353, 315] width 97 height 29
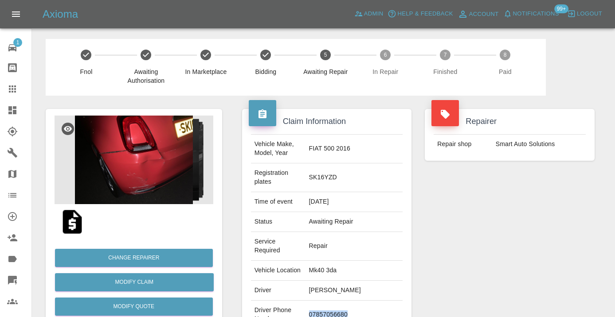
copy td "07857056680"
click at [524, 215] on div "Repairer Repair shop Smart Auto Solutions" at bounding box center [509, 241] width 183 height 291
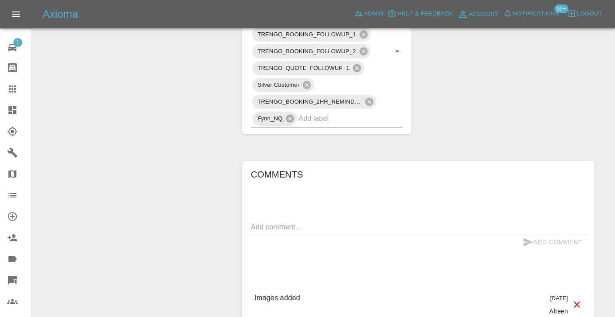
scroll to position [582, 0]
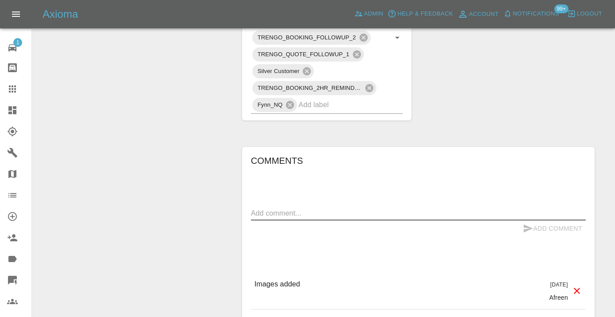
click at [261, 208] on textarea at bounding box center [418, 213] width 335 height 10
type textarea "called : cx canceled saying she found a cheaper alternative"
click at [528, 221] on button "Add Comment" at bounding box center [552, 229] width 66 height 16
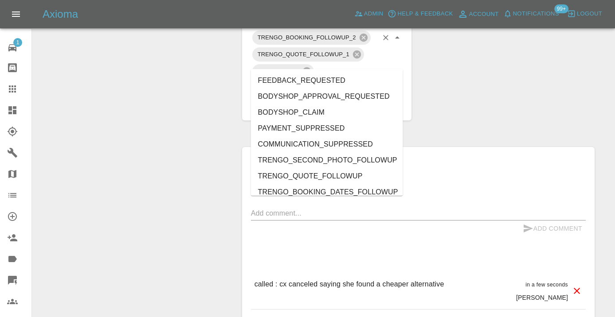
click at [352, 98] on input "text" at bounding box center [337, 105] width 79 height 14
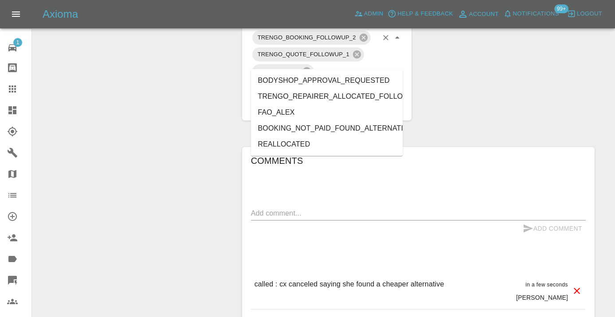
type input "alt"
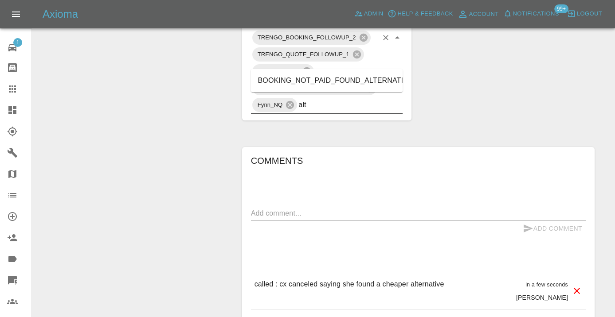
click at [346, 78] on li "BOOKING_NOT_PAID_FOUND_ALTERNATIVE" at bounding box center [327, 81] width 152 height 16
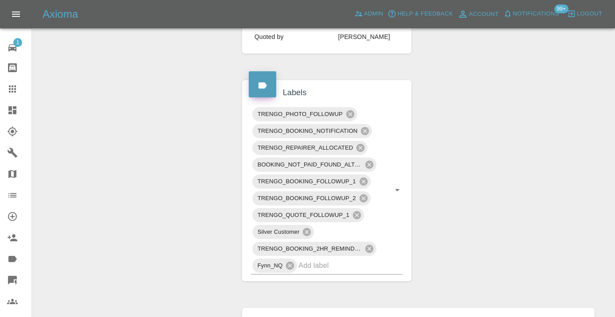
scroll to position [434, 0]
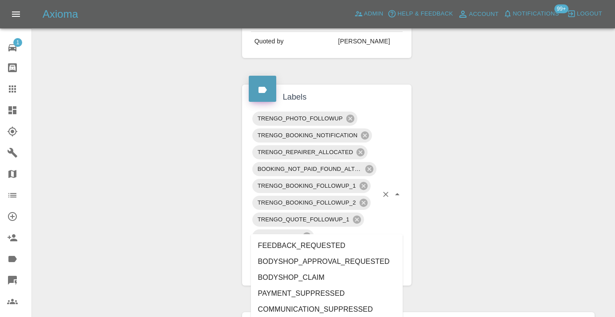
click at [319, 263] on input "text" at bounding box center [337, 270] width 79 height 14
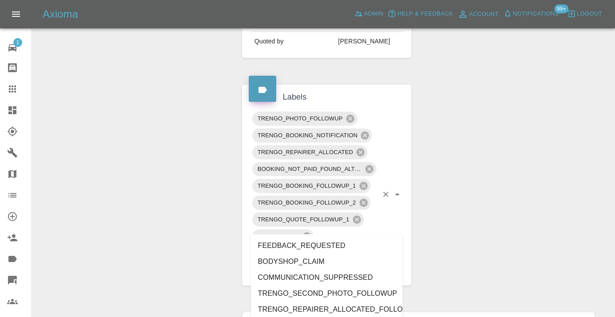
type input "cust"
click at [306, 261] on li "CUSTOMER_CANCELLED" at bounding box center [327, 262] width 152 height 16
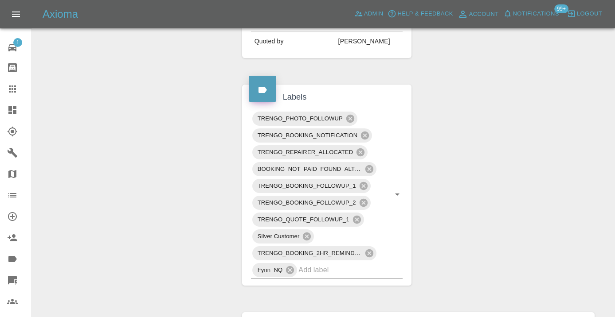
click at [186, 156] on div "Change Repairer Modify Claim Modify Quote Rollback Submit Payment Archive" at bounding box center [134, 152] width 190 height 980
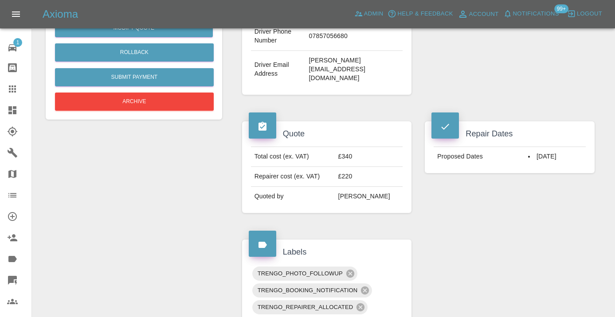
scroll to position [265, 0]
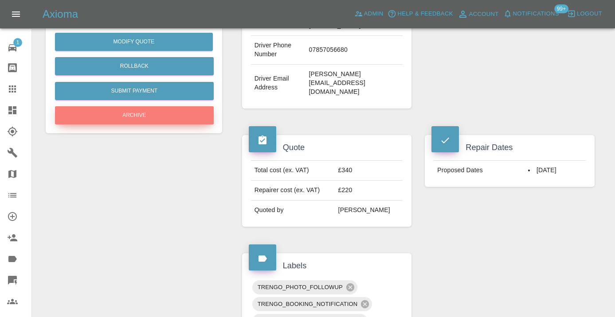
click at [128, 116] on button "Archive" at bounding box center [134, 115] width 159 height 18
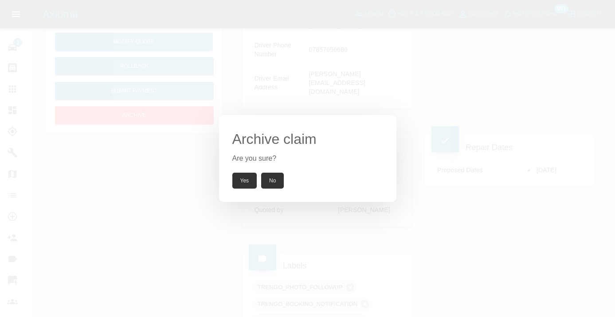
click at [243, 190] on div "Archive claim Are you sure? Yes No" at bounding box center [307, 158] width 177 height 87
click at [243, 180] on button "Yes" at bounding box center [244, 181] width 25 height 16
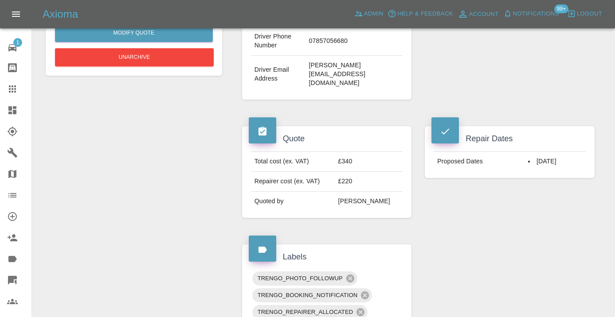
click at [16, 88] on icon at bounding box center [12, 89] width 11 height 11
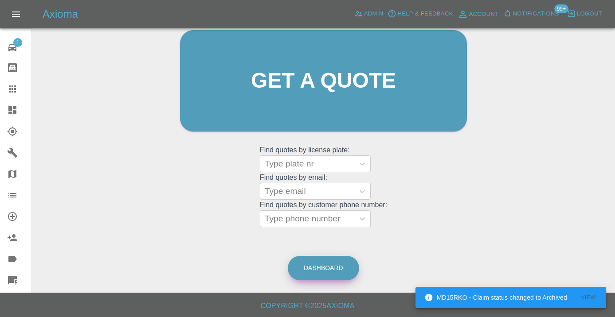
click at [324, 262] on link "Dashboard" at bounding box center [323, 268] width 71 height 24
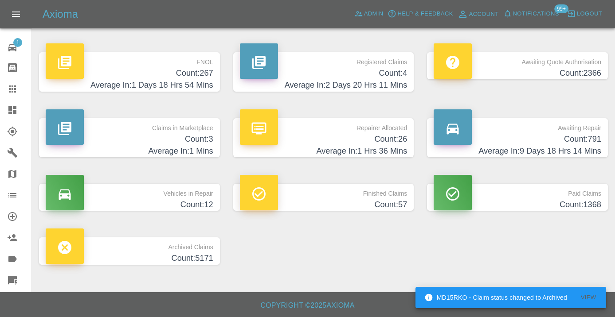
click at [594, 140] on h4 "Count: 791" at bounding box center [516, 139] width 167 height 12
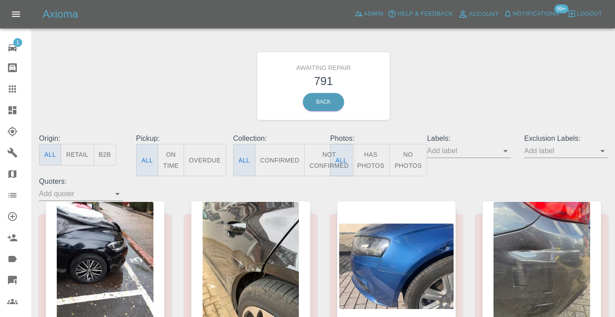
click at [314, 159] on button "Not Confirmed" at bounding box center [329, 160] width 50 height 32
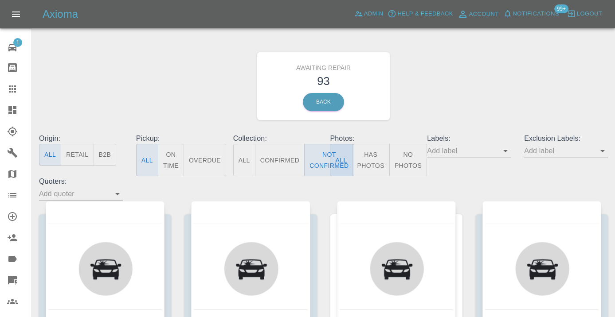
drag, startPoint x: 469, startPoint y: 80, endPoint x: 473, endPoint y: 78, distance: 4.6
click at [469, 80] on div "Awaiting Repair 93 Back" at bounding box center [323, 86] width 582 height 94
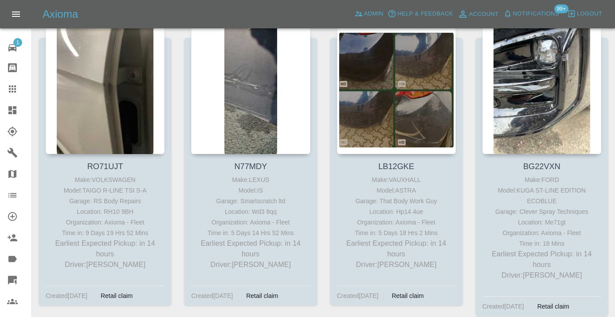
scroll to position [1098, 0]
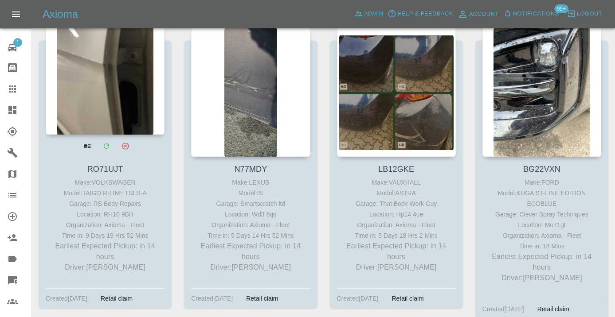
click at [103, 86] on div at bounding box center [105, 69] width 119 height 129
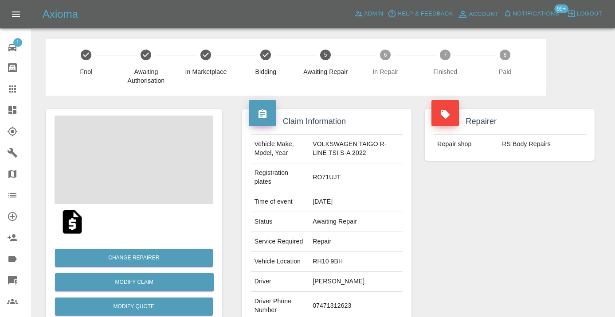
click at [336, 303] on td "07471312623" at bounding box center [355, 306] width 93 height 29
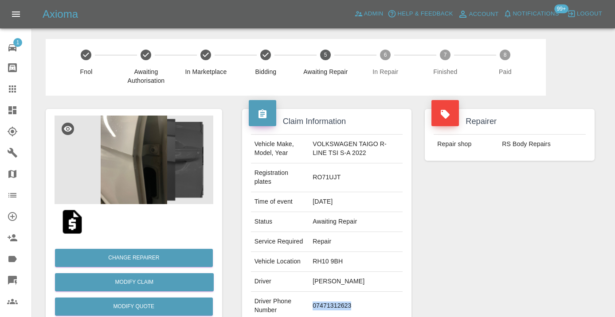
copy td "07471312623"
click at [474, 237] on div "Repairer Repair shop RS Body Repairs" at bounding box center [509, 232] width 183 height 273
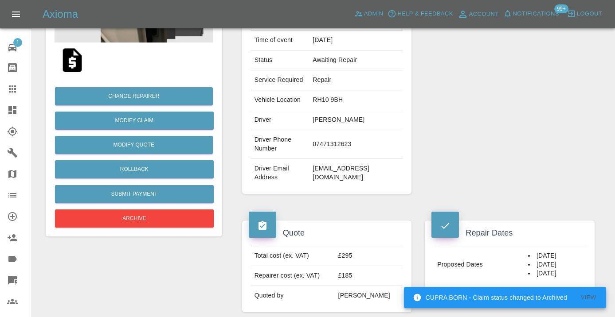
scroll to position [158, 0]
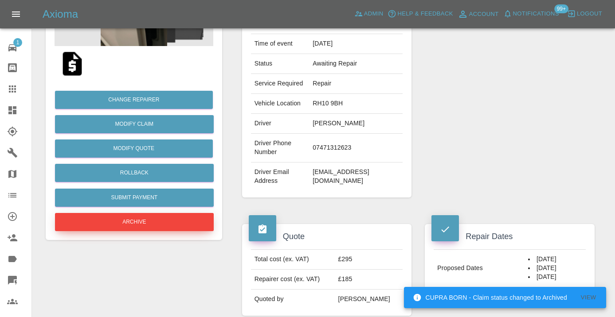
click at [166, 229] on button "Archive" at bounding box center [134, 222] width 159 height 18
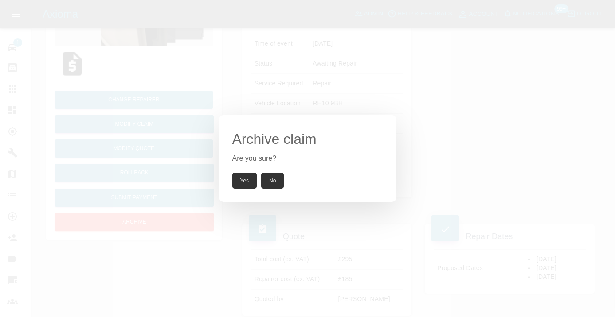
click at [245, 177] on button "Yes" at bounding box center [244, 181] width 25 height 16
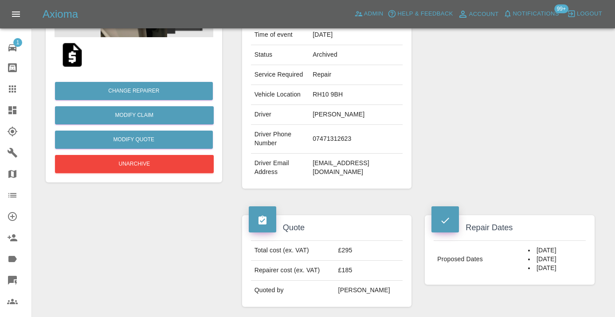
click at [14, 90] on icon at bounding box center [12, 89] width 7 height 7
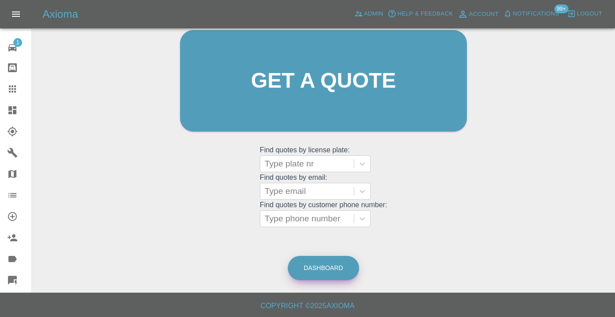
click at [318, 268] on link "Dashboard" at bounding box center [323, 268] width 71 height 24
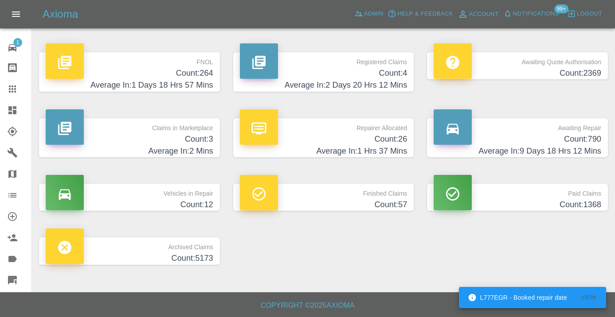
click at [592, 132] on p "Awaiting Repair" at bounding box center [516, 125] width 167 height 15
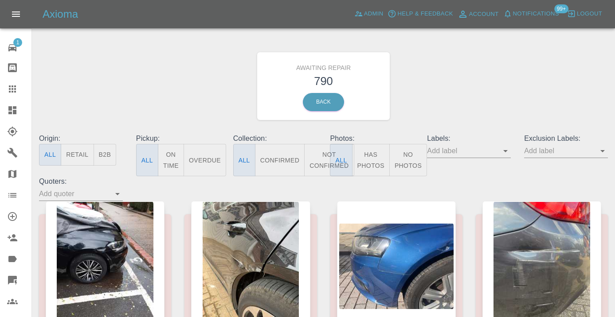
click at [326, 166] on button "Not Confirmed" at bounding box center [329, 160] width 50 height 32
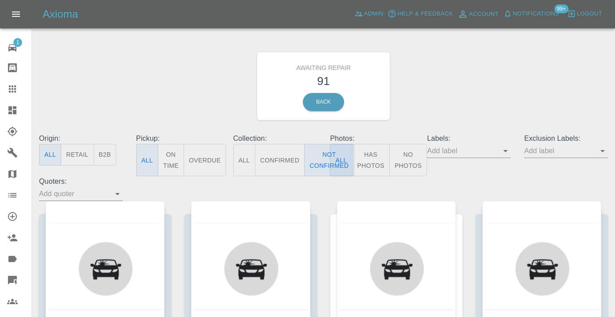
click at [486, 92] on div "Awaiting Repair 91 Back" at bounding box center [323, 86] width 582 height 94
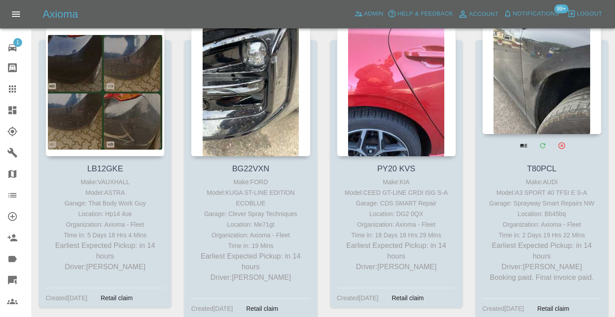
scroll to position [1102, 0]
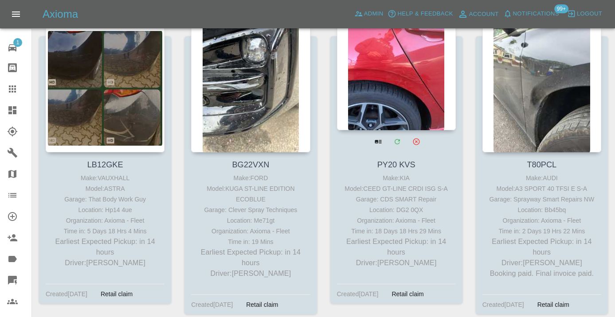
click at [392, 78] on div at bounding box center [396, 65] width 119 height 129
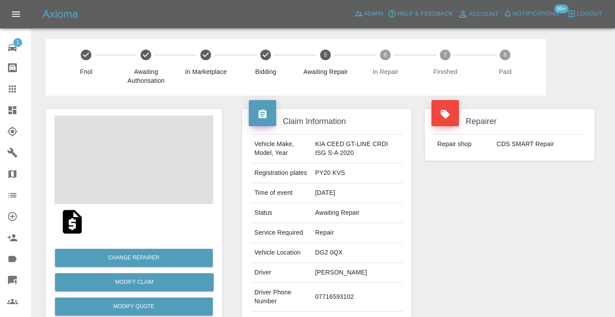
click at [334, 308] on td "07716593102" at bounding box center [356, 297] width 91 height 29
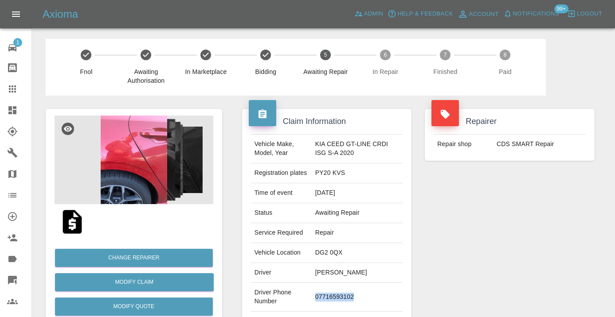
copy td "07716593102"
click at [508, 225] on div "Repairer Repair shop CDS SMART Repair" at bounding box center [509, 228] width 183 height 265
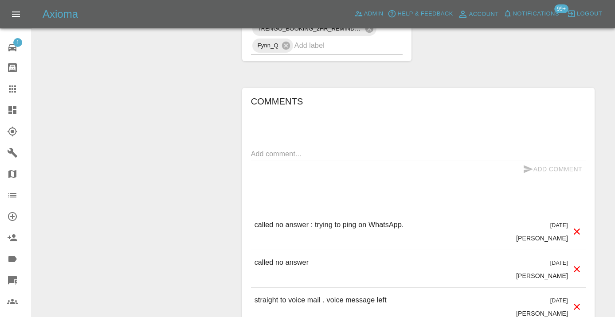
scroll to position [689, 0]
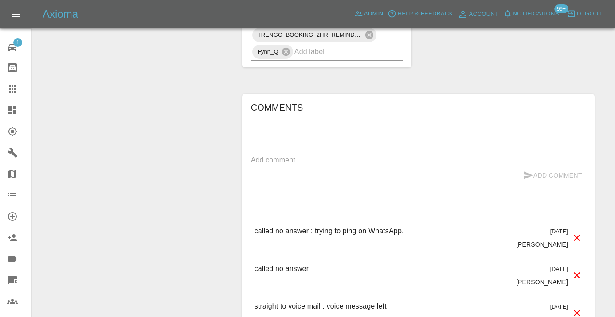
click at [277, 165] on textarea at bounding box center [418, 160] width 335 height 10
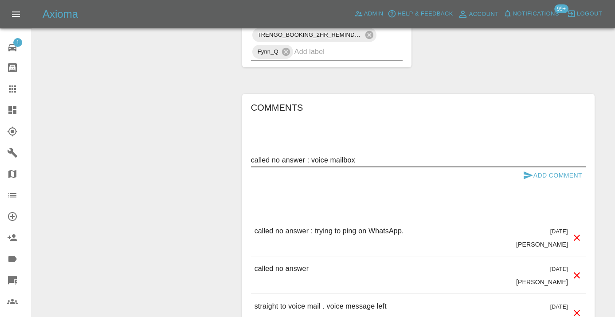
type textarea "called no answer : voice mailbox"
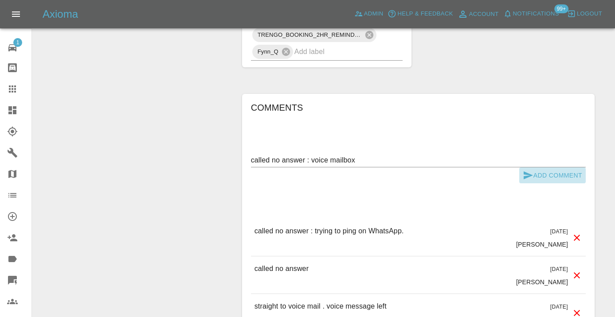
click at [532, 181] on icon "submit" at bounding box center [527, 175] width 11 height 11
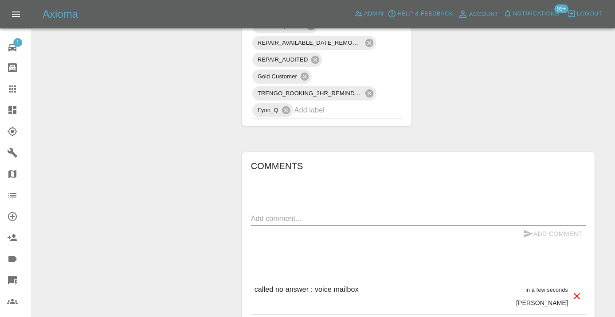
scroll to position [638, 0]
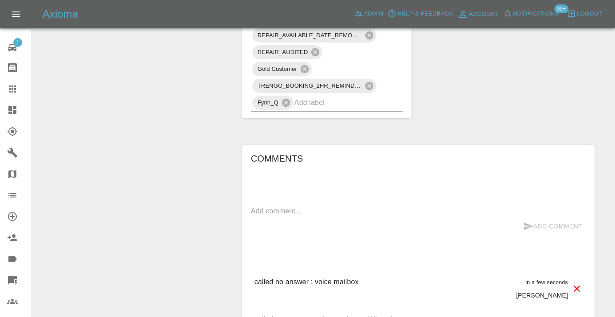
click at [325, 109] on input "text" at bounding box center [336, 103] width 84 height 14
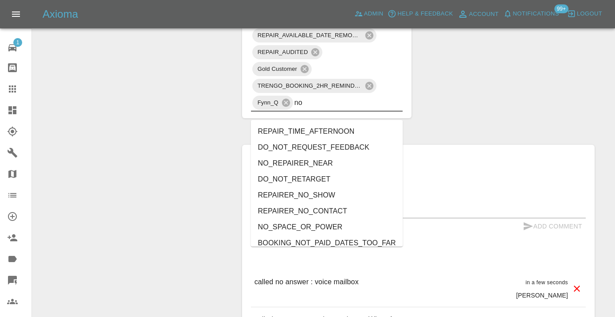
type input "no_"
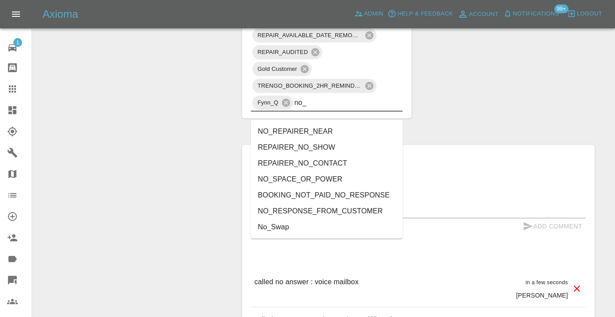
click at [274, 211] on li "NO_RESPONSE_FROM_CUSTOMER" at bounding box center [327, 211] width 152 height 16
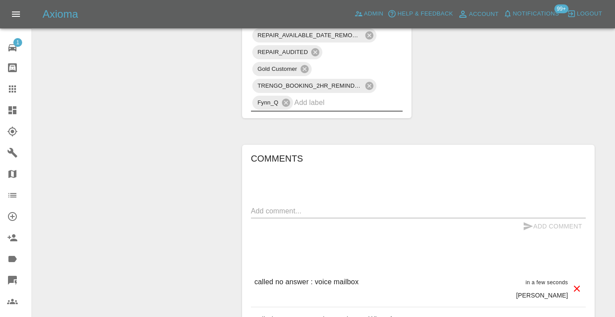
click at [188, 138] on div "Change Repairer Modify Claim Modify Quote Rollback Submit Payment Archive" at bounding box center [134, 31] width 190 height 1148
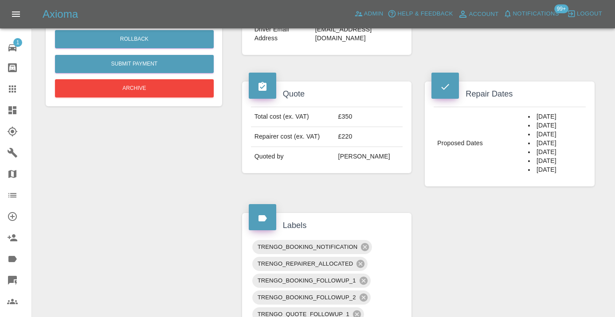
scroll to position [291, 0]
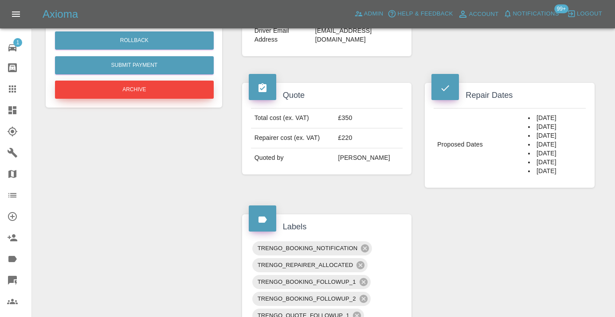
click at [118, 86] on button "Archive" at bounding box center [134, 90] width 159 height 18
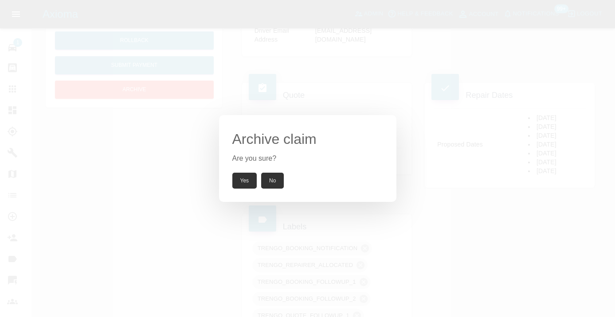
click at [241, 180] on button "Yes" at bounding box center [244, 181] width 25 height 16
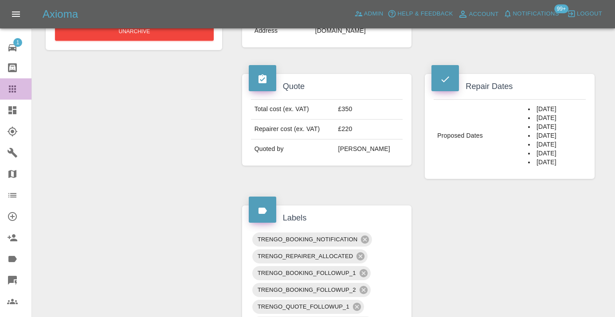
click at [12, 91] on icon at bounding box center [12, 89] width 7 height 7
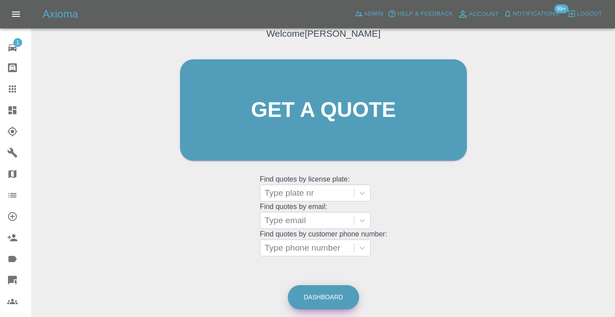
click at [334, 300] on link "Dashboard" at bounding box center [323, 297] width 71 height 24
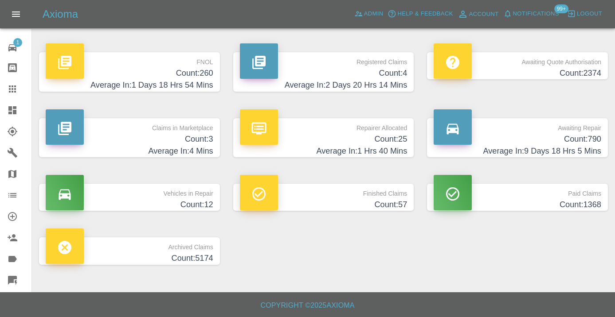
click at [558, 140] on h4 "Count: 790" at bounding box center [516, 139] width 167 height 12
